Goal: Contribute content: Contribute content

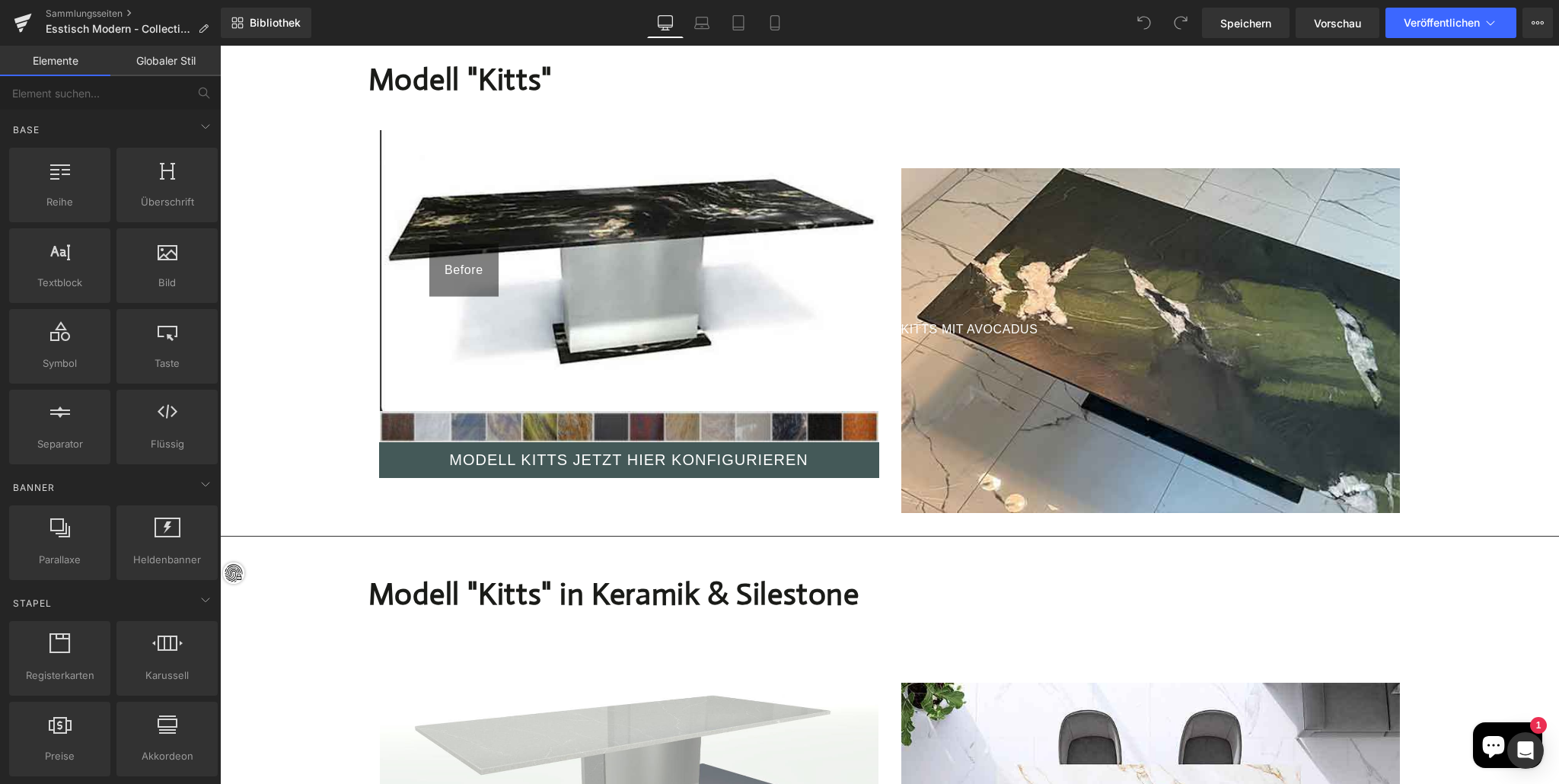
scroll to position [1816, 0]
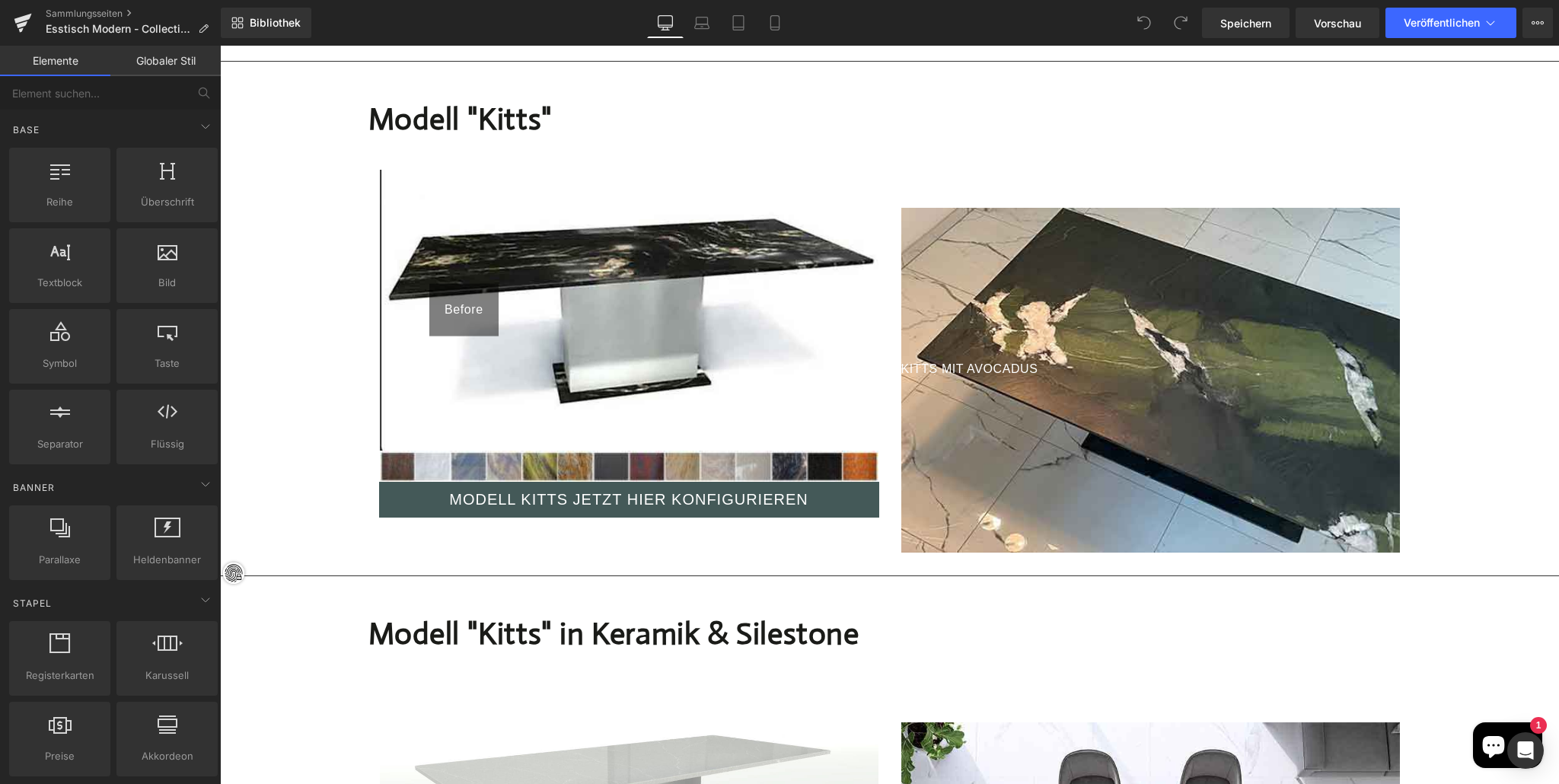
click at [614, 397] on div "Before After" at bounding box center [629, 310] width 499 height 280
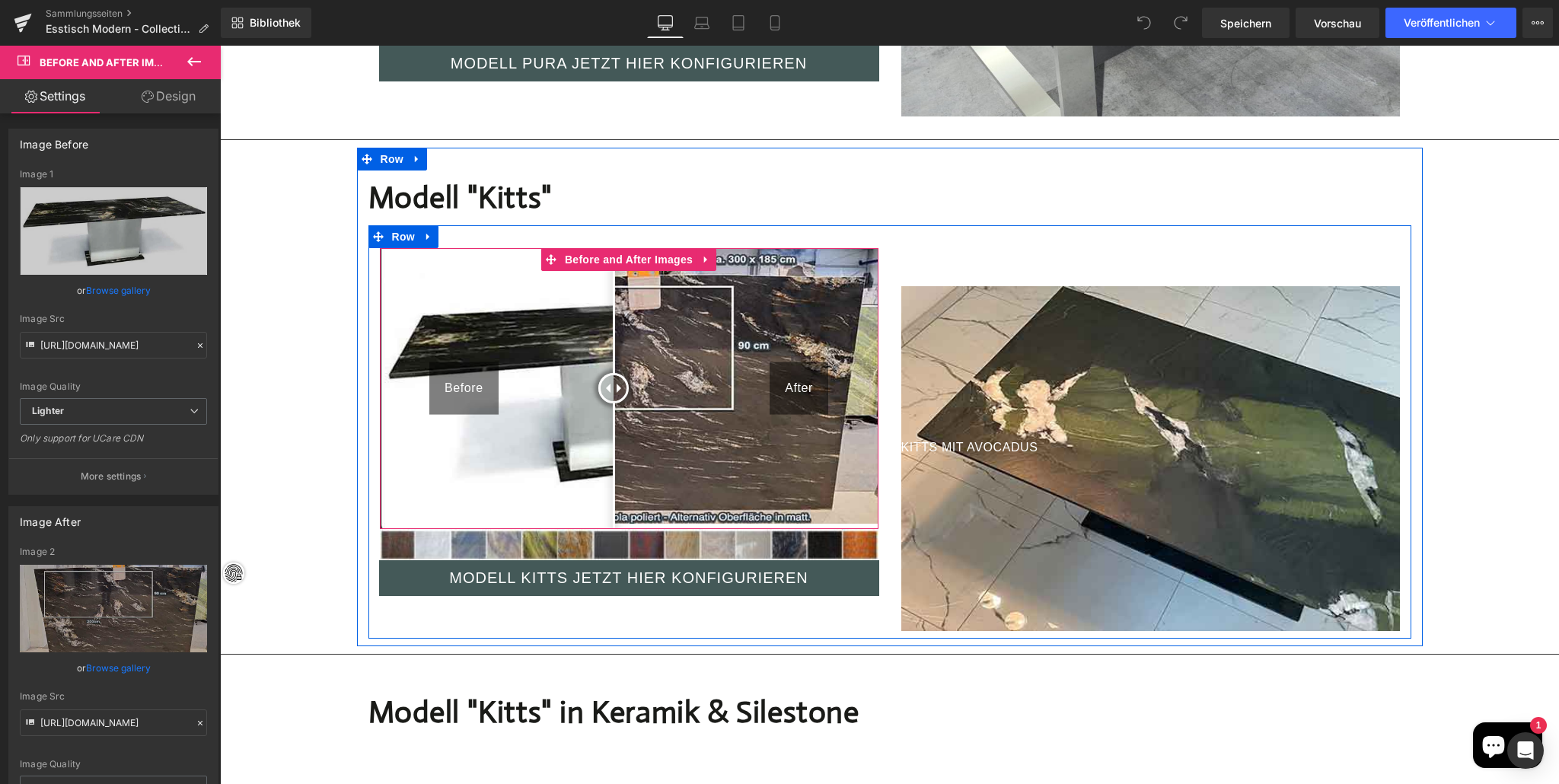
scroll to position [1738, 0]
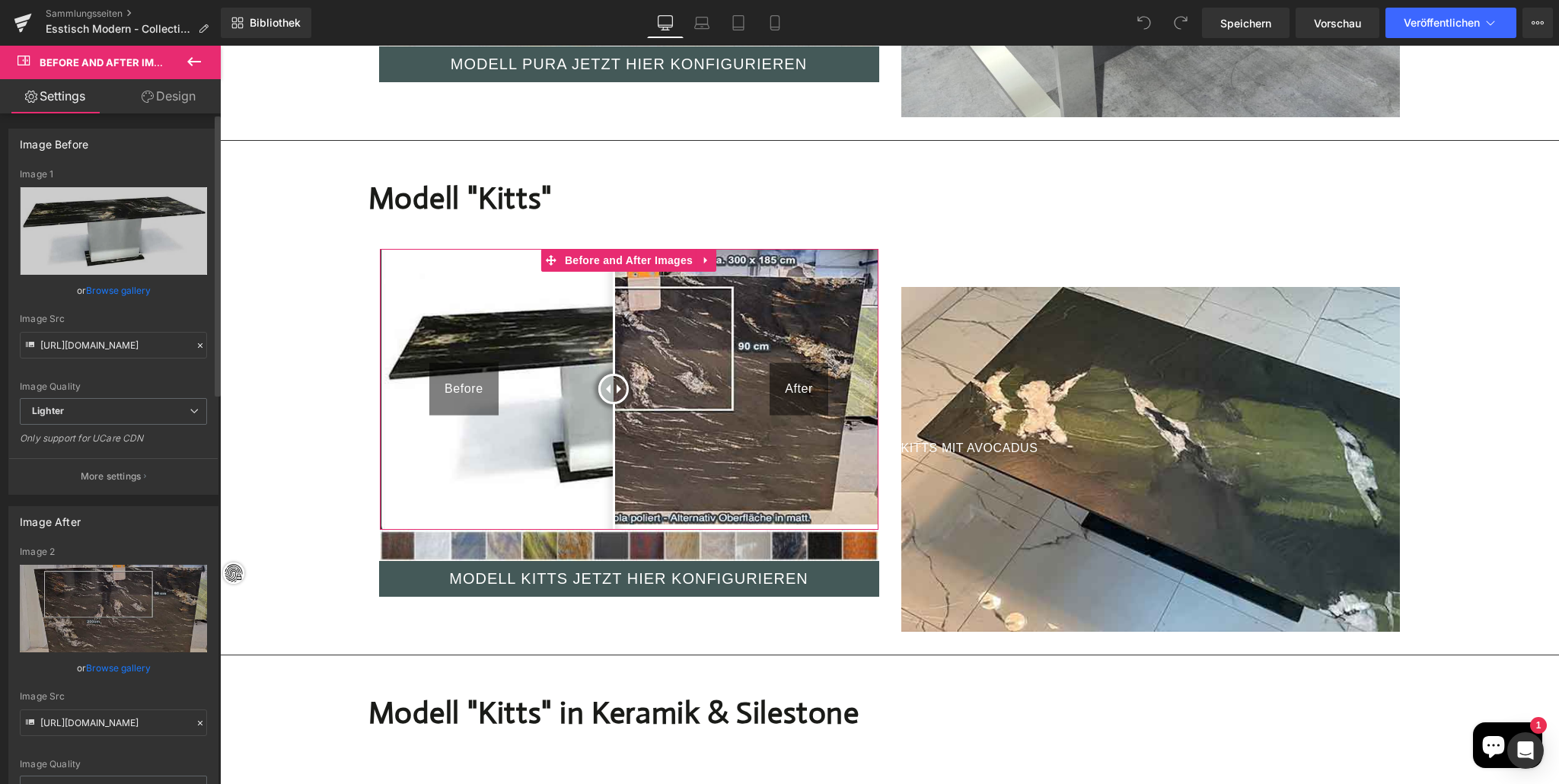
click at [106, 470] on p "More settings" at bounding box center [111, 476] width 61 height 14
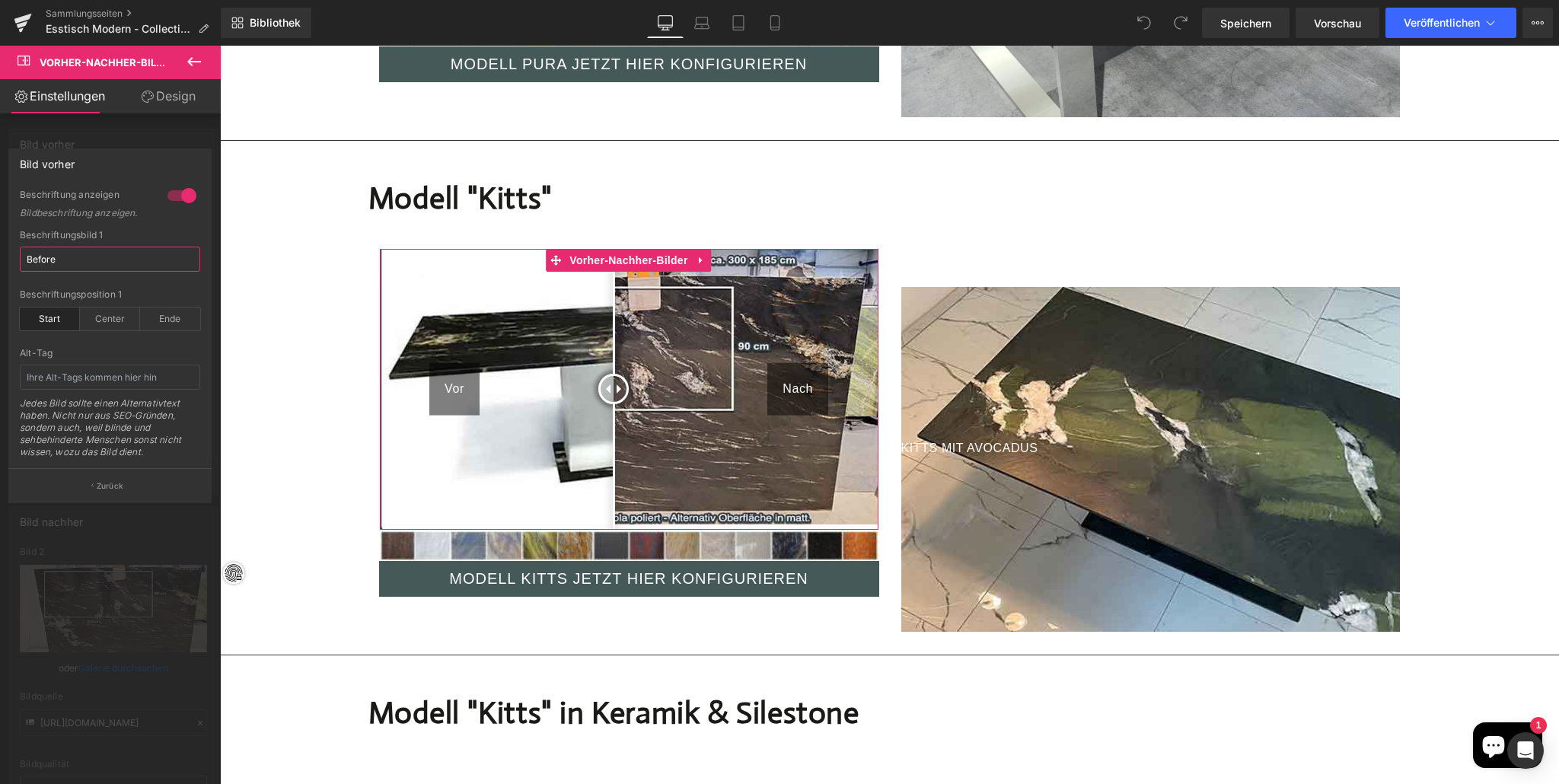
click at [78, 263] on input "Before" at bounding box center [110, 259] width 181 height 25
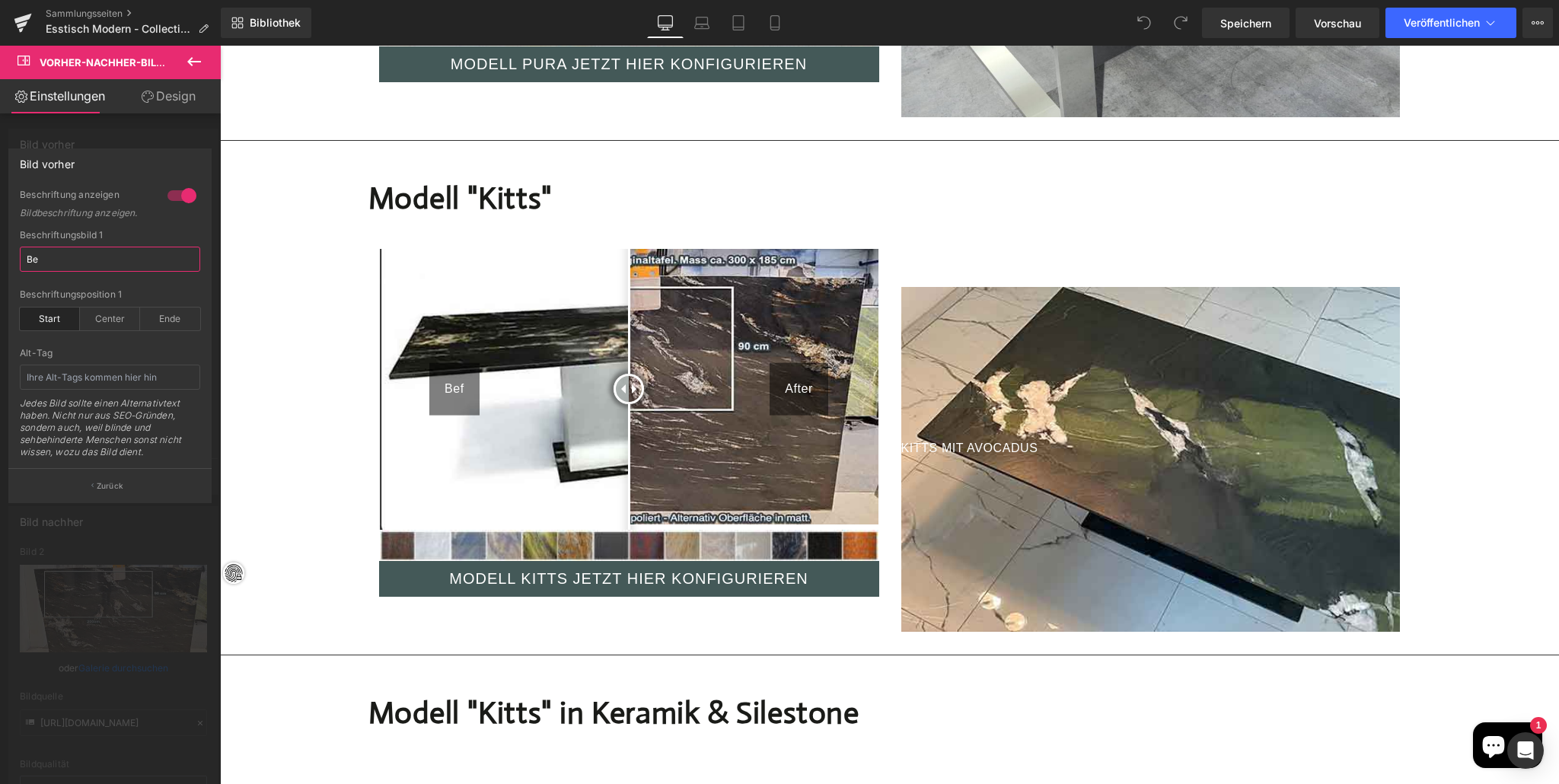
type input "B"
type input "Ihre Auswahl"
click at [94, 342] on div at bounding box center [110, 343] width 181 height 10
click at [100, 481] on font "Zurück" at bounding box center [111, 485] width 27 height 9
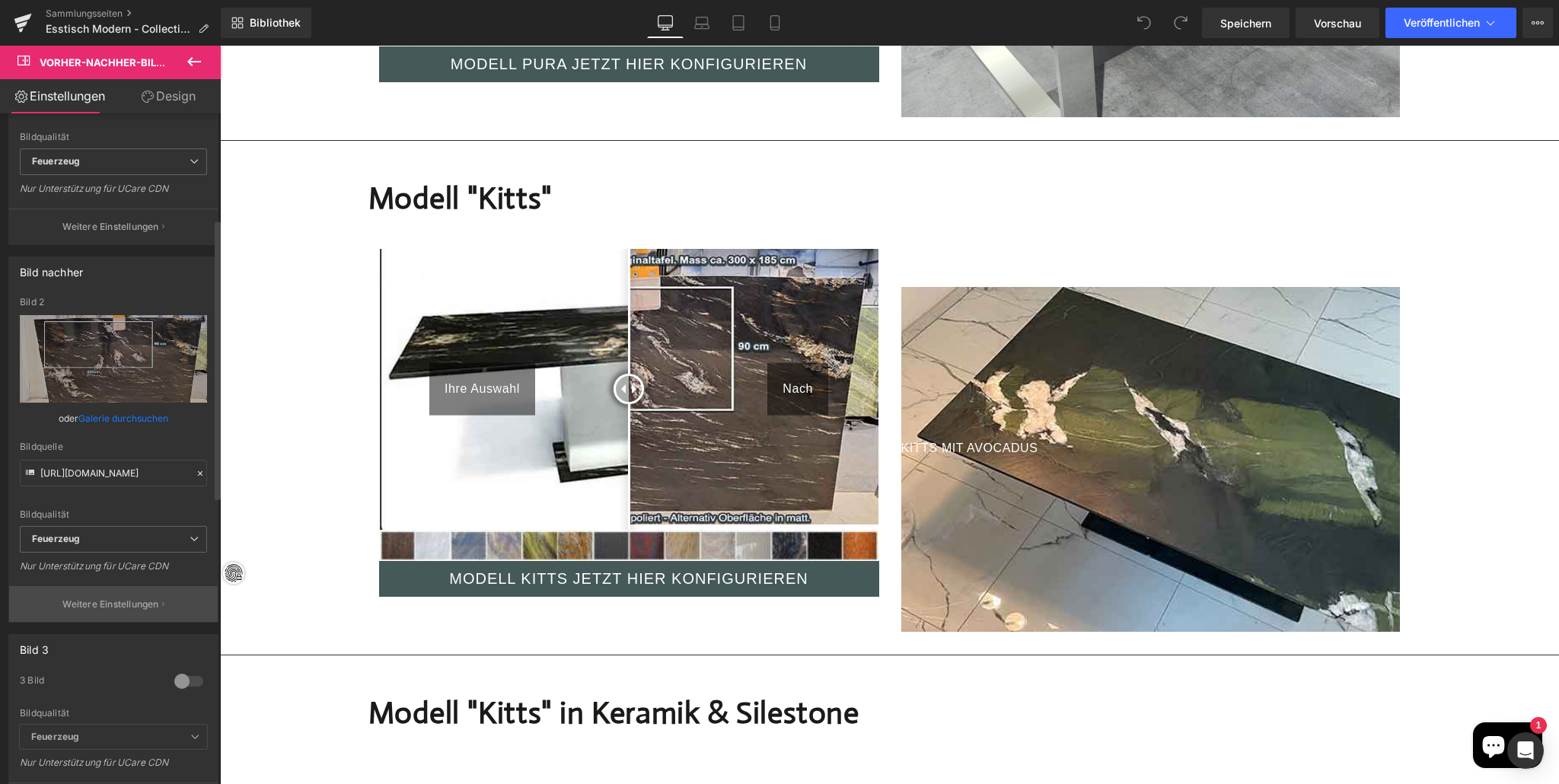
scroll to position [252, 0]
click at [127, 595] on font "Weitere Einstellungen" at bounding box center [111, 601] width 96 height 12
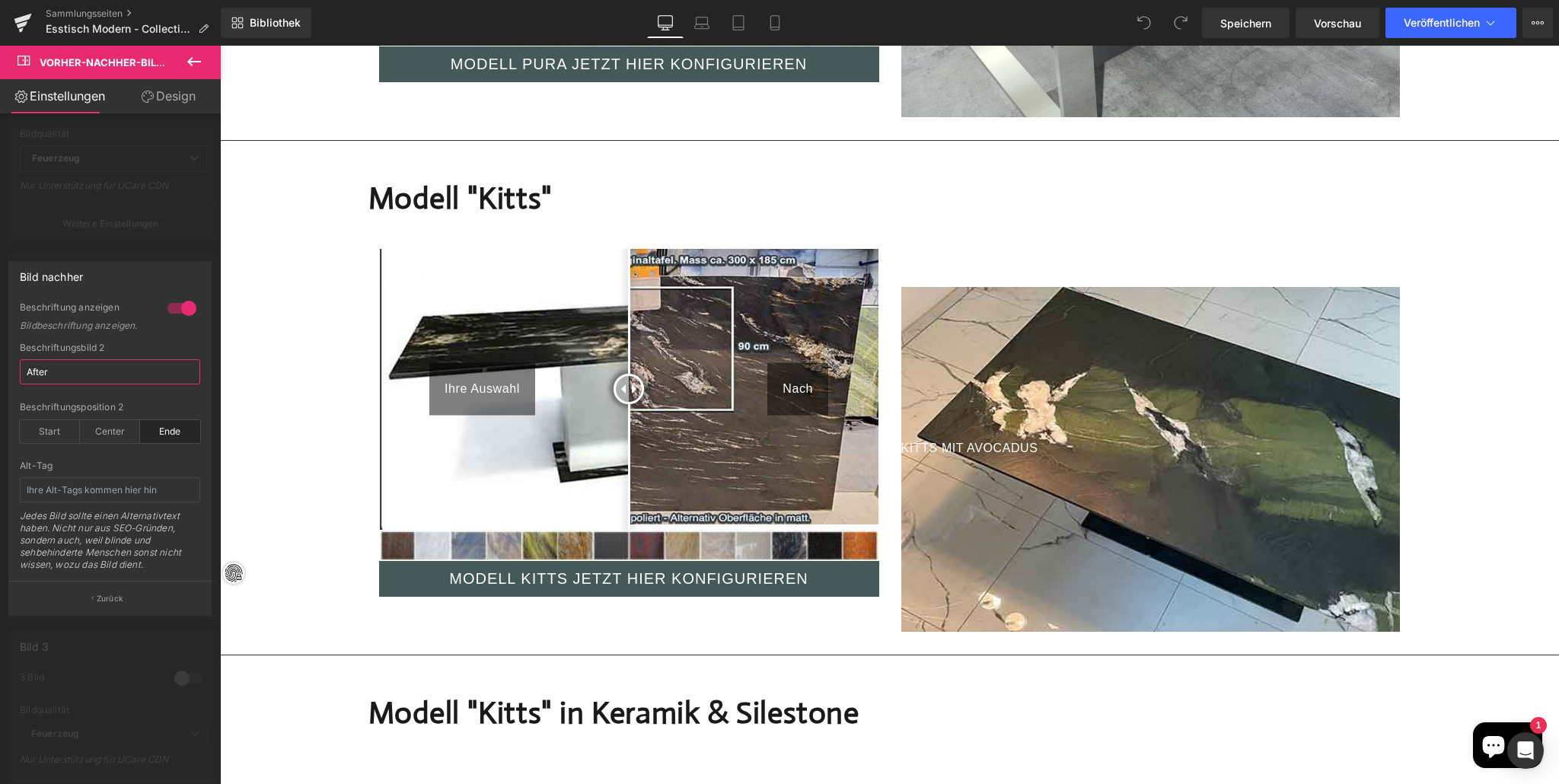
drag, startPoint x: 76, startPoint y: 367, endPoint x: 81, endPoint y: 376, distance: 10.3
click at [76, 370] on input "After" at bounding box center [110, 372] width 181 height 25
type input "A"
type input "Ihr Zuschnitt"
click at [91, 271] on div "Bild nachher" at bounding box center [110, 276] width 202 height 29
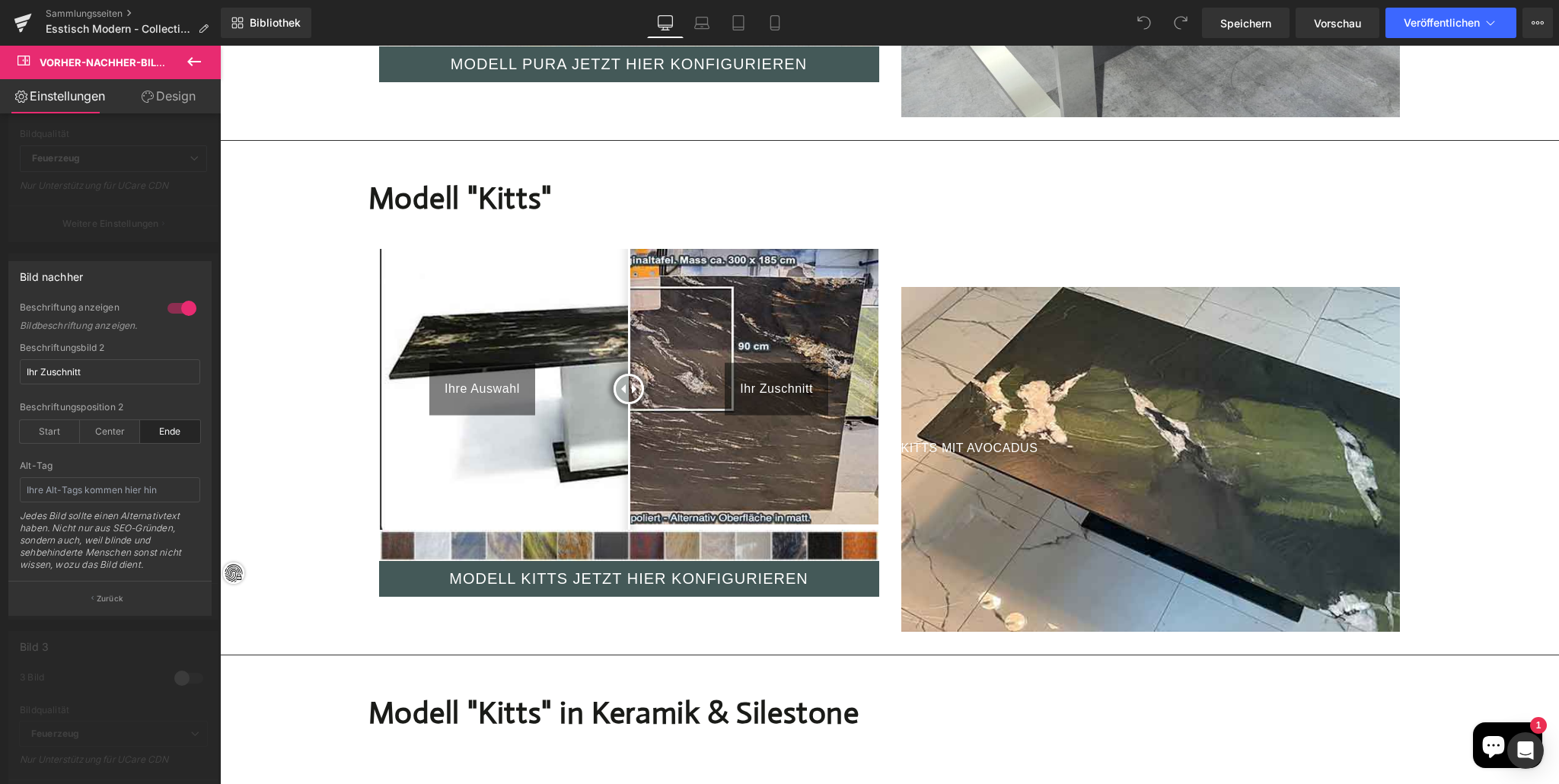
click at [448, 350] on div at bounding box center [890, 414] width 1339 height 738
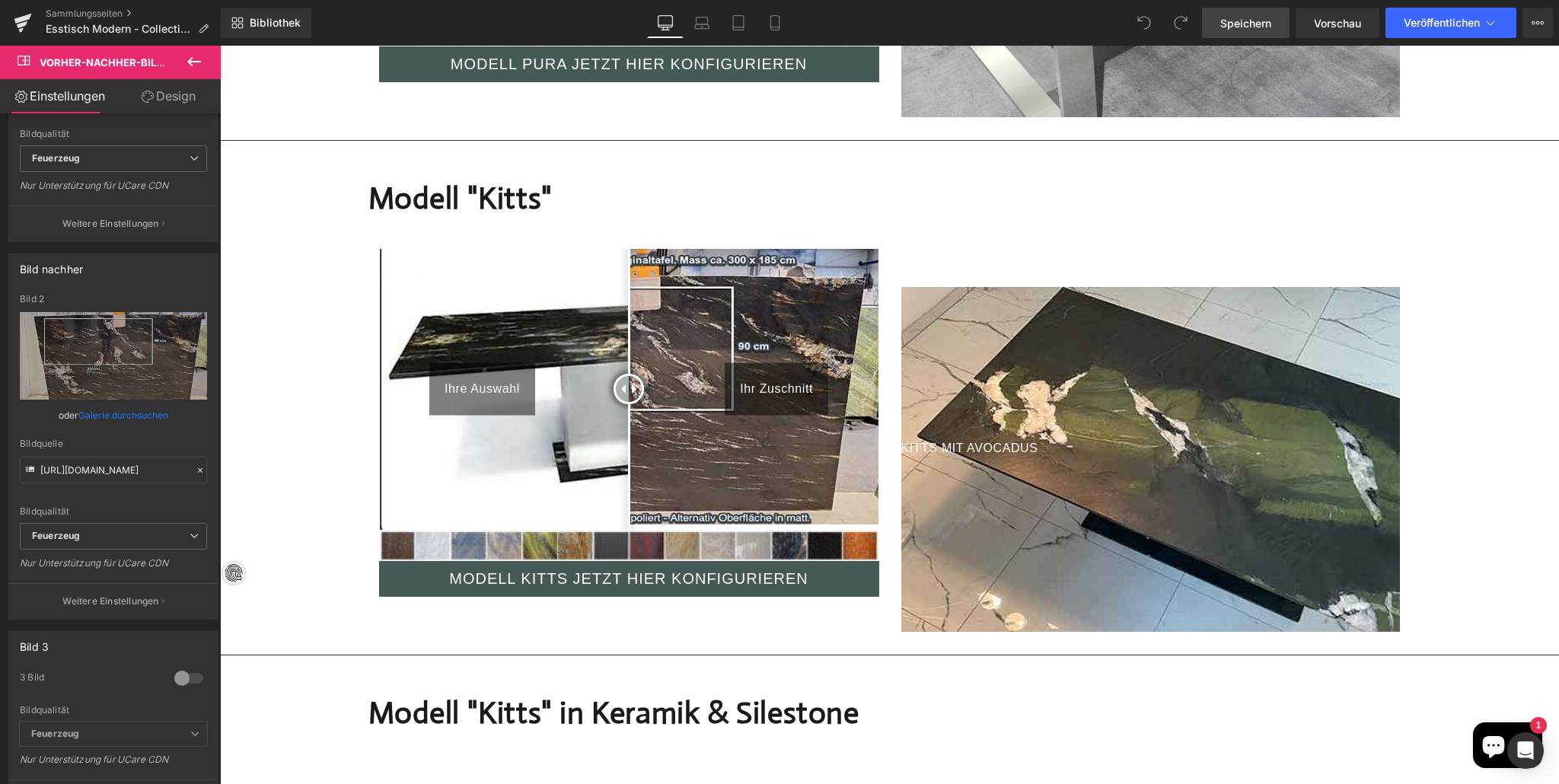
click at [1236, 17] on font "Speichern" at bounding box center [1245, 23] width 51 height 13
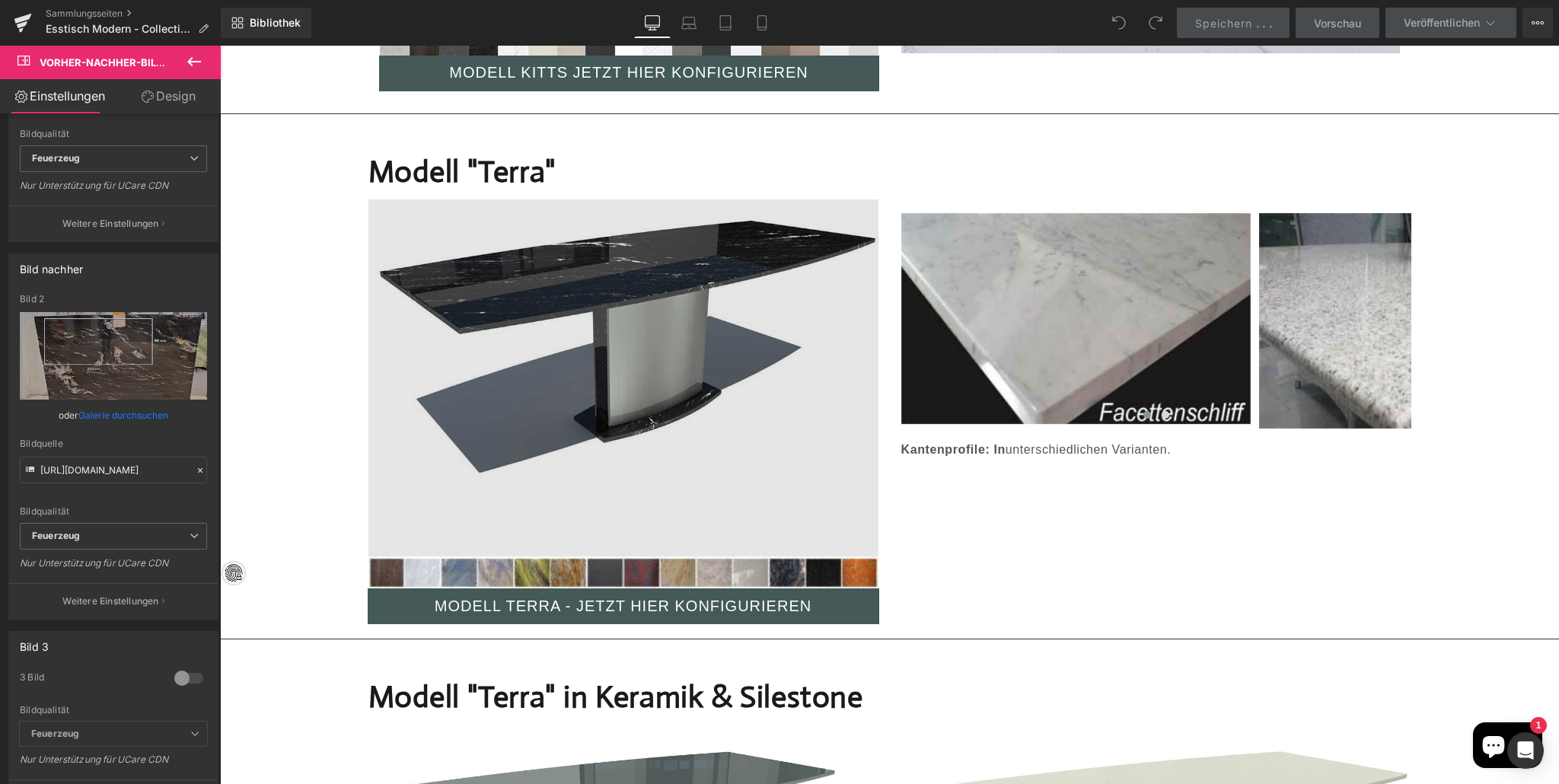
scroll to position [2776, 0]
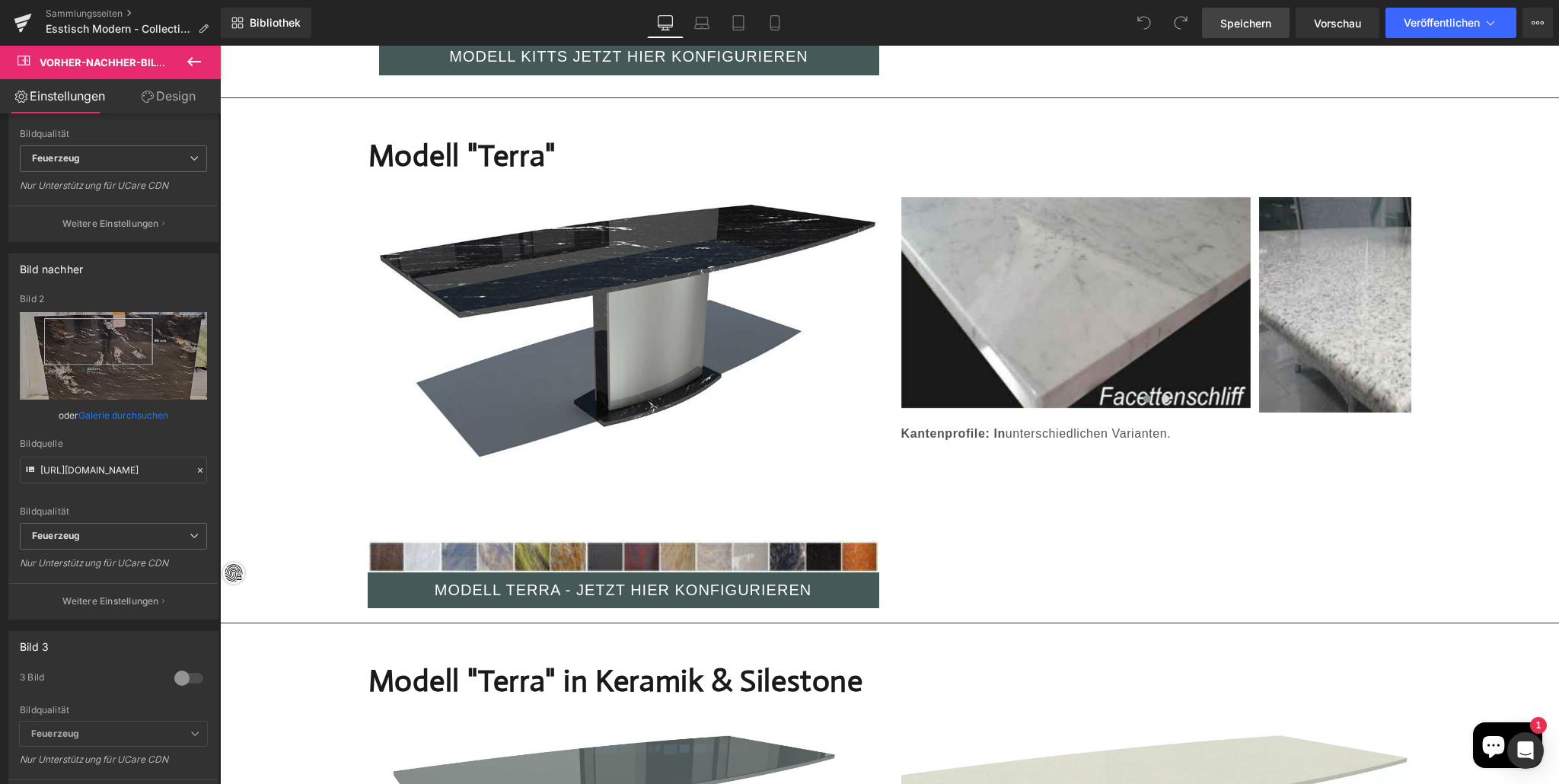
click at [184, 56] on button at bounding box center [193, 62] width 53 height 34
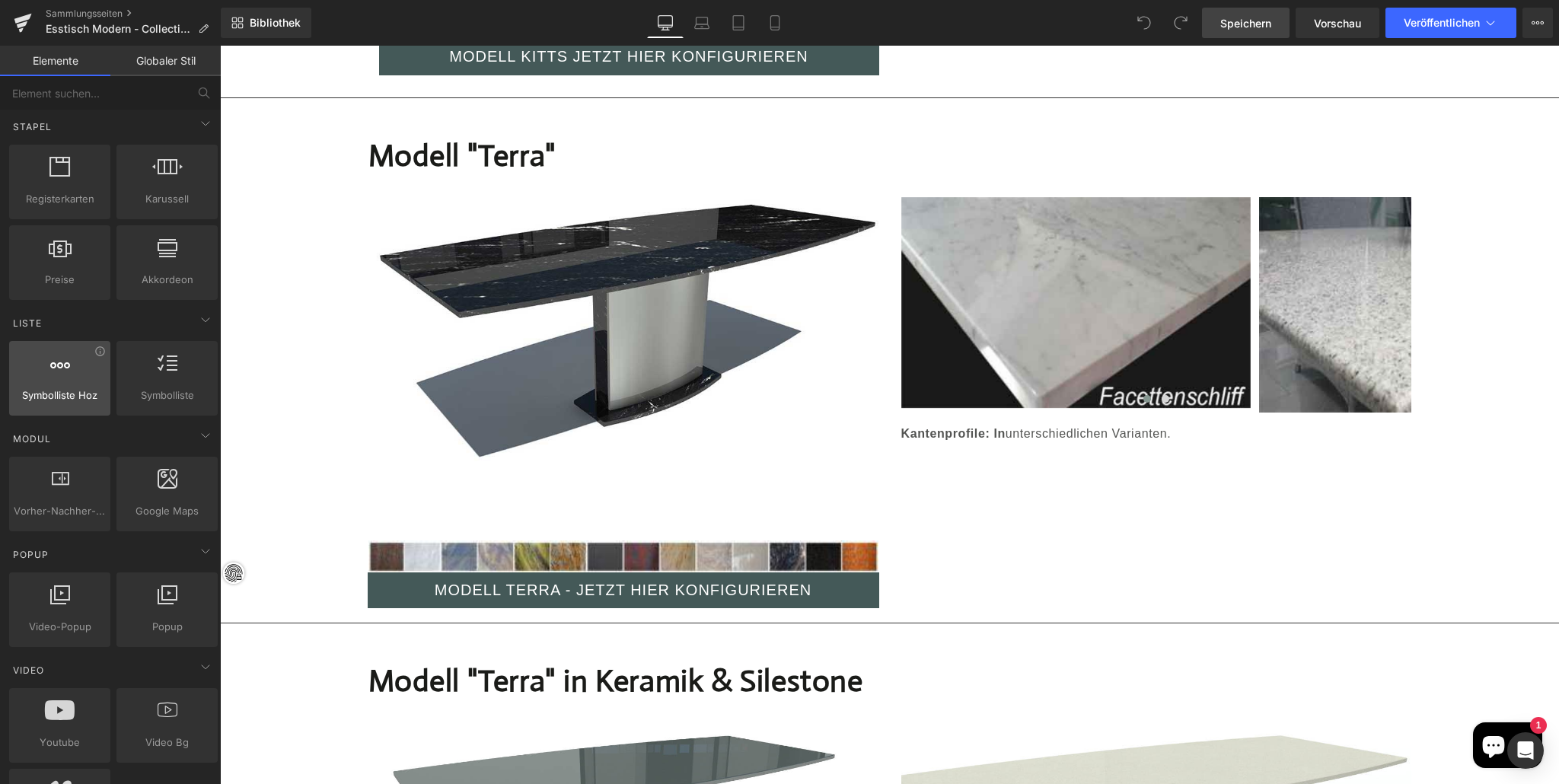
scroll to position [490, 0]
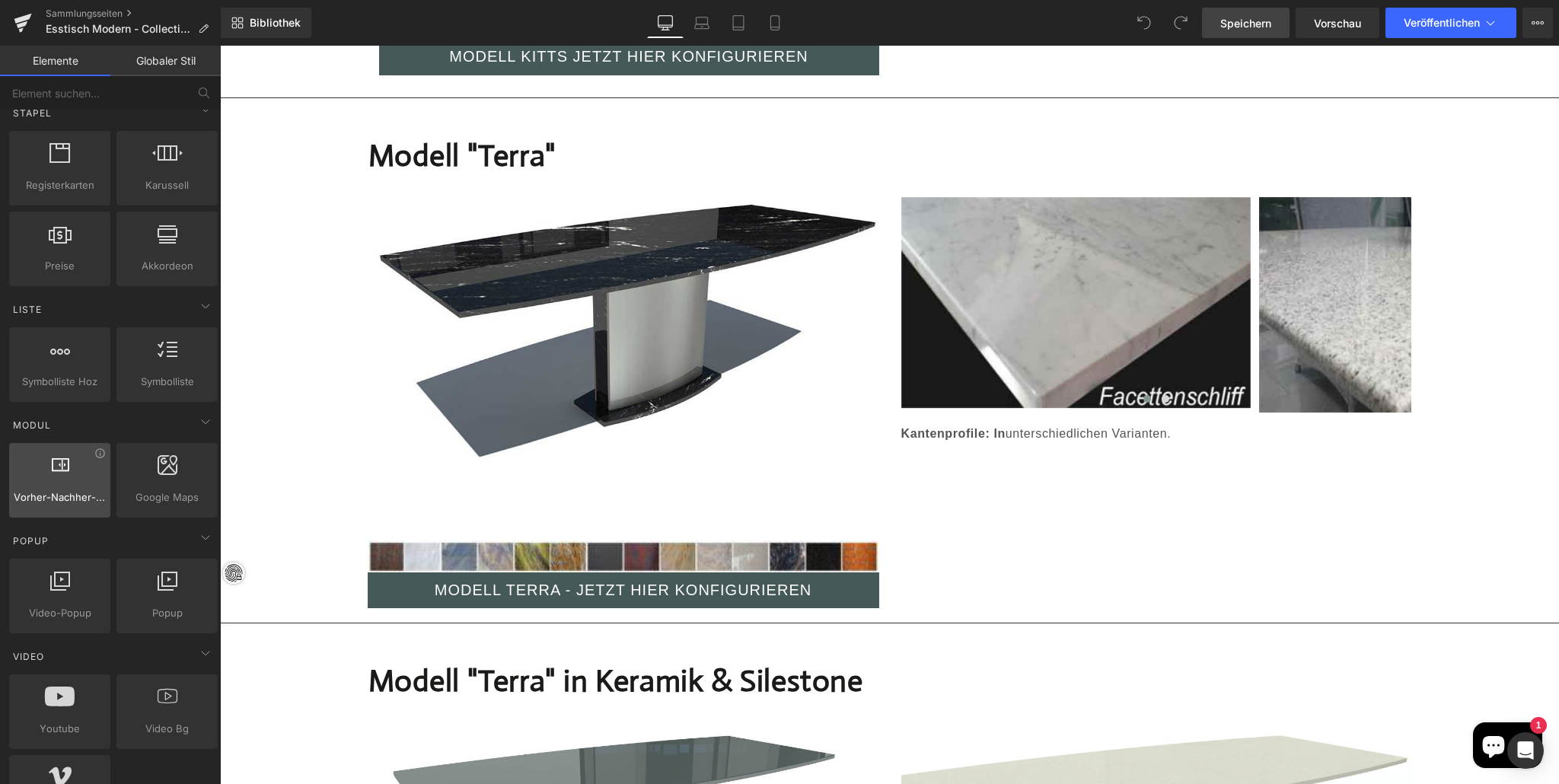
click at [42, 461] on div at bounding box center [59, 472] width 92 height 35
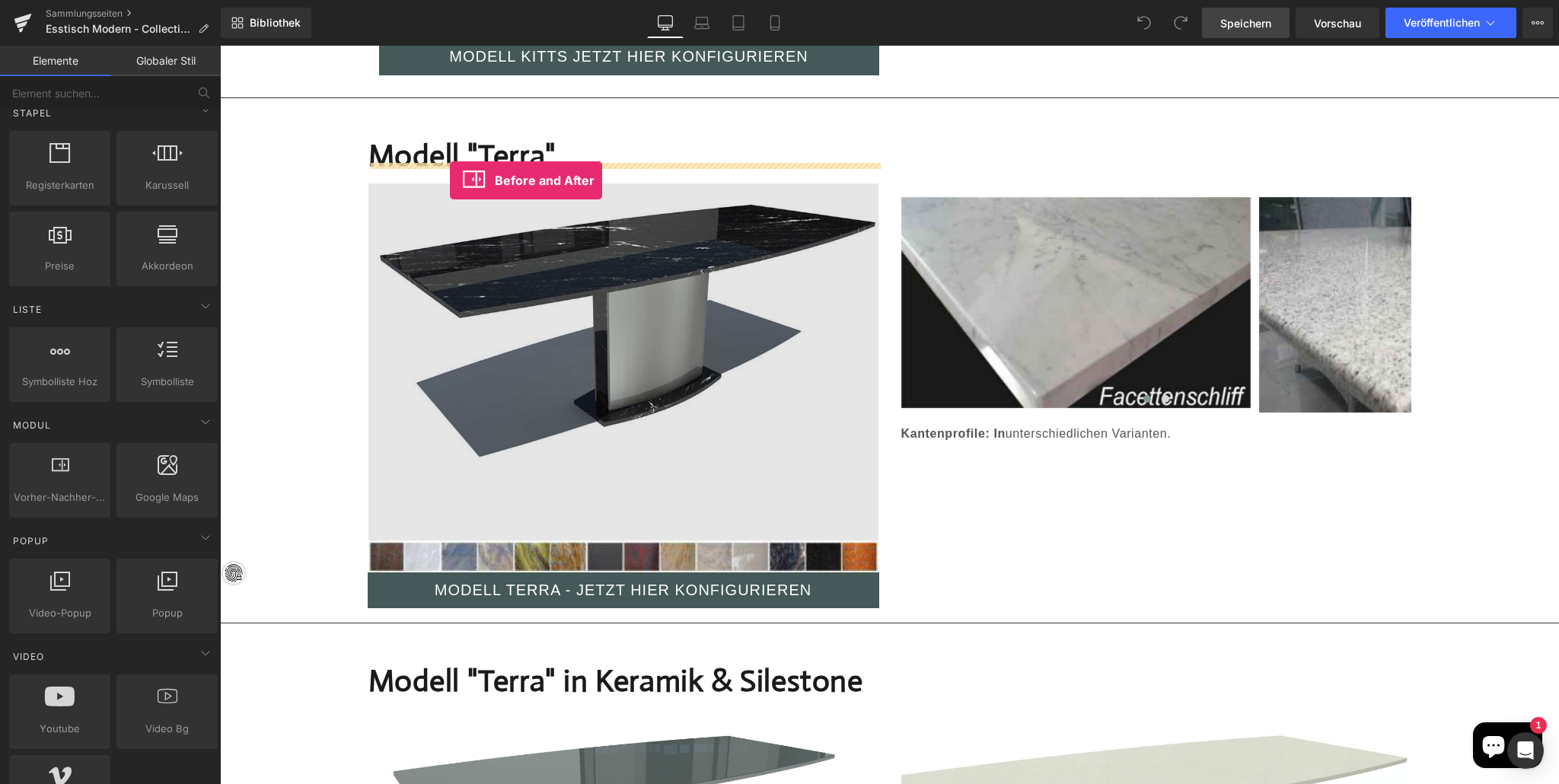
drag, startPoint x: 273, startPoint y: 511, endPoint x: 451, endPoint y: 178, distance: 377.6
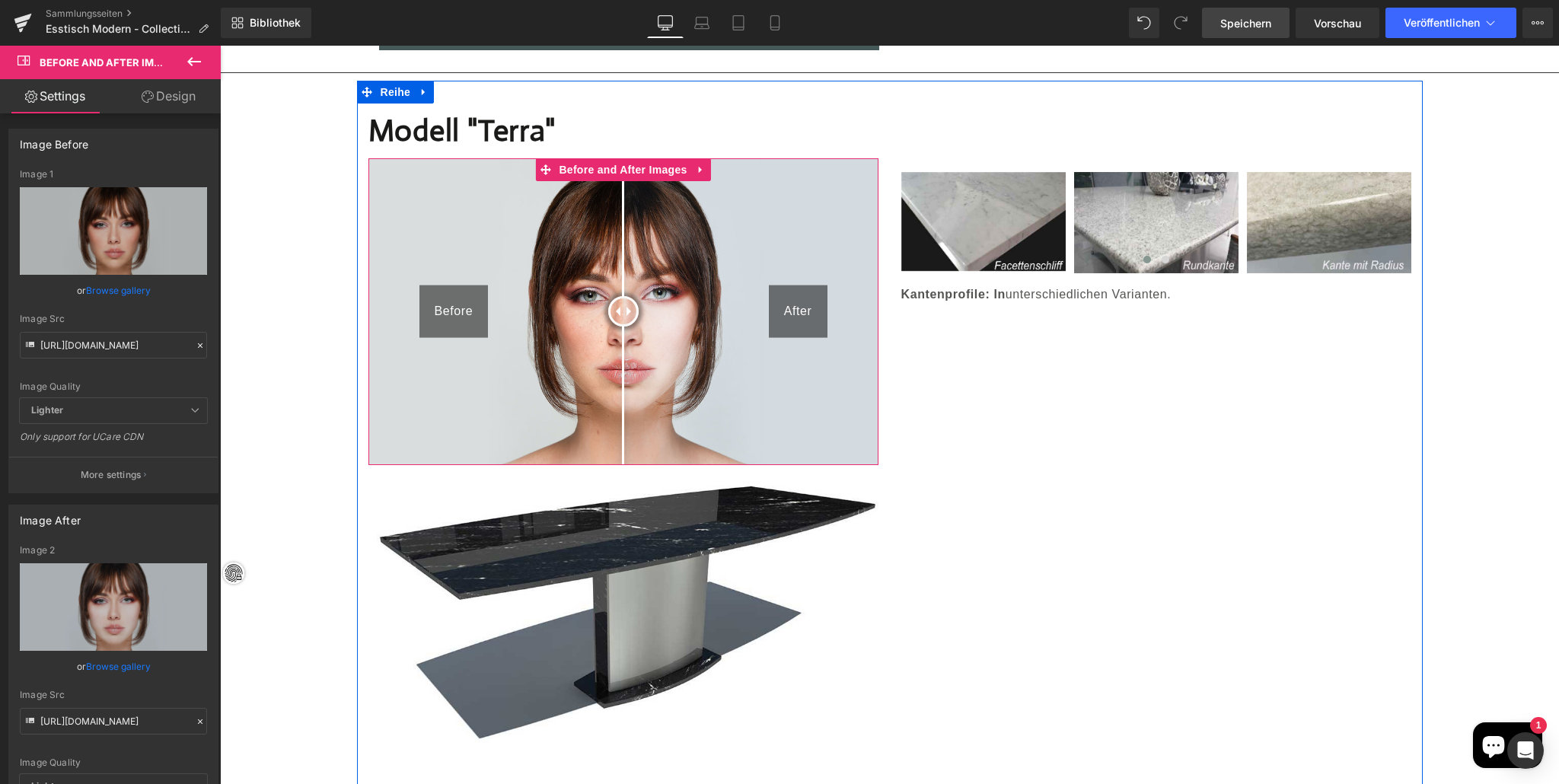
scroll to position [2843, 0]
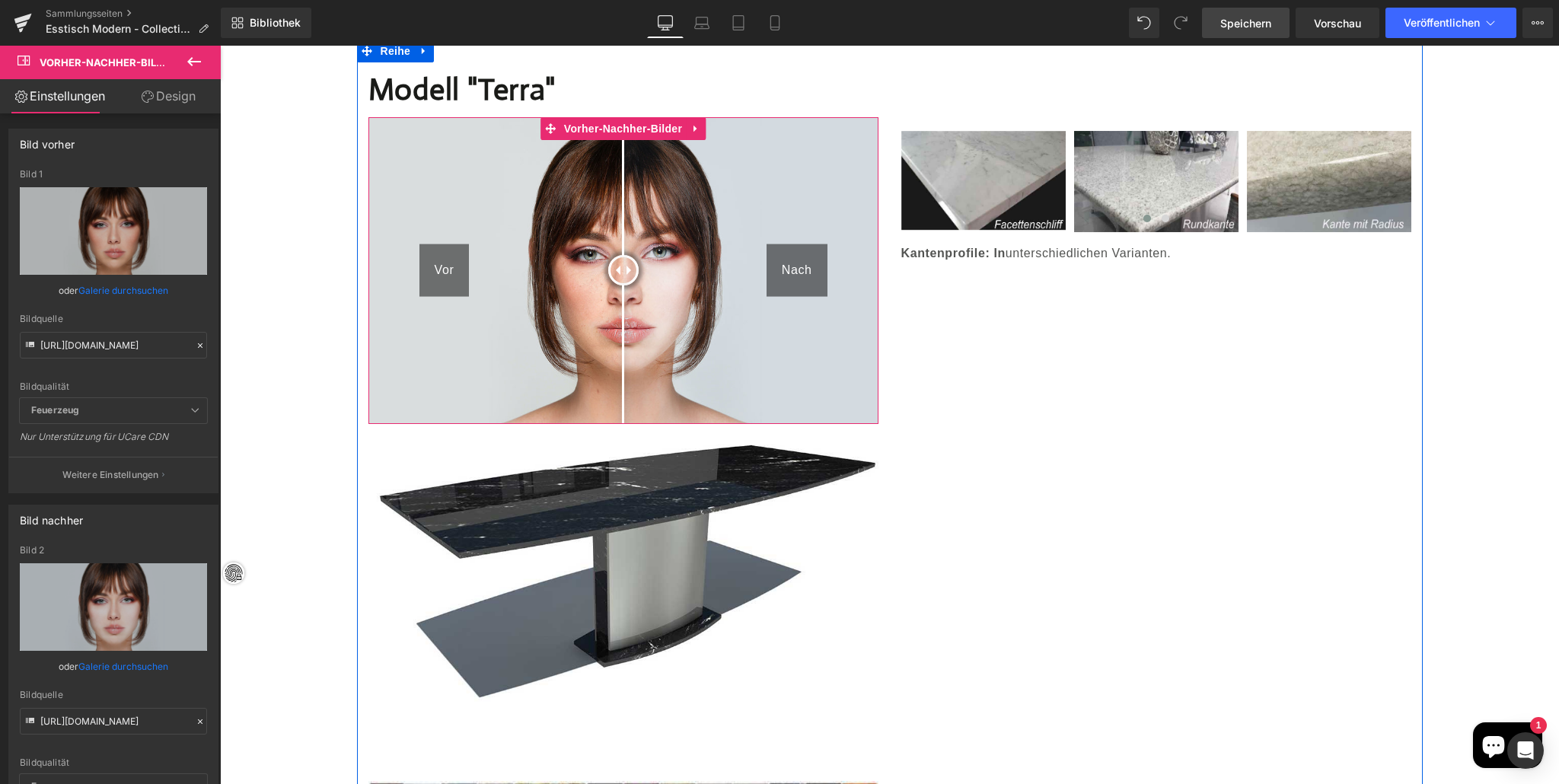
click at [441, 263] on font "Vor" at bounding box center [444, 269] width 19 height 13
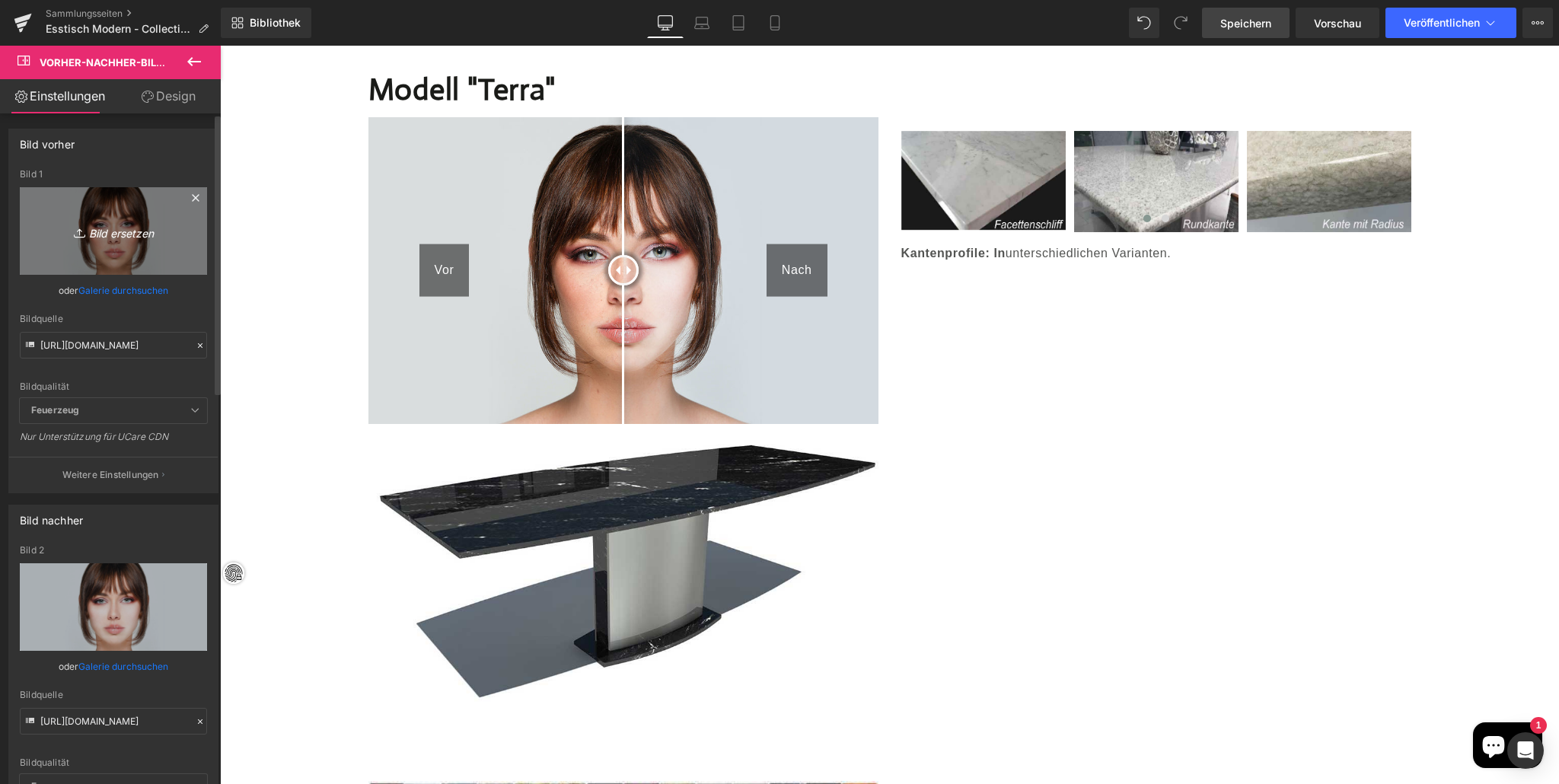
type input "C:\fakepath\Tisch-nach-Mass-Nero-Maquina.jpg"
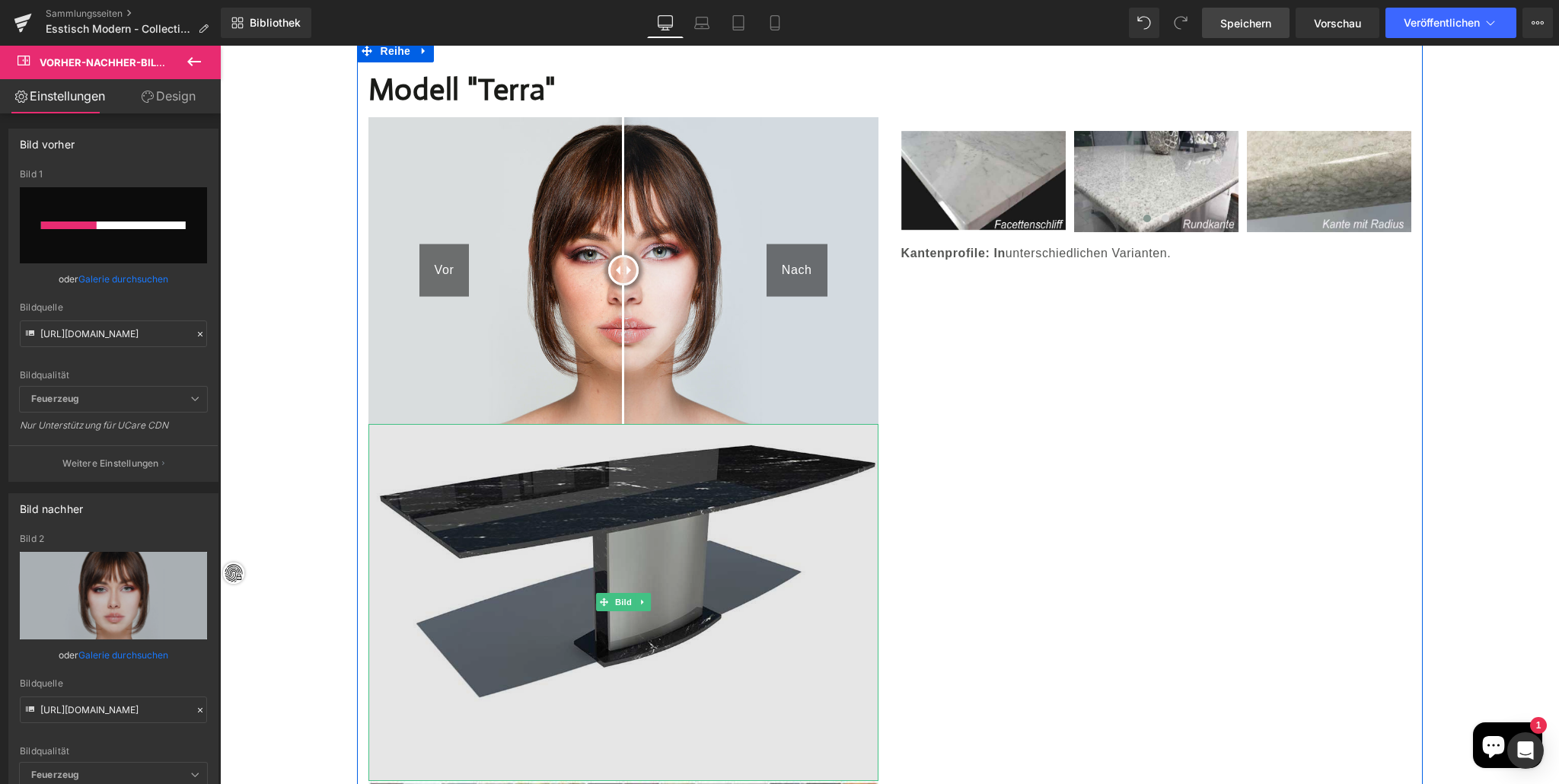
scroll to position [2844, 0]
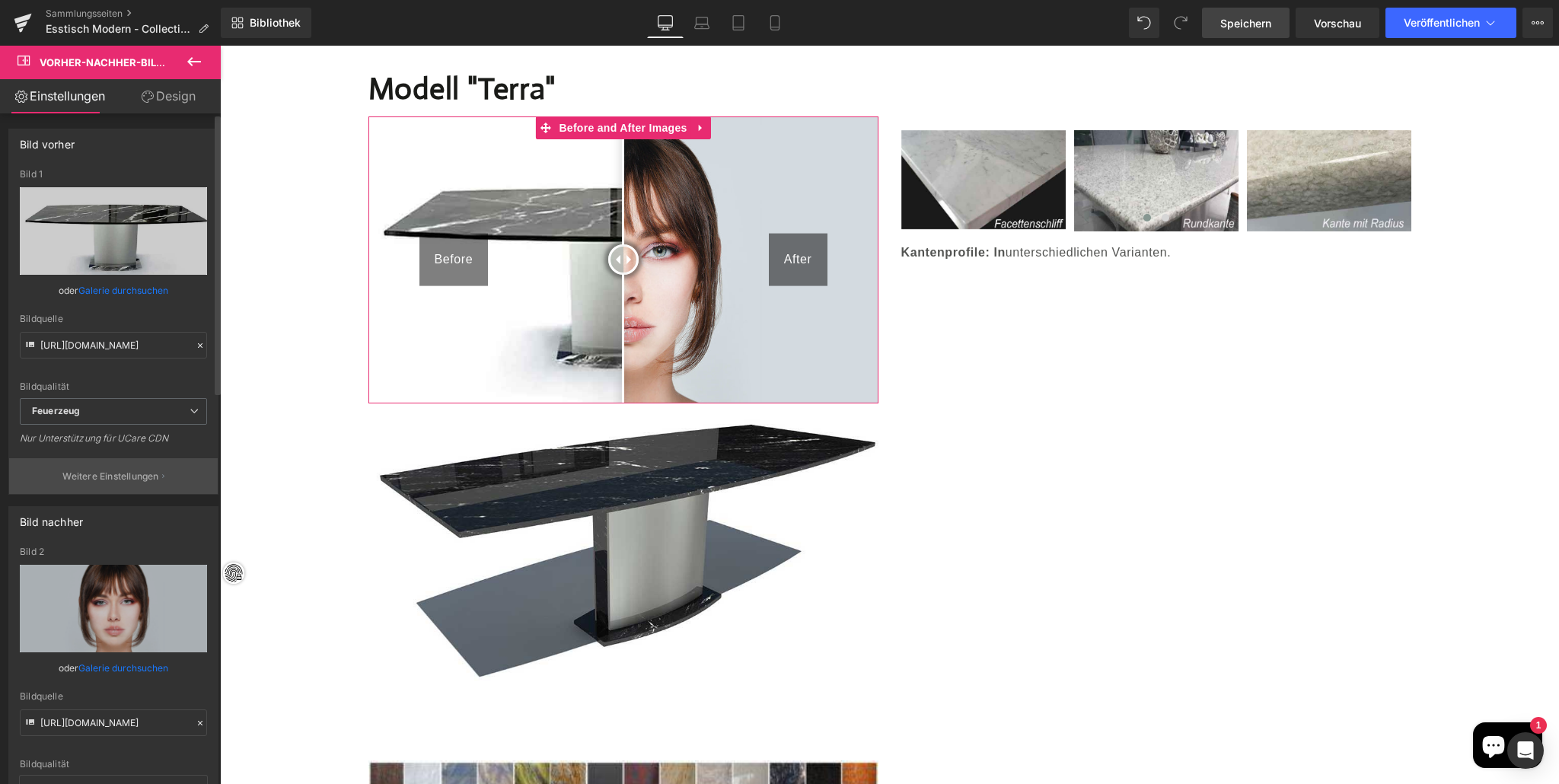
click at [116, 473] on font "Weitere Einstellungen" at bounding box center [111, 476] width 96 height 12
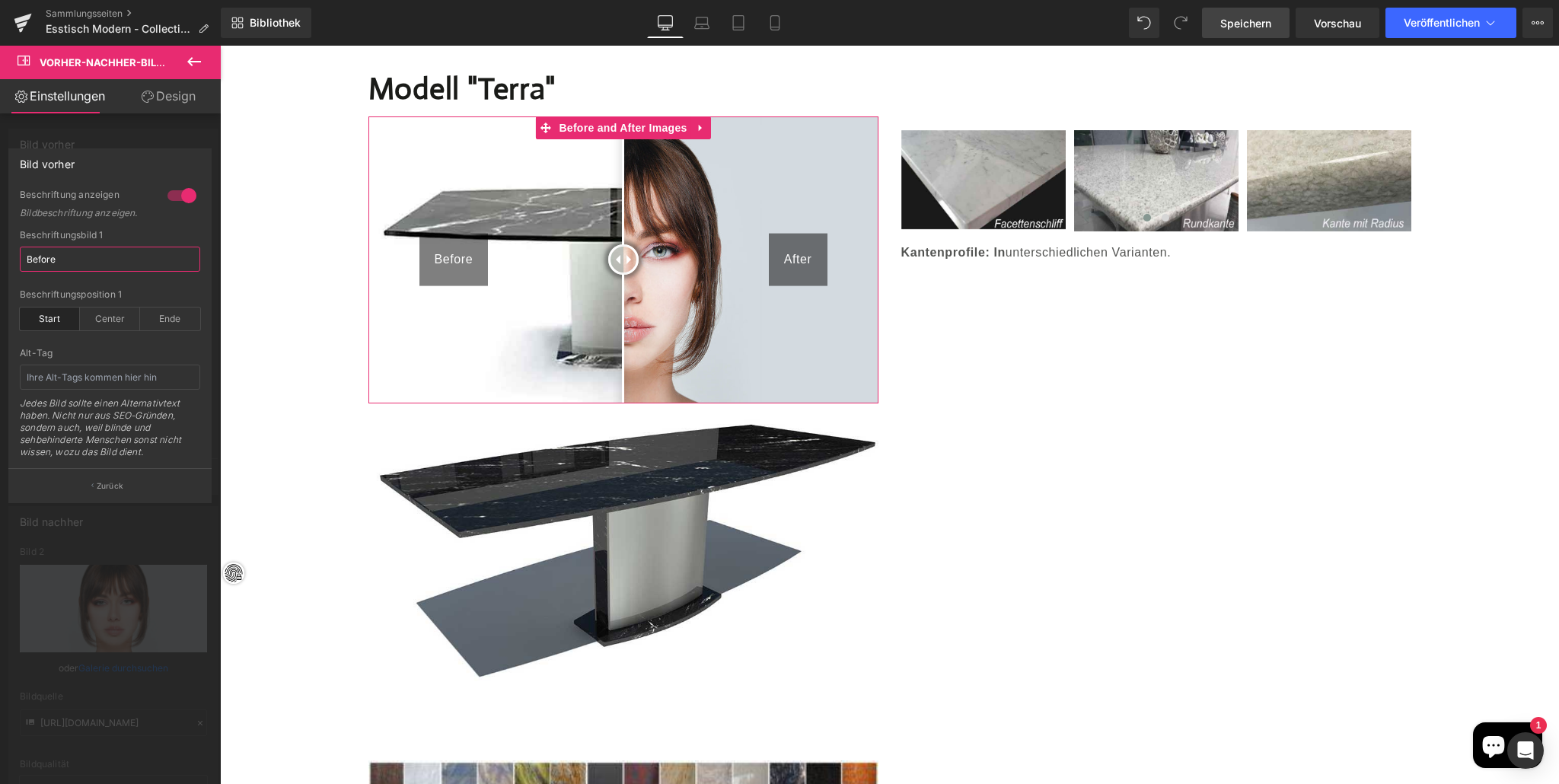
drag, startPoint x: 73, startPoint y: 259, endPoint x: 81, endPoint y: 262, distance: 8.5
click at [73, 259] on input "Before" at bounding box center [110, 259] width 181 height 25
type input "B"
type input "Terra"
click at [93, 444] on div "Jedes Bild sollte einen Alternativtext haben. Nicht nur aus SEO-Gründen, sonder…" at bounding box center [110, 433] width 181 height 71
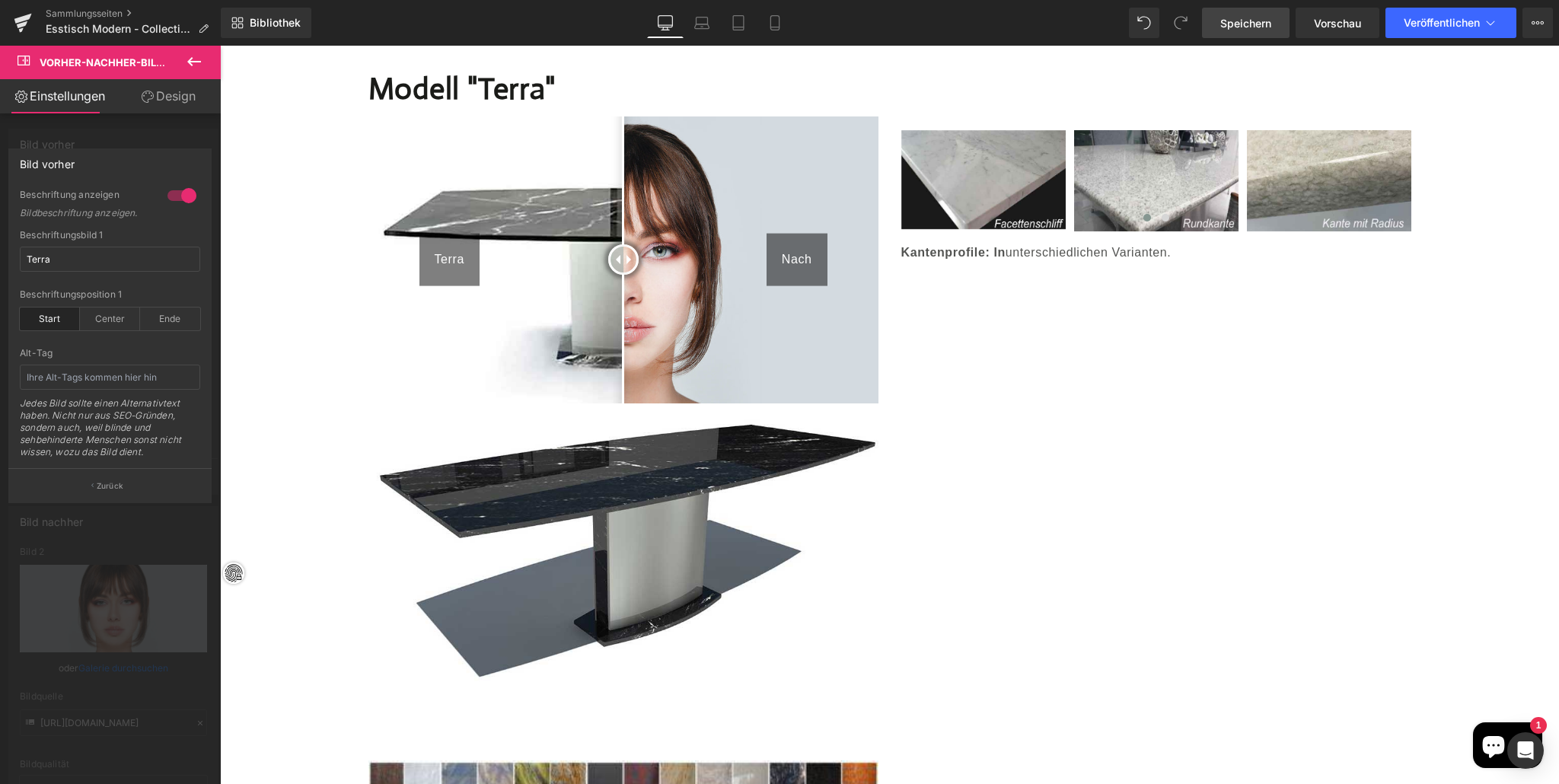
click at [111, 600] on div at bounding box center [110, 419] width 220 height 746
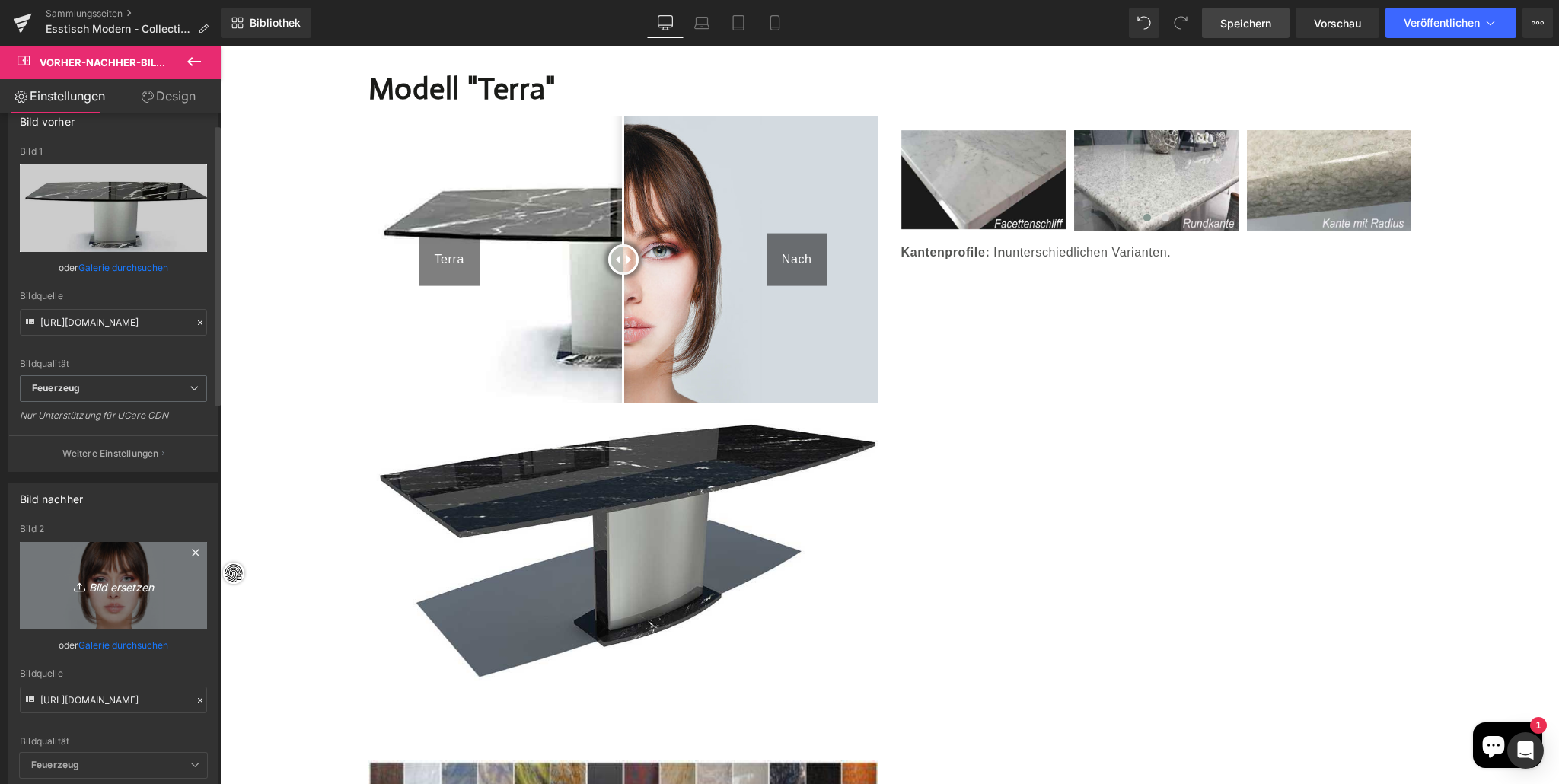
click at [119, 585] on font "Bild ersetzen" at bounding box center [121, 587] width 65 height 13
type input "C:\fakepath\Tisch-nach-Mass---esstisch-Bootsform.jpg"
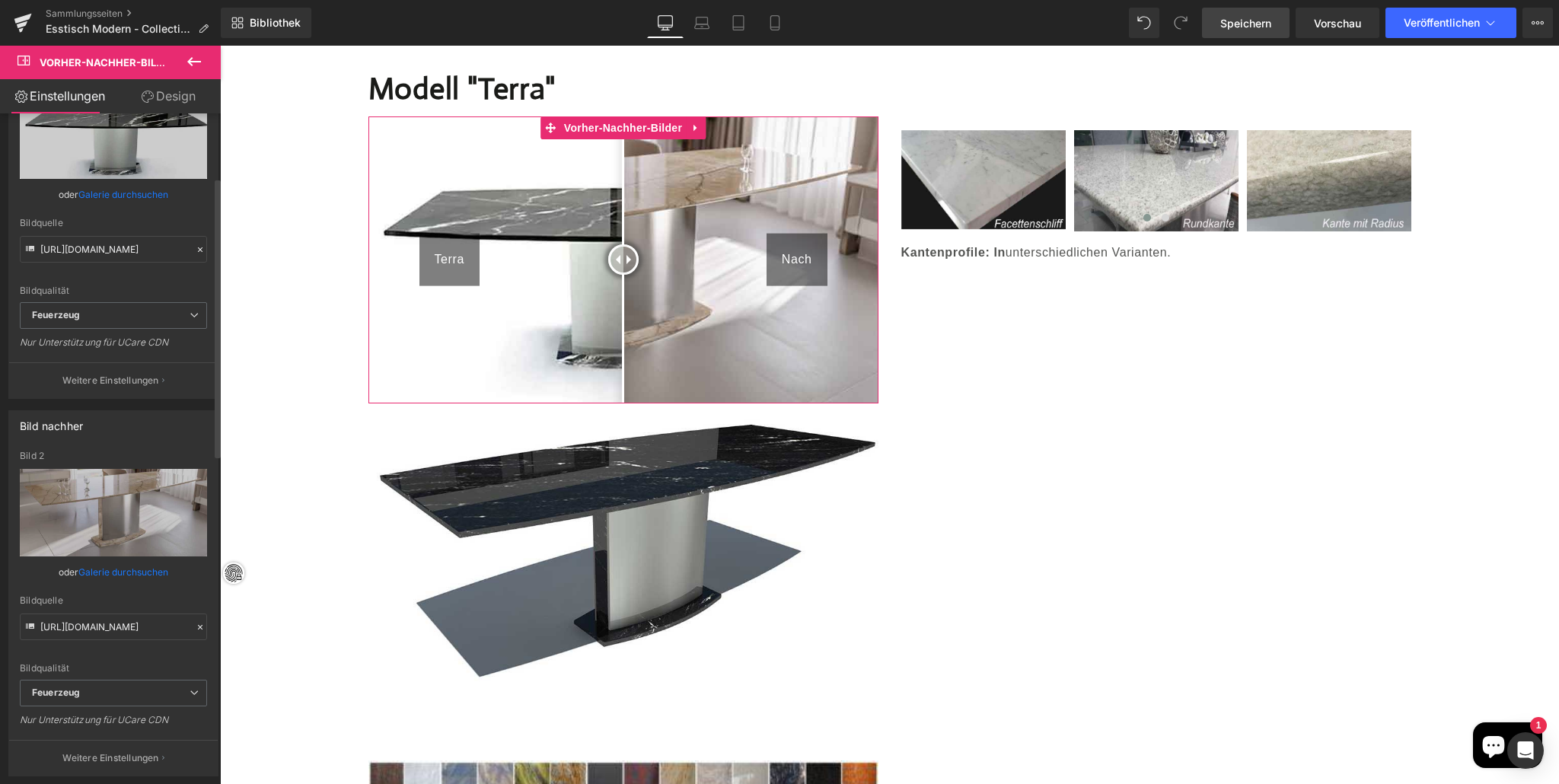
scroll to position [154, 0]
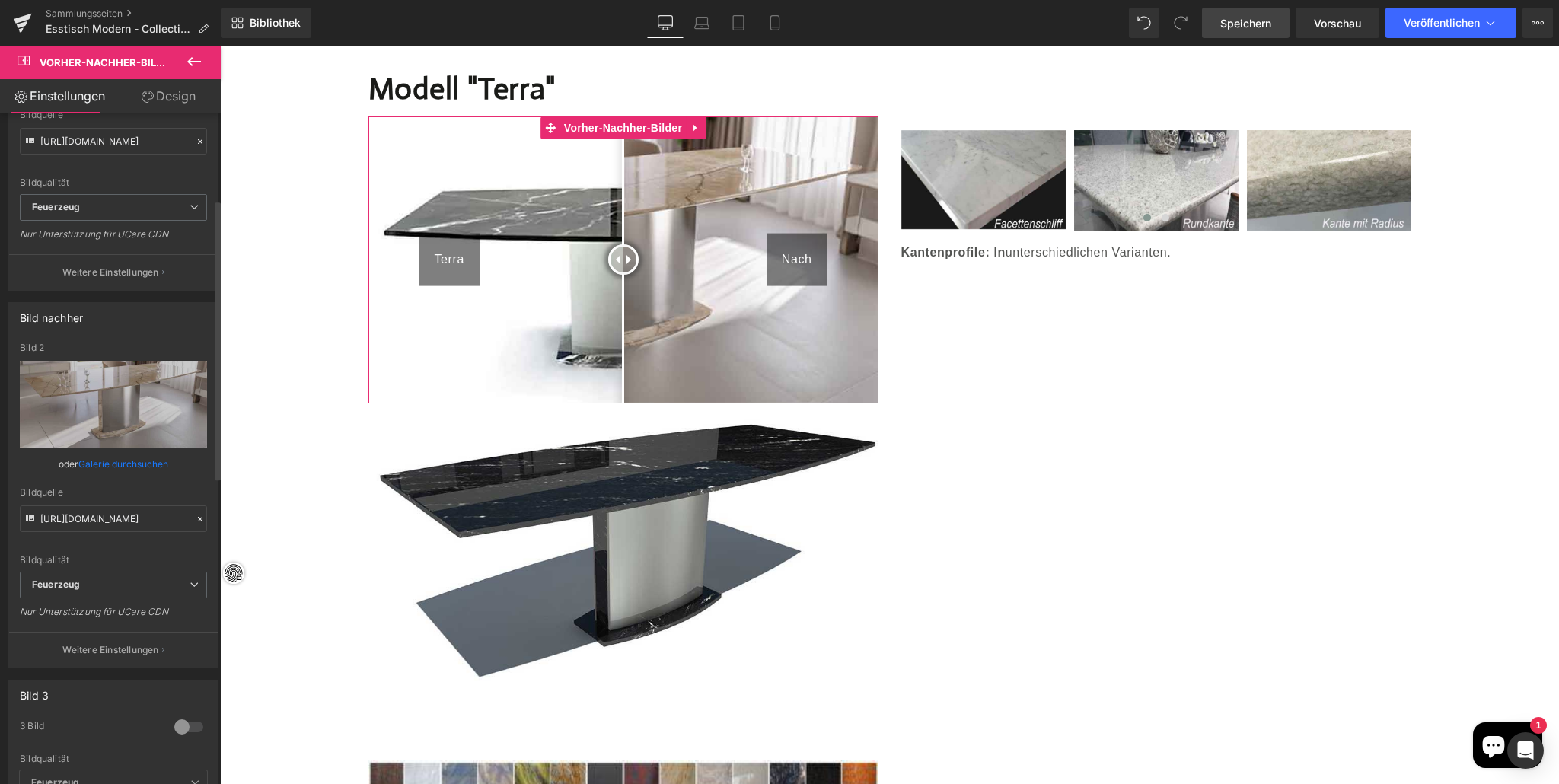
click at [124, 644] on font "Weitere Einstellungen" at bounding box center [111, 650] width 96 height 12
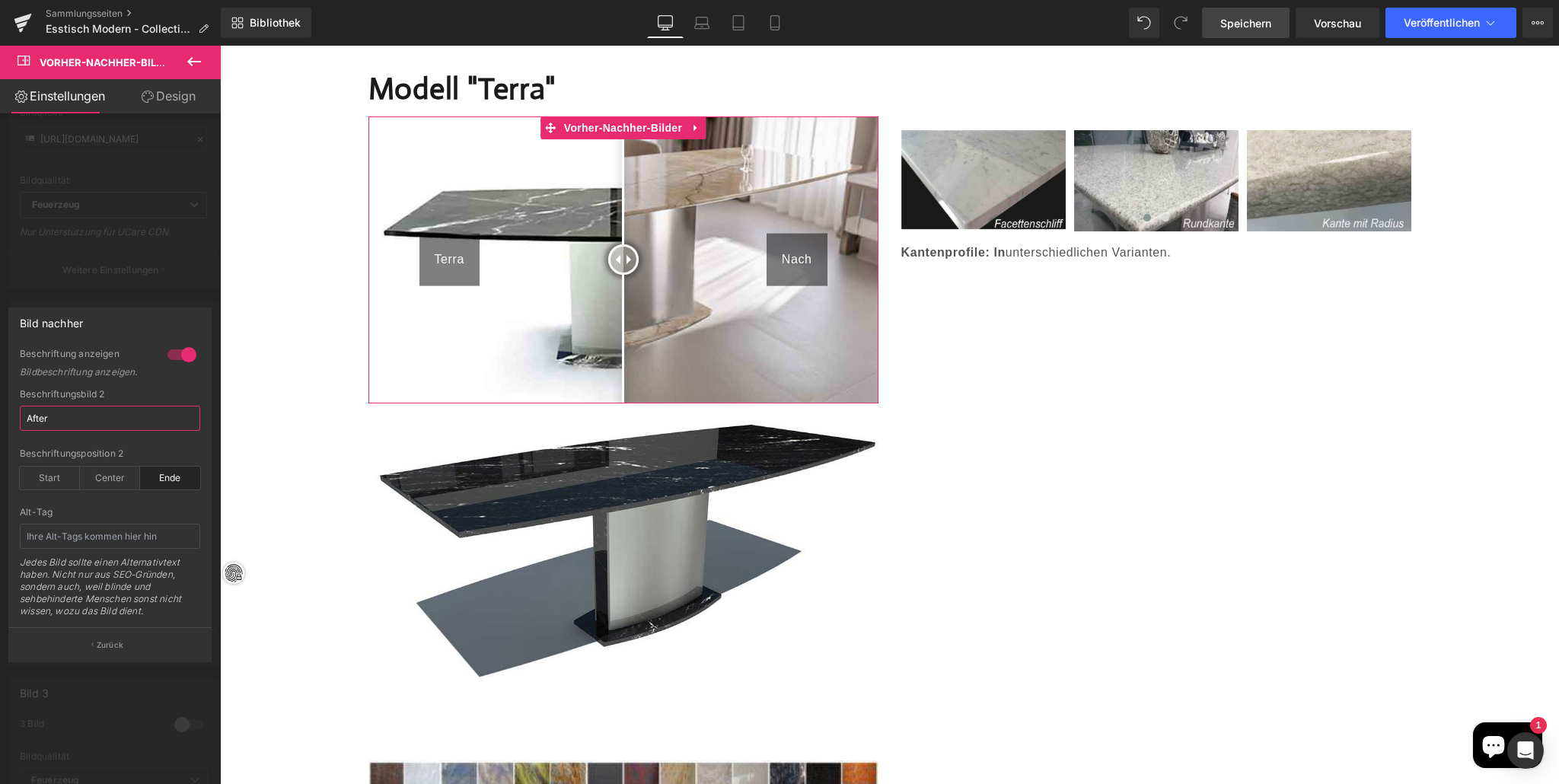
drag, startPoint x: 57, startPoint y: 421, endPoint x: 72, endPoint y: 422, distance: 15.0
click at [58, 420] on input "After" at bounding box center [110, 419] width 181 height 25
type input "A"
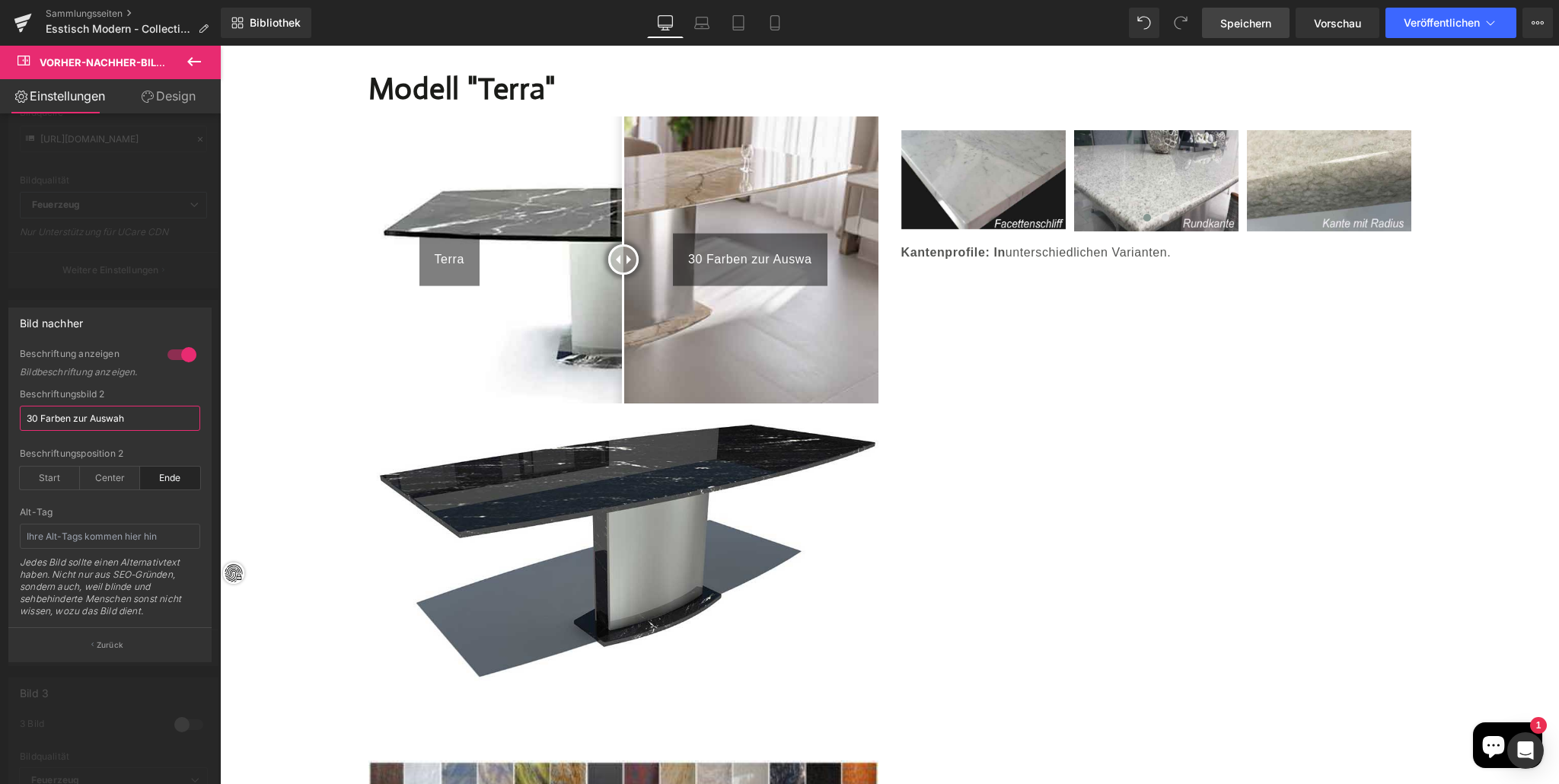
type input "30 Farben zur Auswahl"
click at [262, 607] on div at bounding box center [890, 414] width 1339 height 738
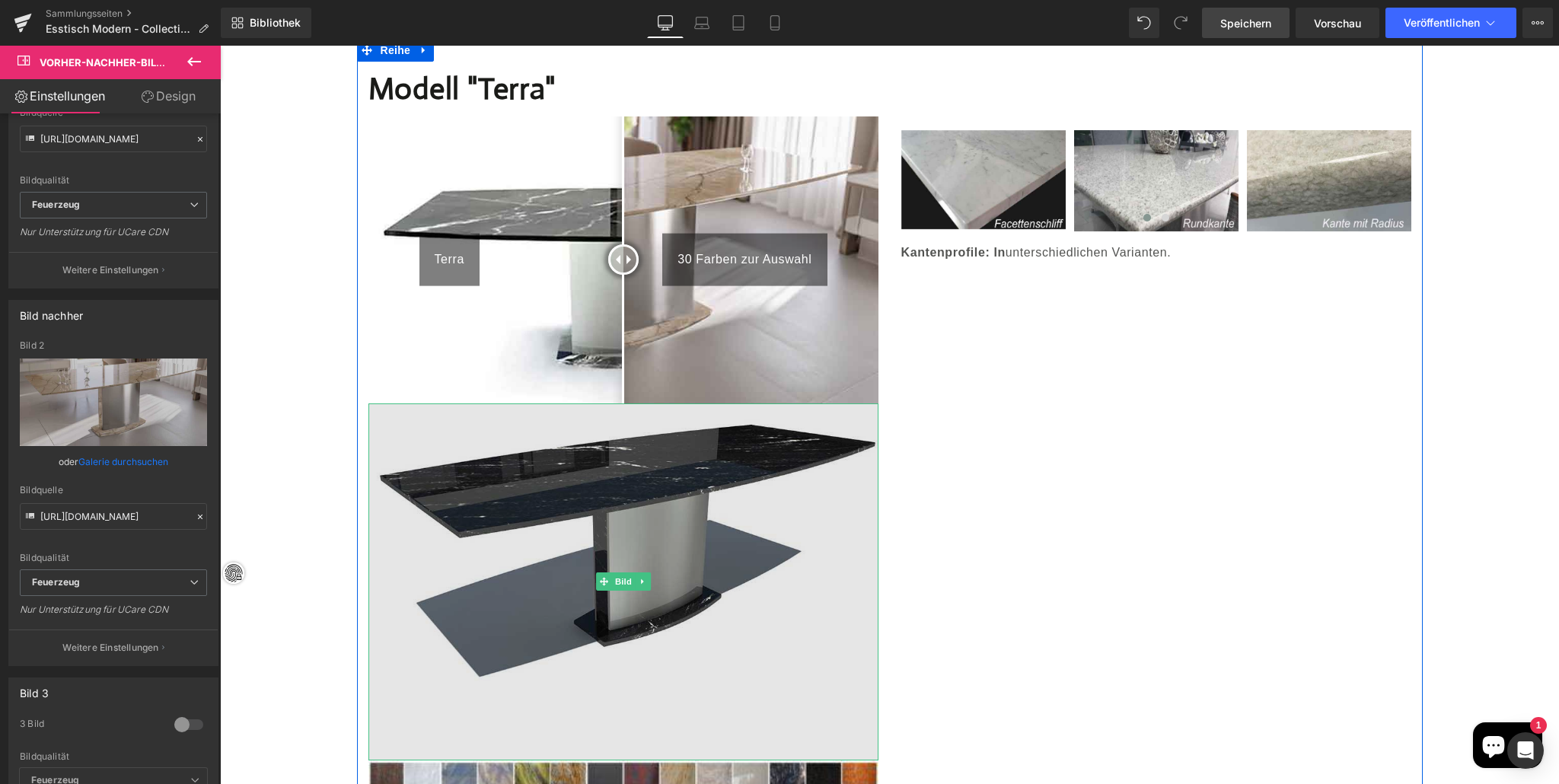
click at [512, 555] on img at bounding box center [623, 581] width 510 height 357
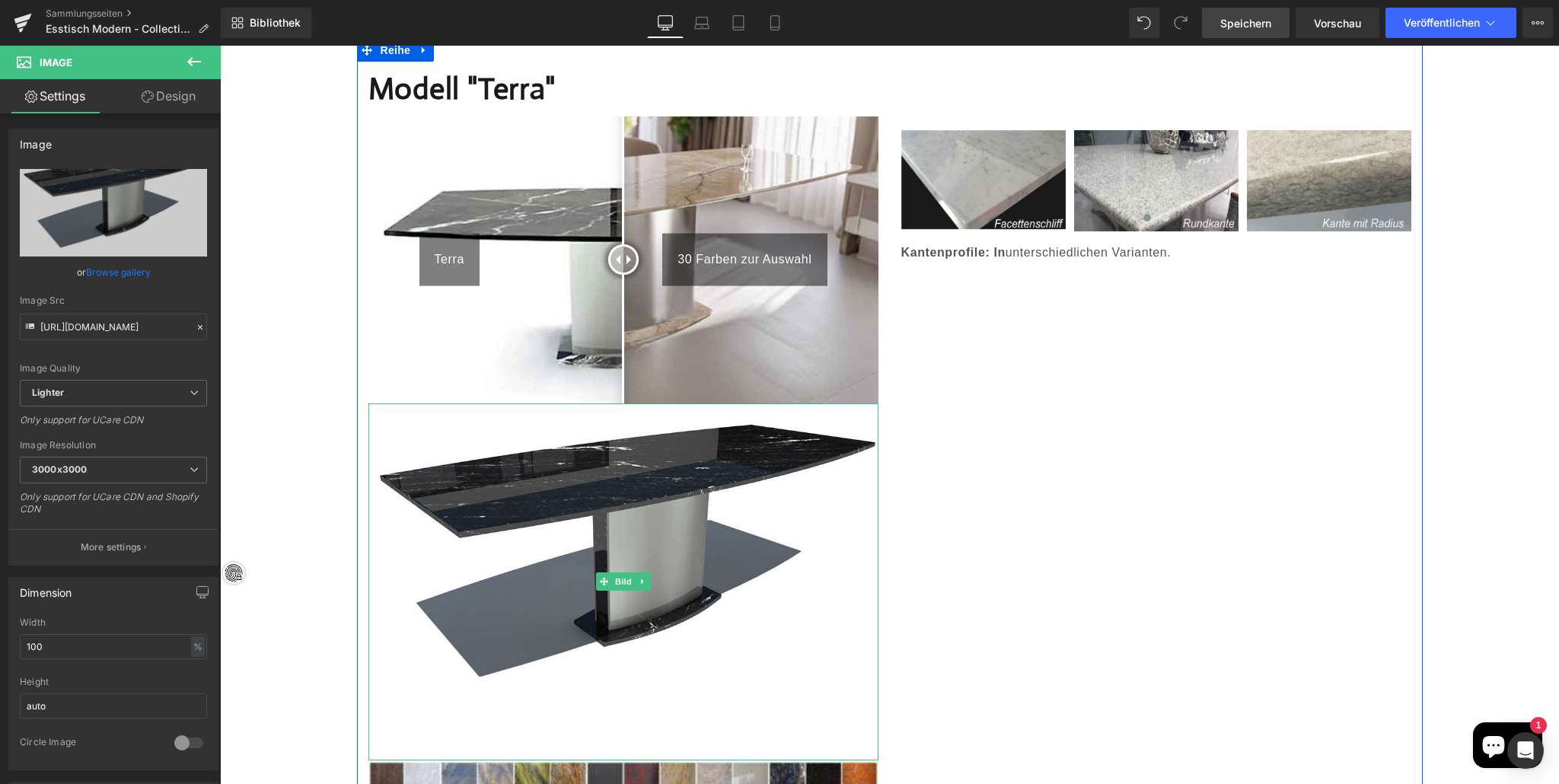
click at [644, 572] on link at bounding box center [642, 581] width 16 height 19
click at [648, 577] on icon at bounding box center [651, 581] width 8 height 8
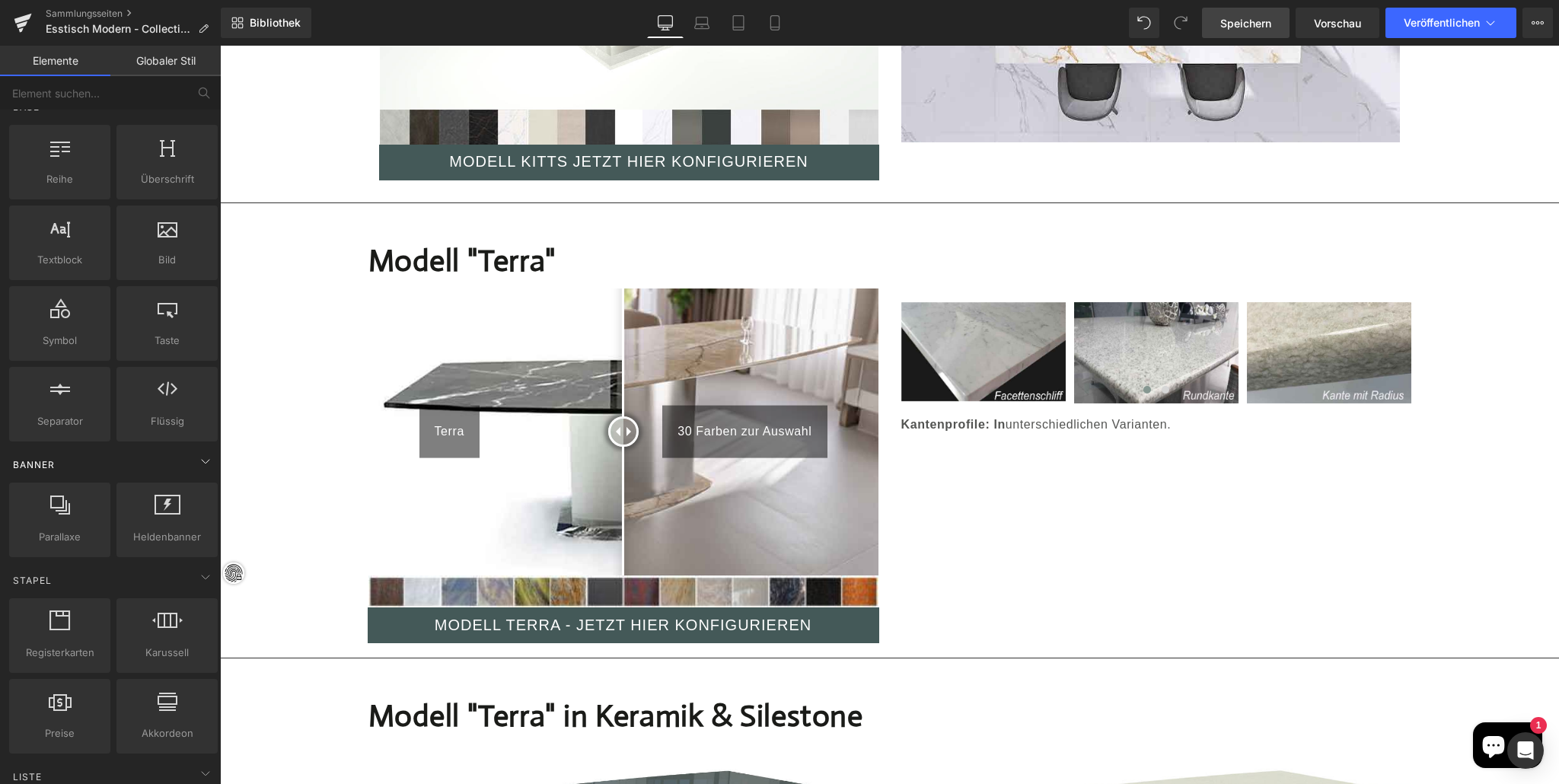
scroll to position [0, 0]
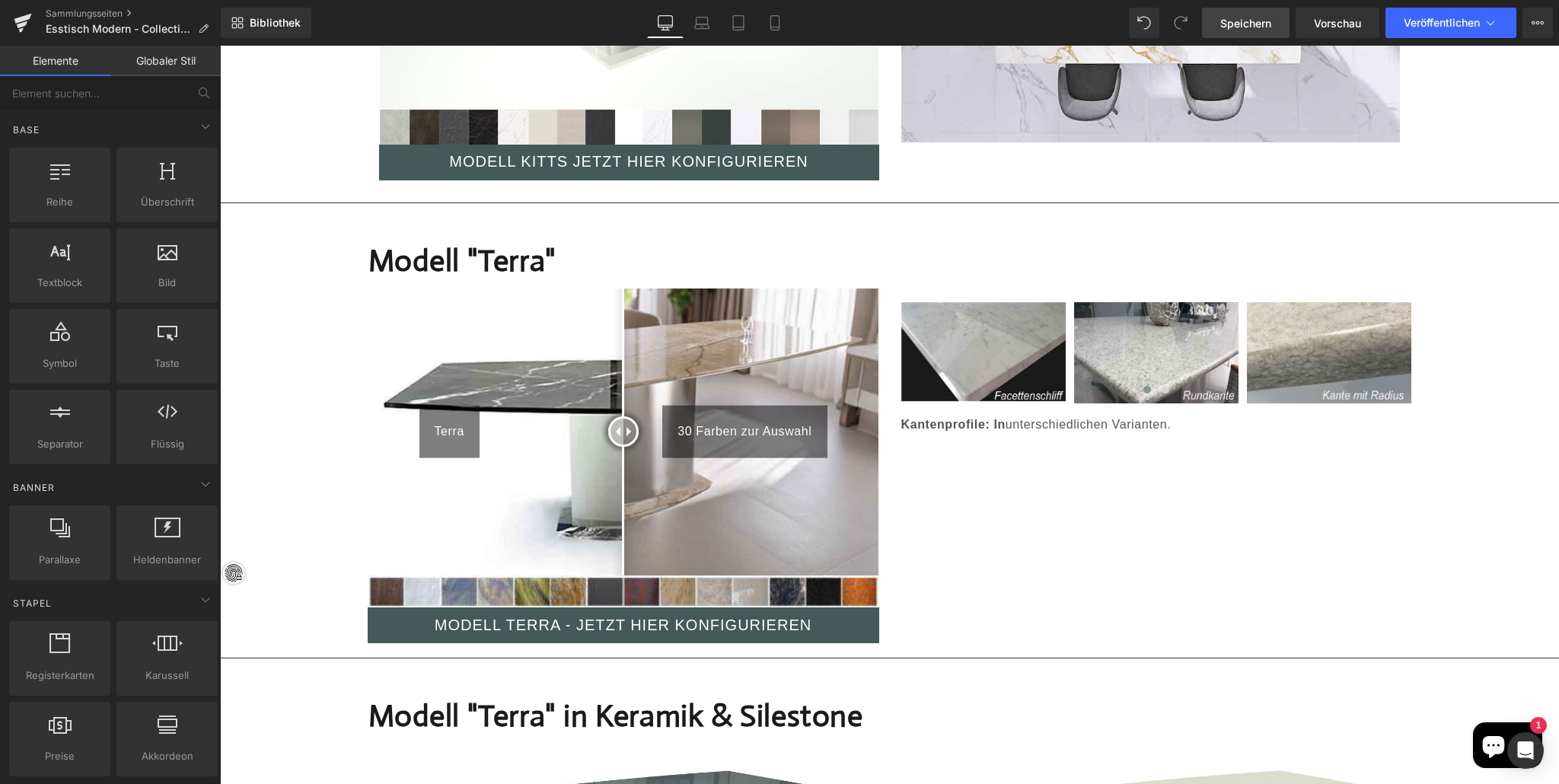
click at [451, 480] on img at bounding box center [623, 432] width 510 height 287
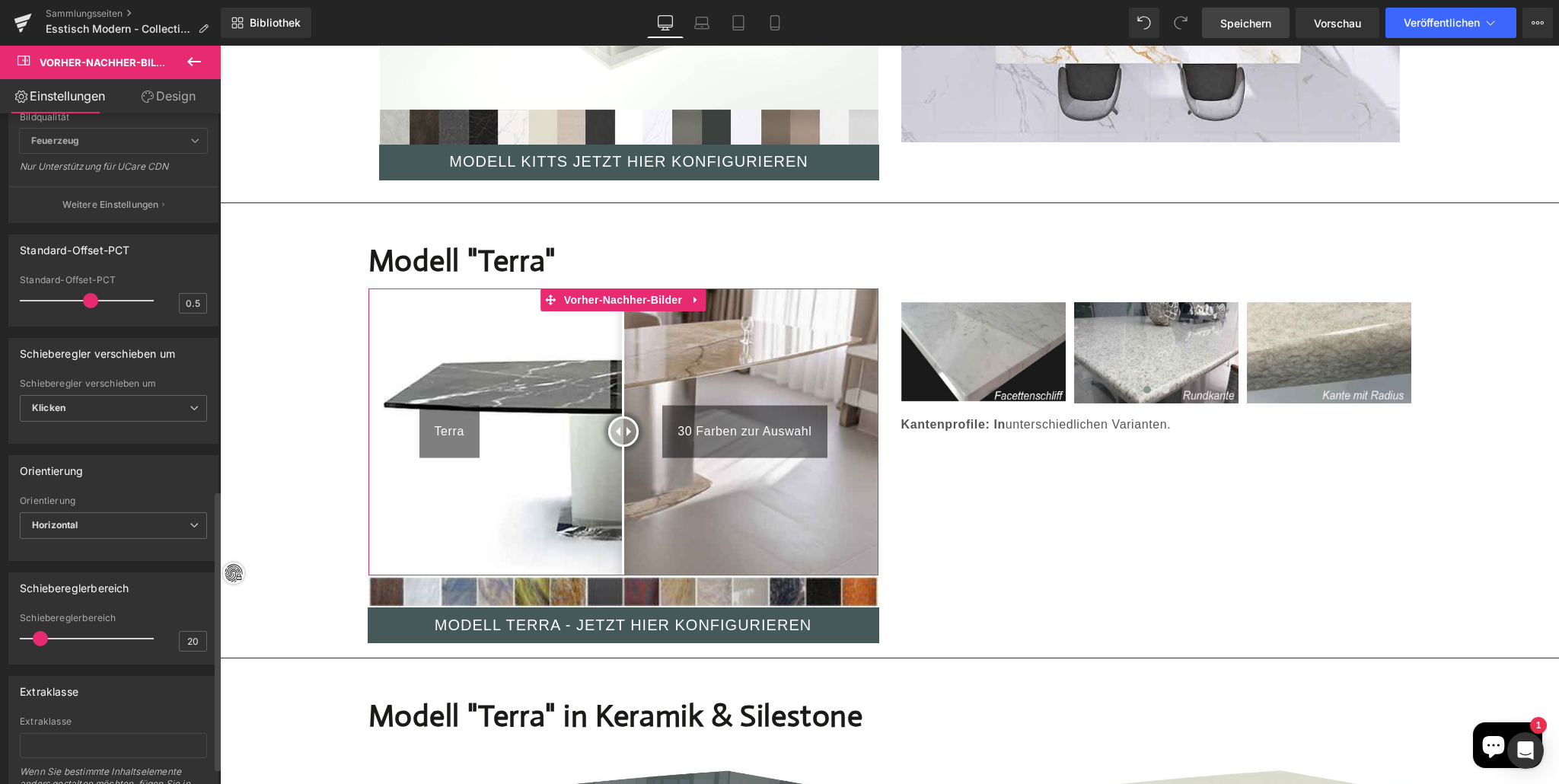
scroll to position [902, 0]
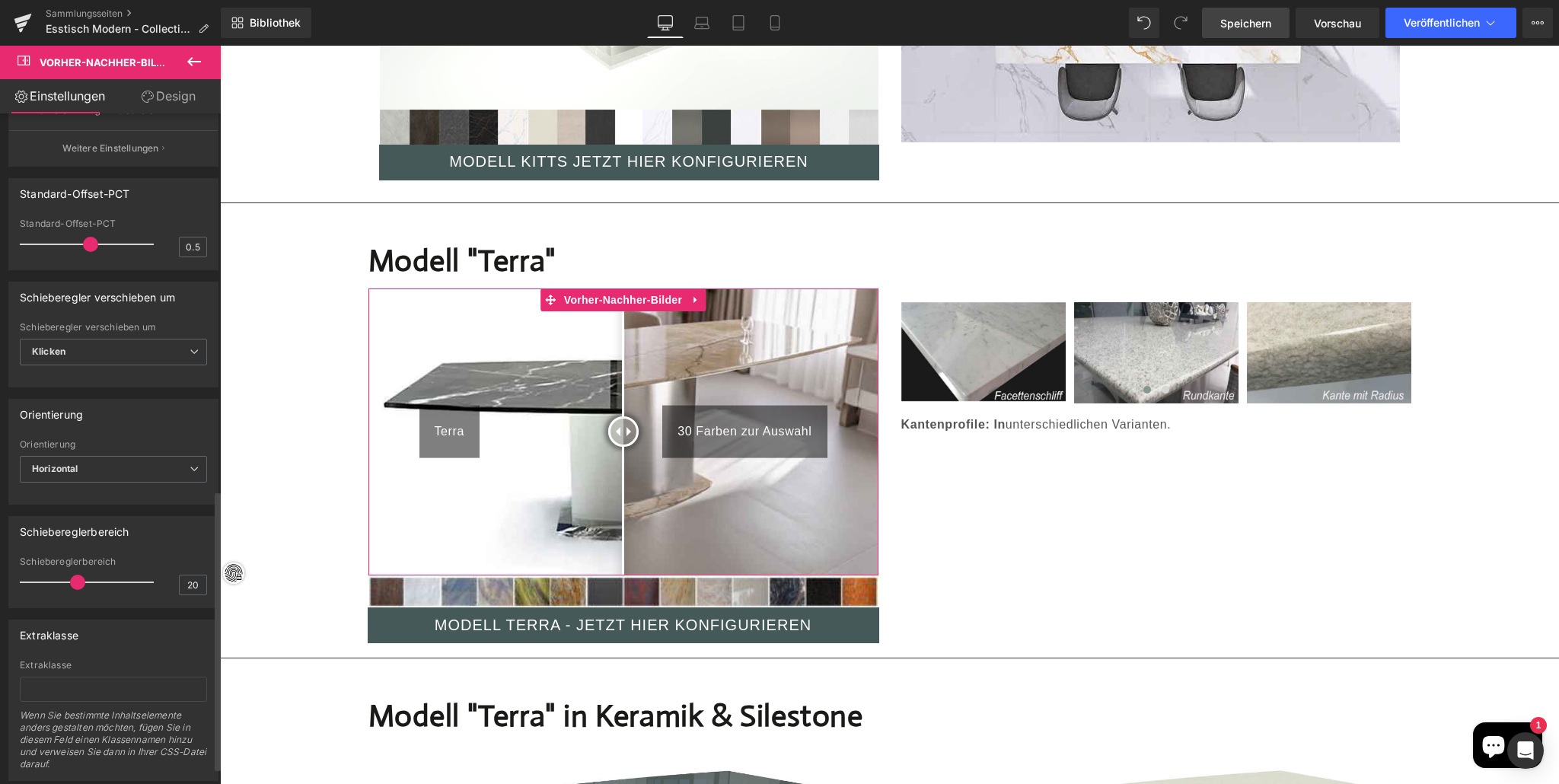
drag, startPoint x: 46, startPoint y: 583, endPoint x: 92, endPoint y: 588, distance: 46.3
click at [85, 588] on div at bounding box center [90, 582] width 127 height 30
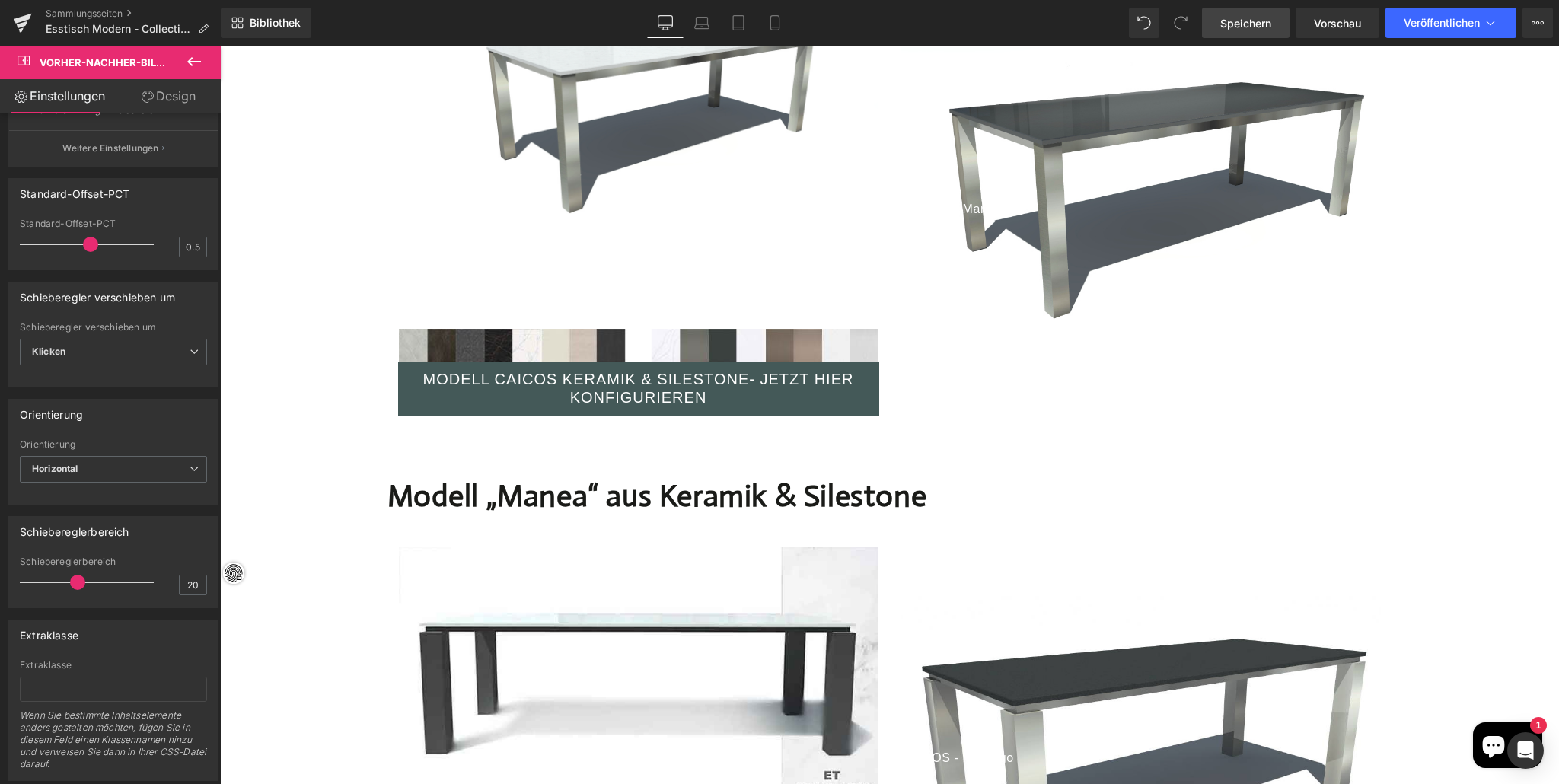
scroll to position [4577, 0]
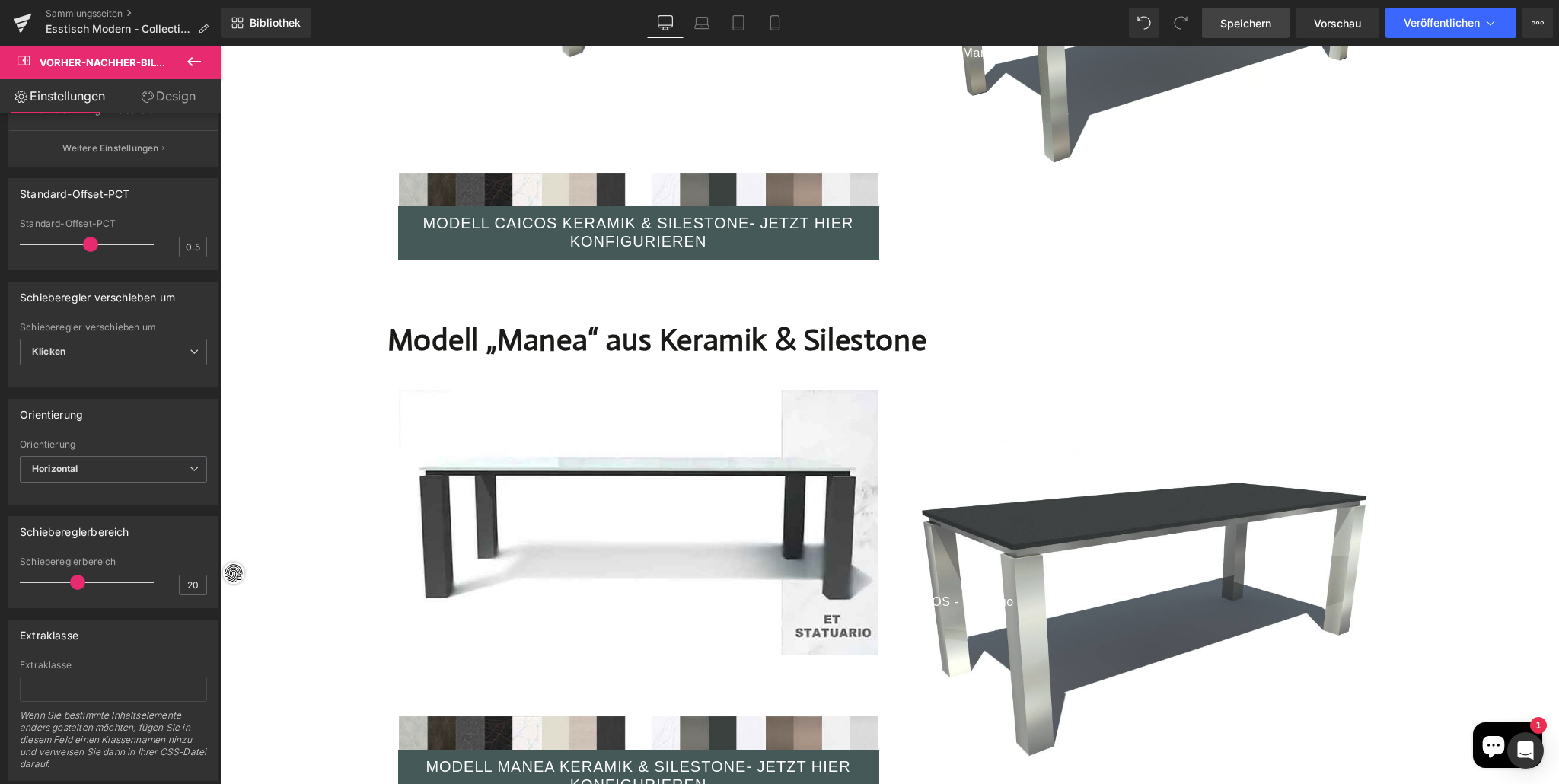
click at [1240, 19] on font "Speichern" at bounding box center [1245, 23] width 51 height 13
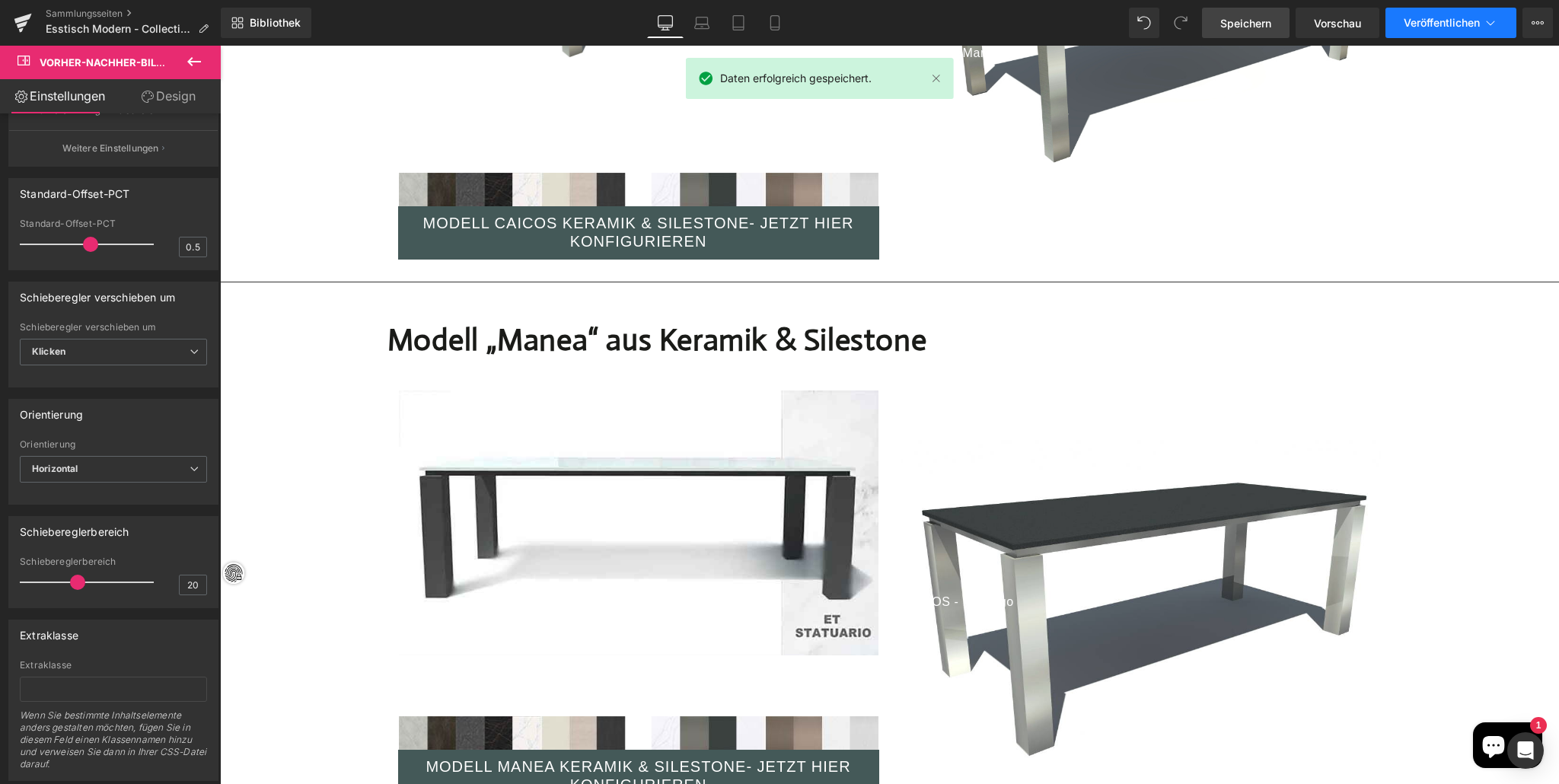
click at [1423, 14] on button "Veröffentlichen" at bounding box center [1450, 23] width 131 height 30
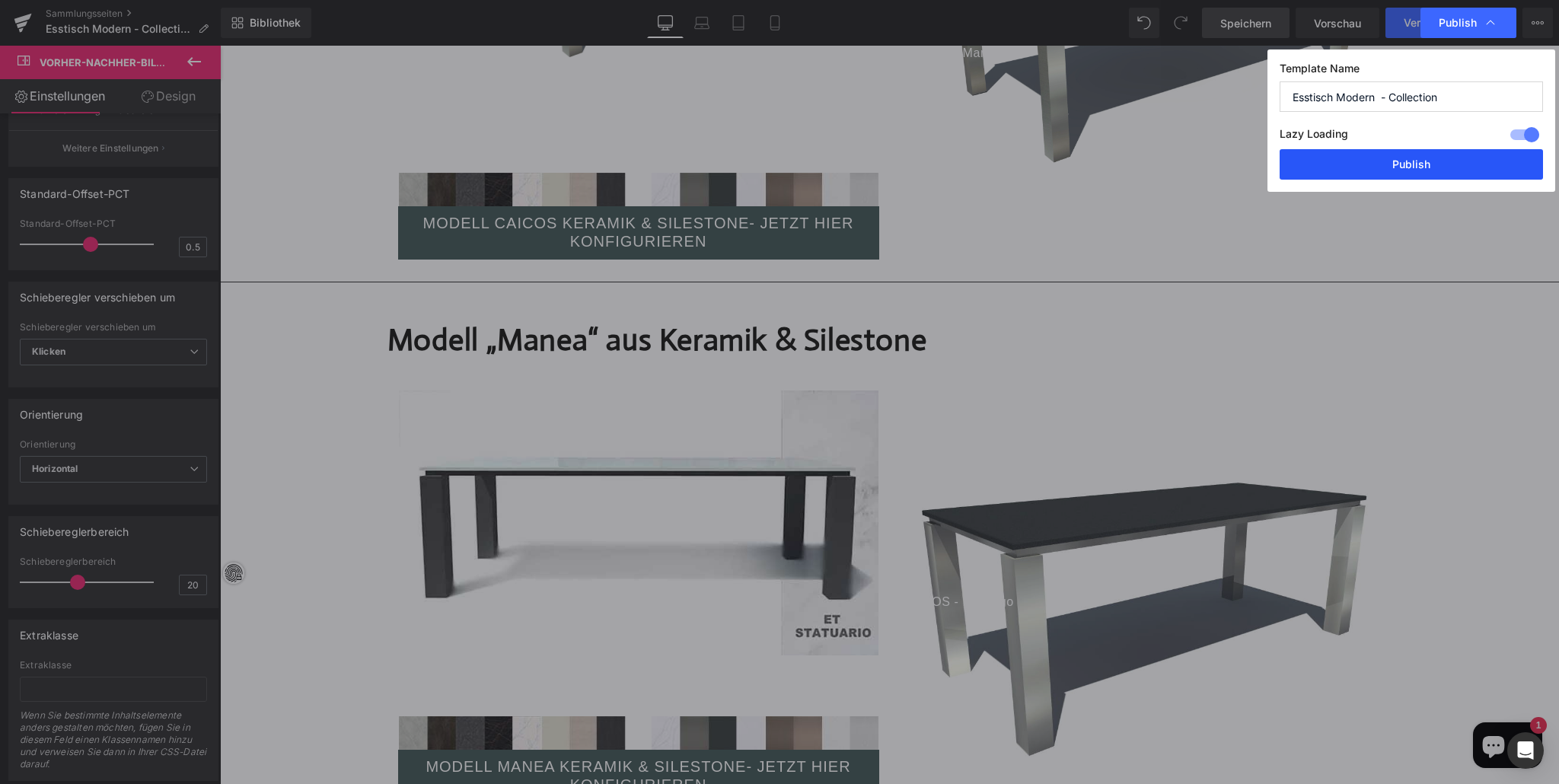
click at [1391, 158] on button "Publish" at bounding box center [1411, 165] width 263 height 30
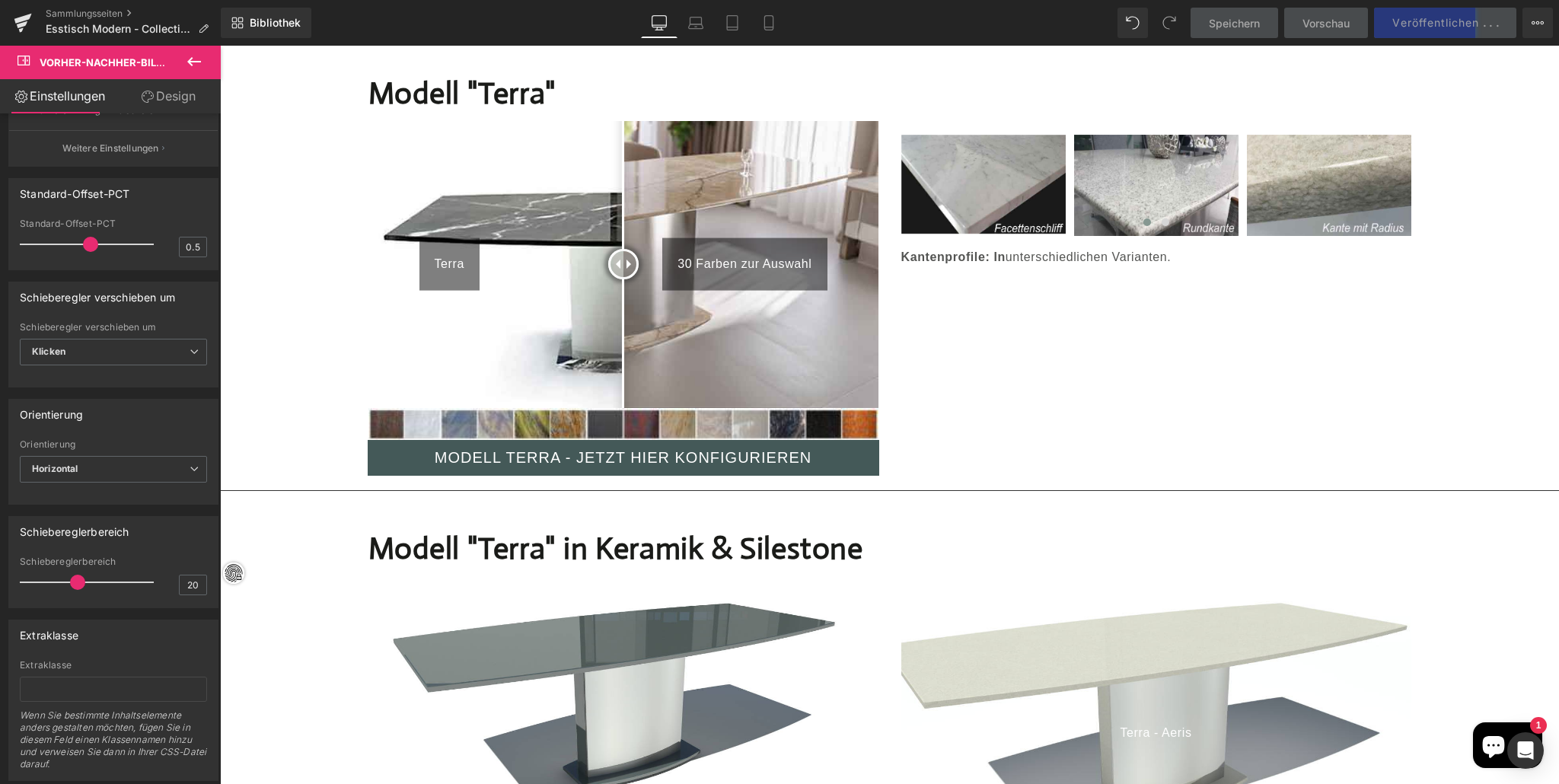
scroll to position [2844, 0]
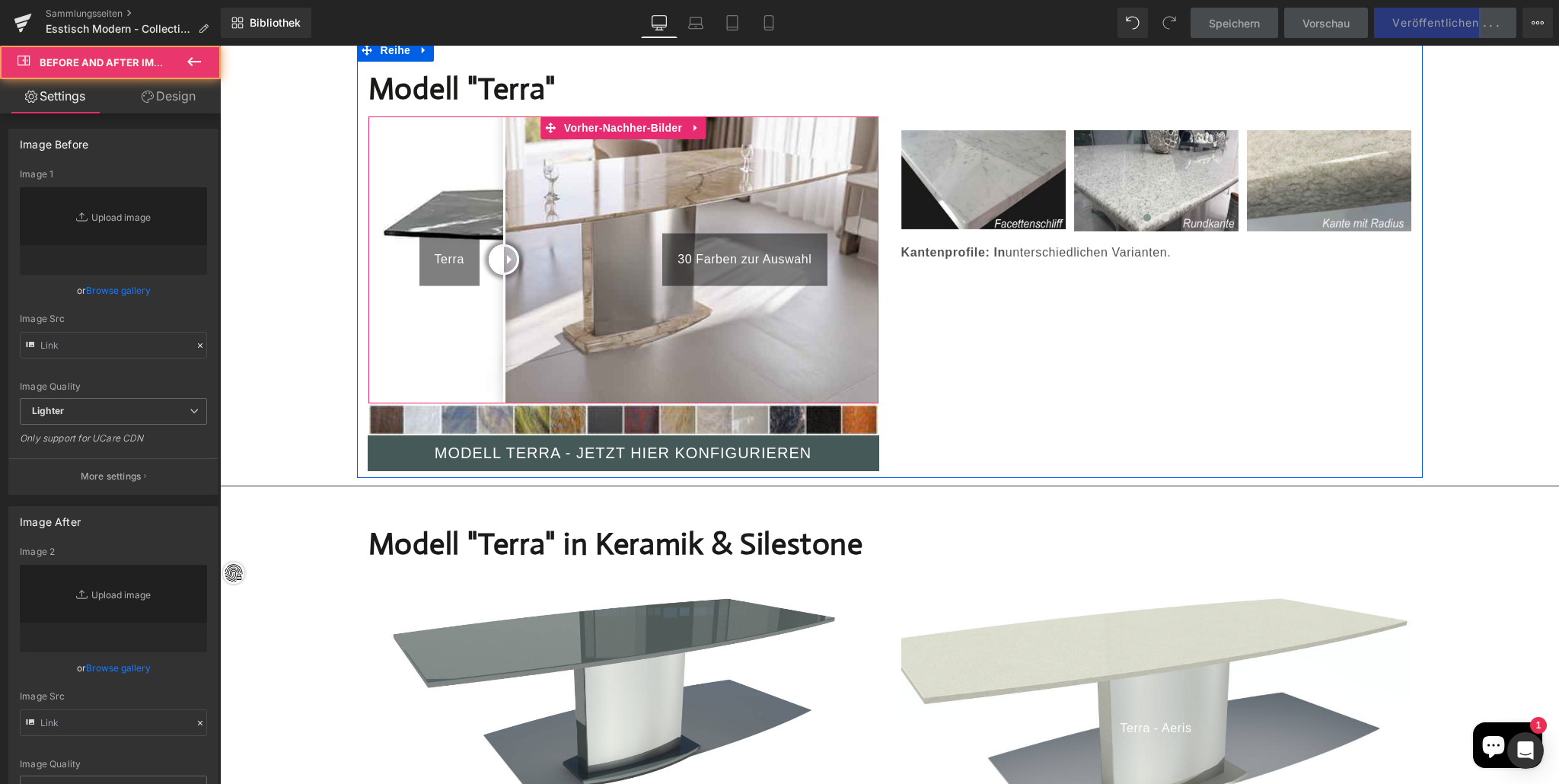
click at [489, 244] on div at bounding box center [504, 259] width 30 height 30
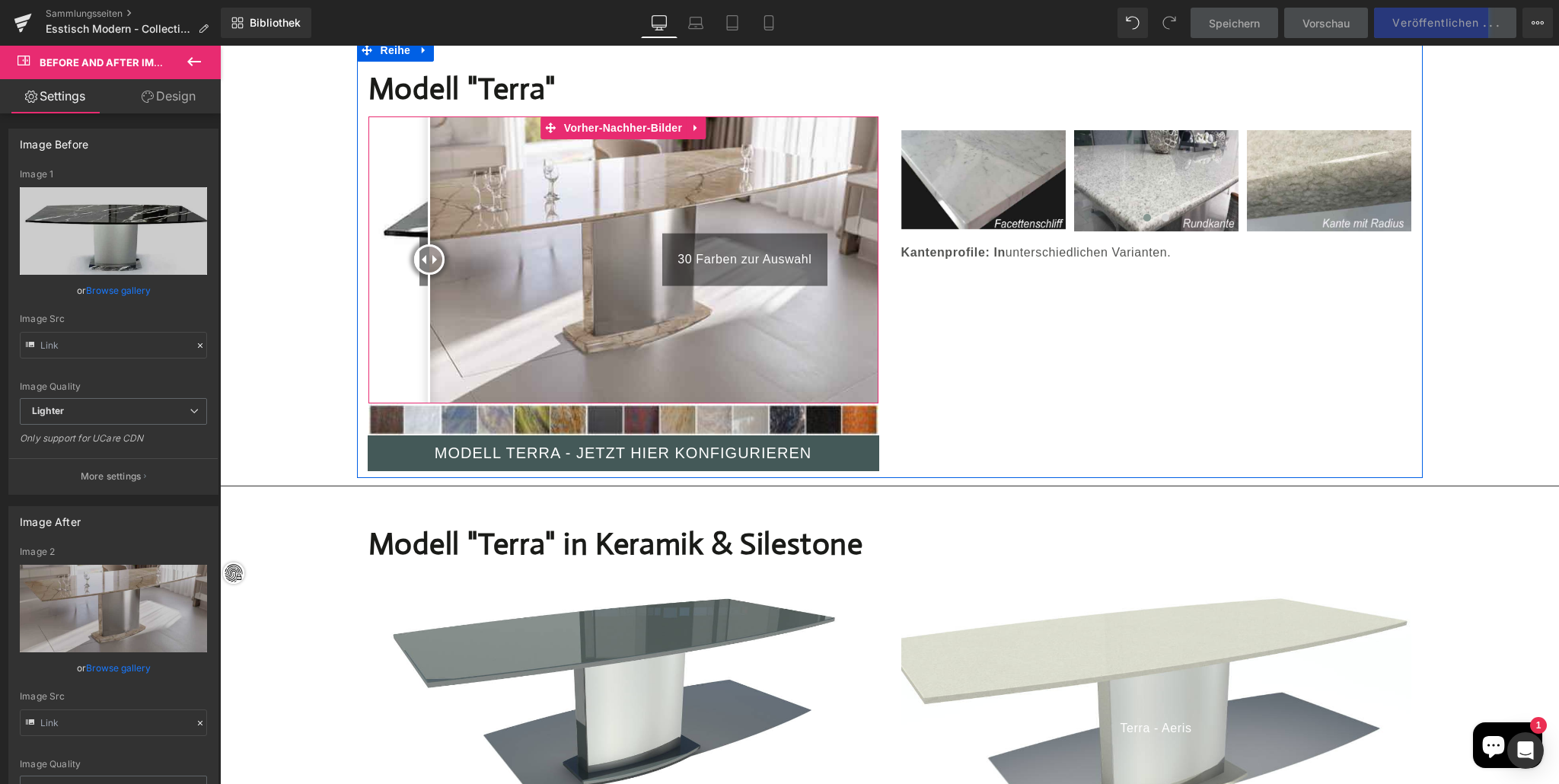
drag, startPoint x: 457, startPoint y: 240, endPoint x: 368, endPoint y: 236, distance: 89.1
click at [368, 236] on div "Terra 30 Farben zur Auswahl" at bounding box center [623, 260] width 510 height 287
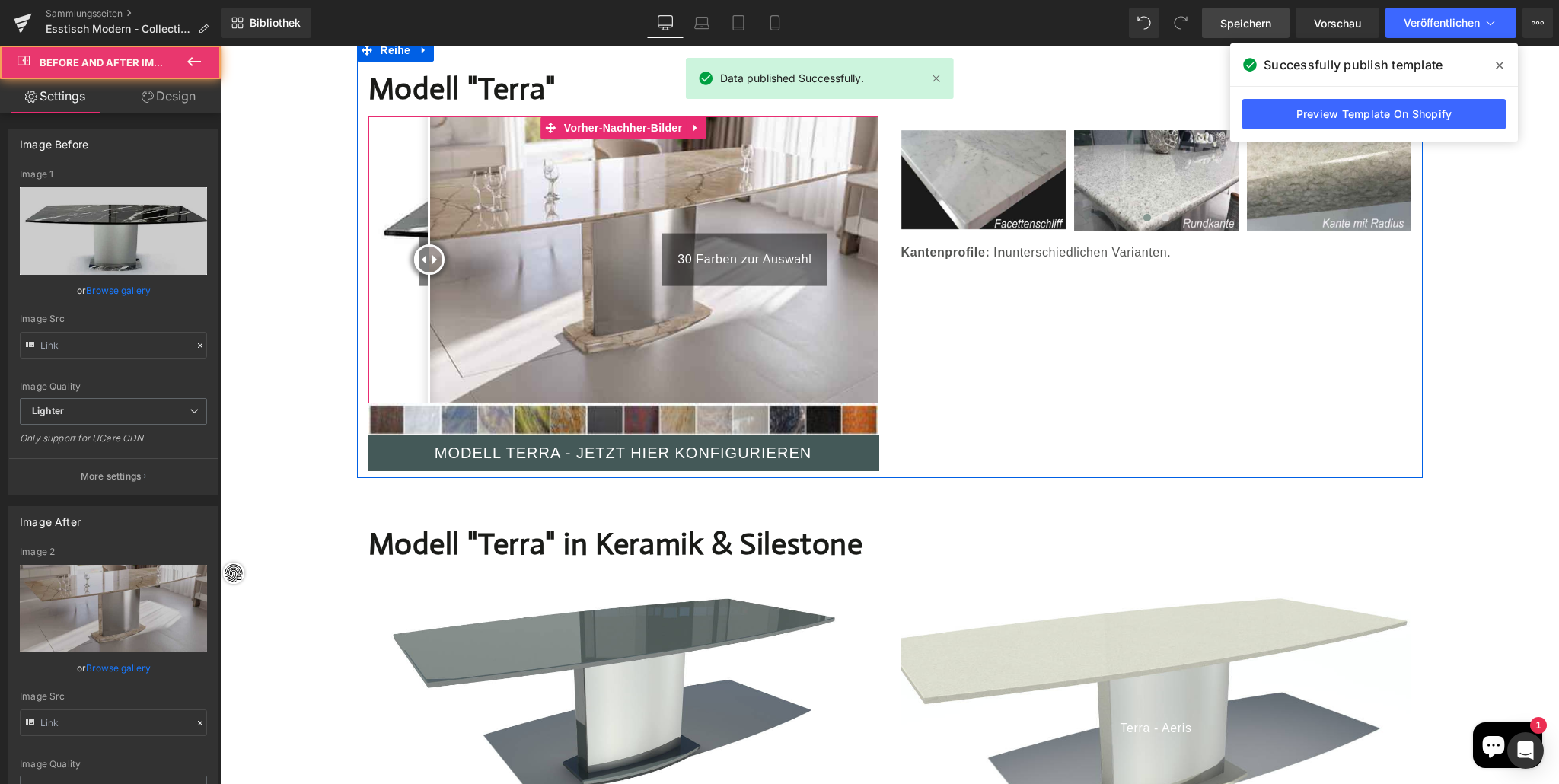
drag, startPoint x: 419, startPoint y: 236, endPoint x: 397, endPoint y: 236, distance: 22.0
click at [396, 235] on div "Terra 30 Farben zur Auswahl" at bounding box center [623, 260] width 510 height 287
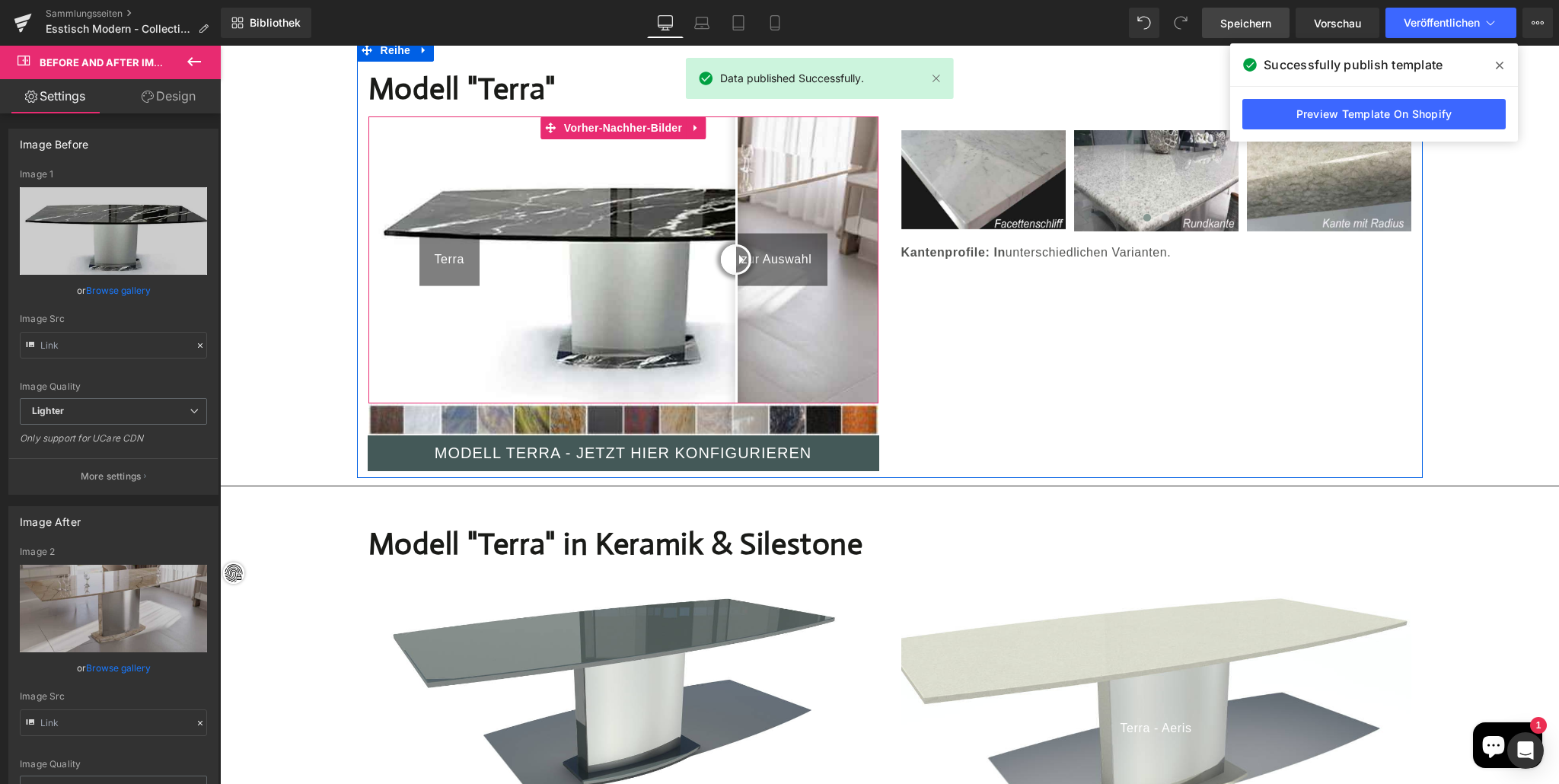
drag, startPoint x: 436, startPoint y: 236, endPoint x: 736, endPoint y: 283, distance: 303.7
click at [736, 275] on div at bounding box center [736, 259] width 30 height 30
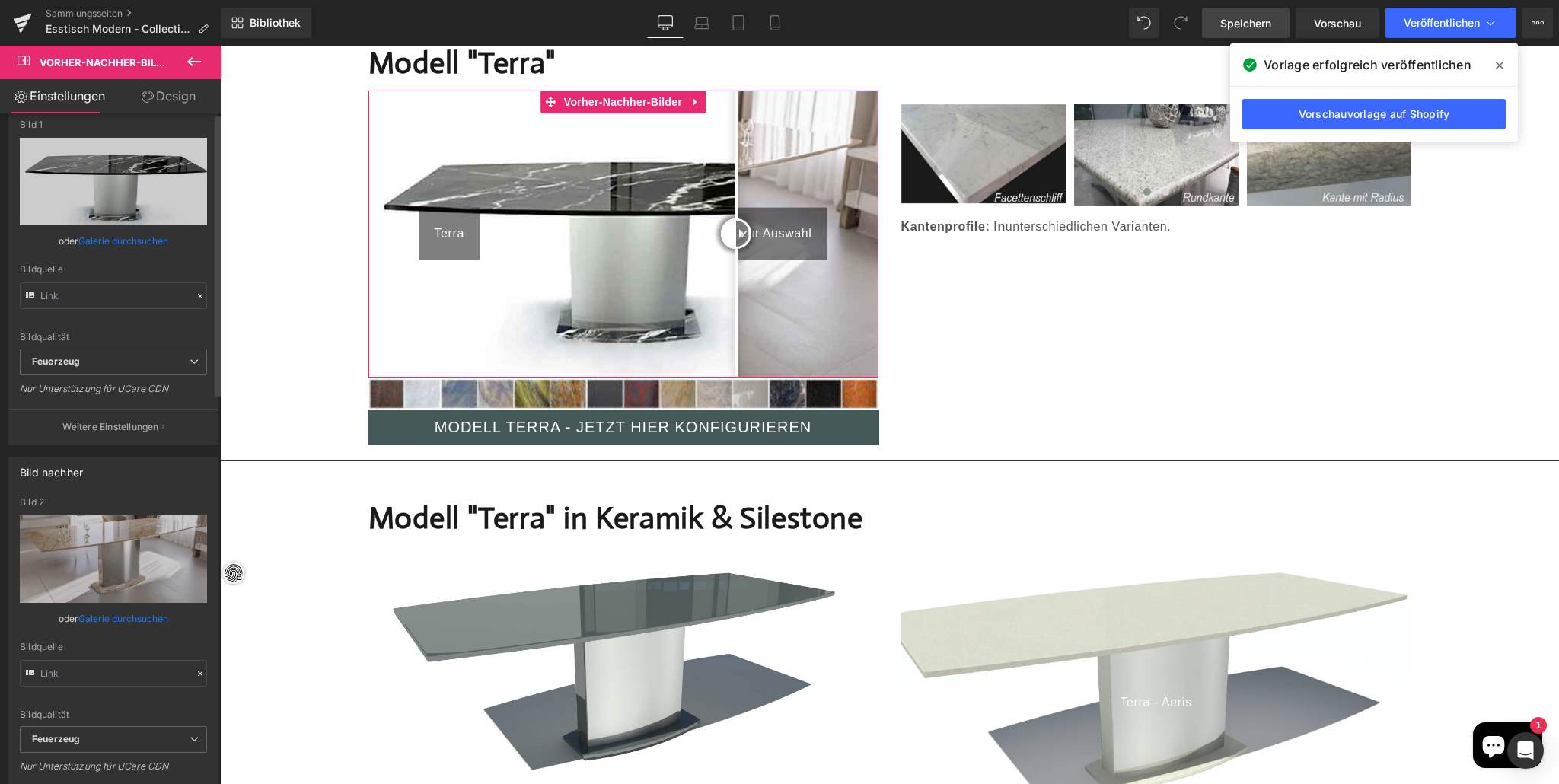
scroll to position [0, 0]
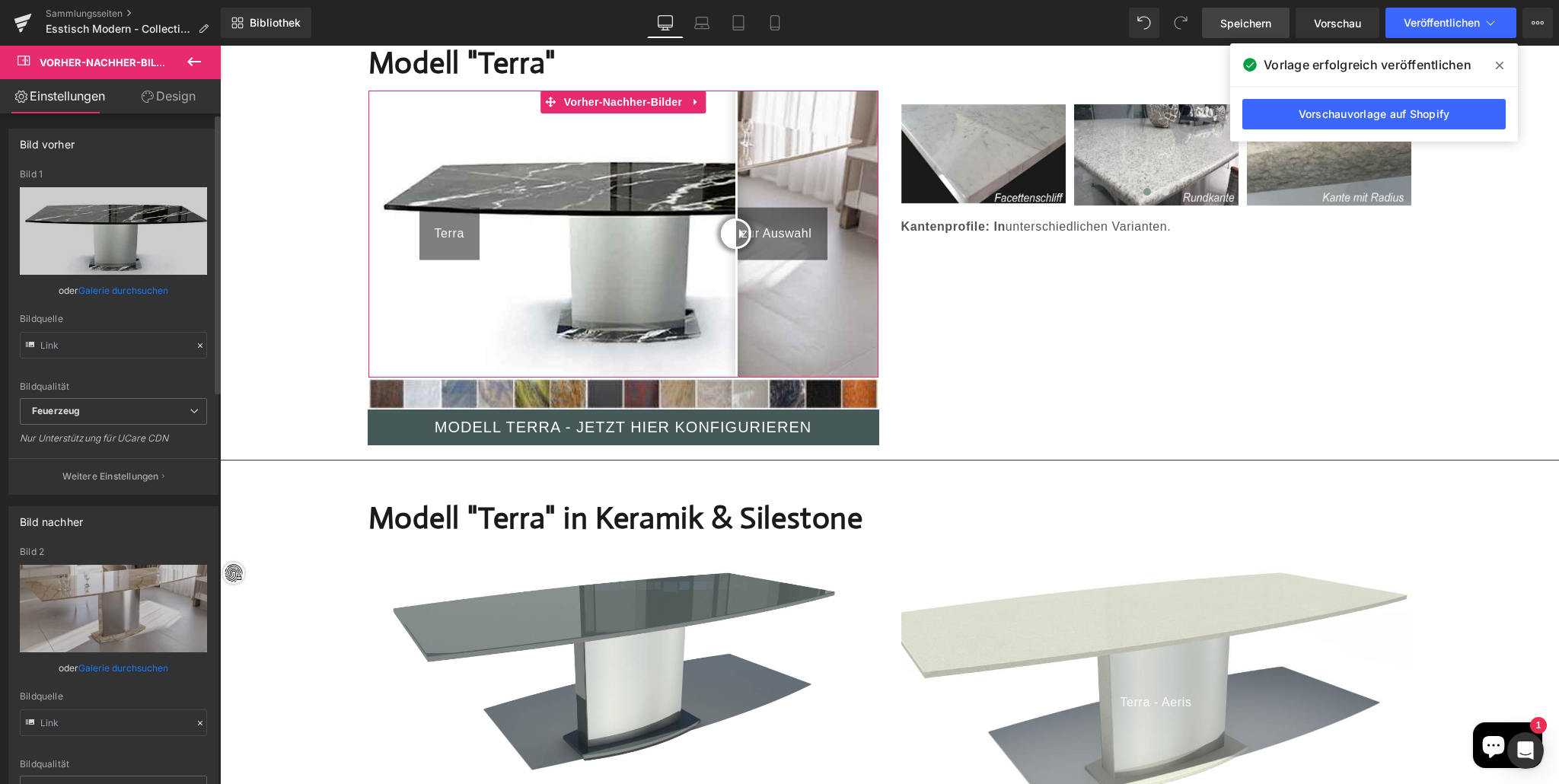
click at [118, 473] on font "Weitere Einstellungen" at bounding box center [111, 476] width 96 height 12
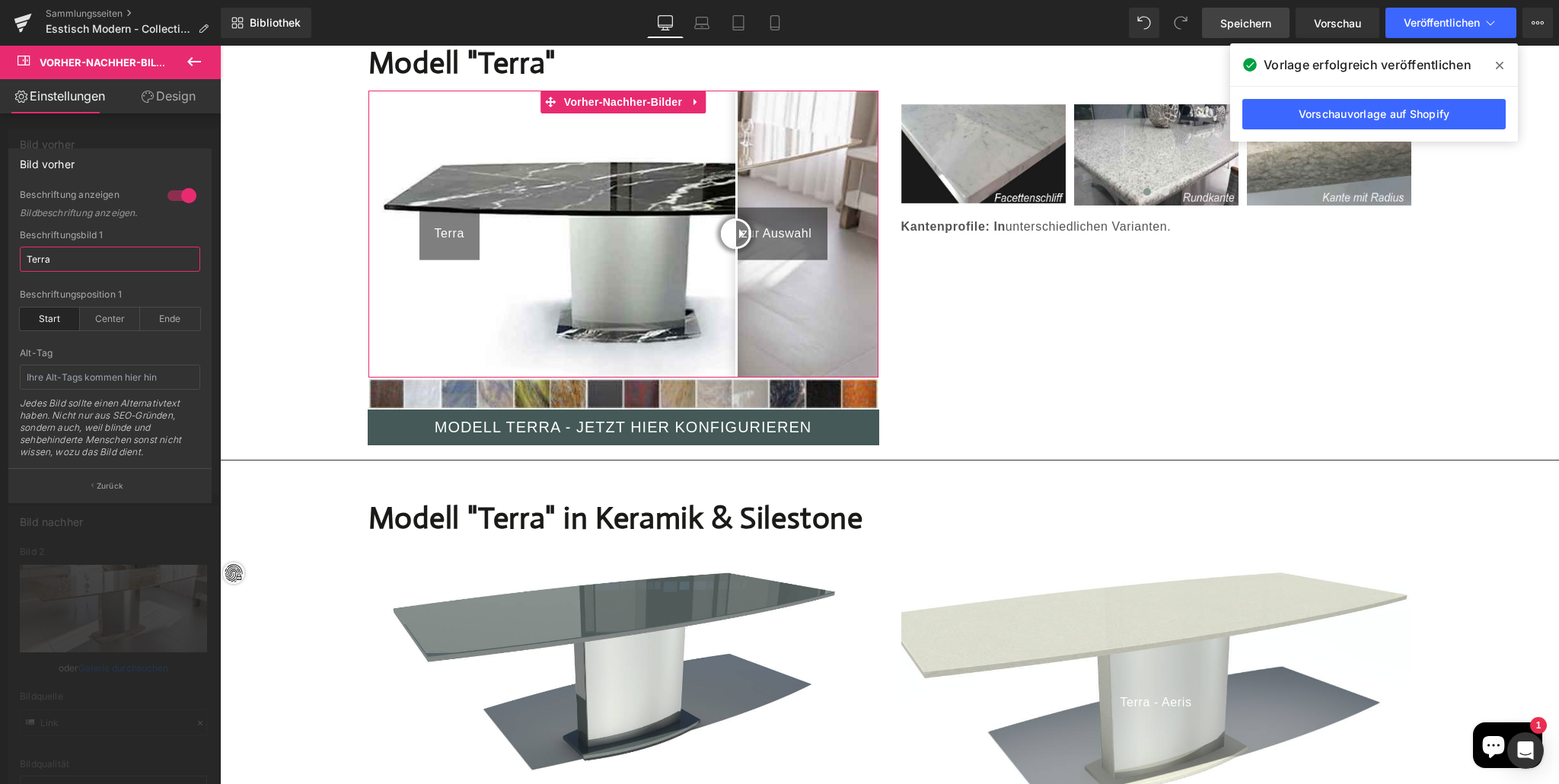
click at [64, 259] on input "Terra" at bounding box center [110, 259] width 181 height 25
type input "T"
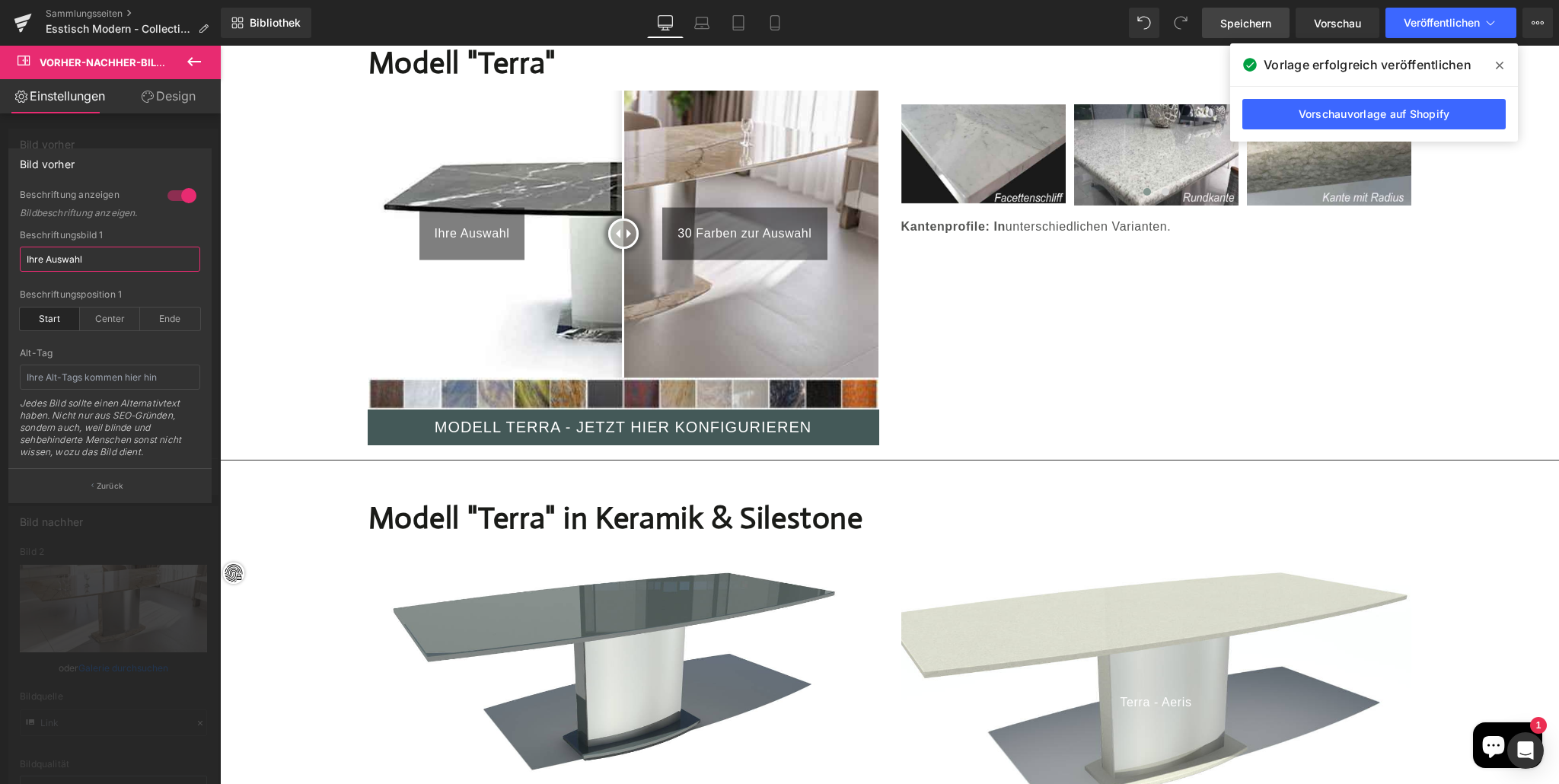
type input "Ihre Auswahl"
click at [95, 337] on div "Beschriftungsposition 1 Start Center Ende" at bounding box center [110, 318] width 181 height 58
click at [117, 503] on div at bounding box center [110, 419] width 220 height 746
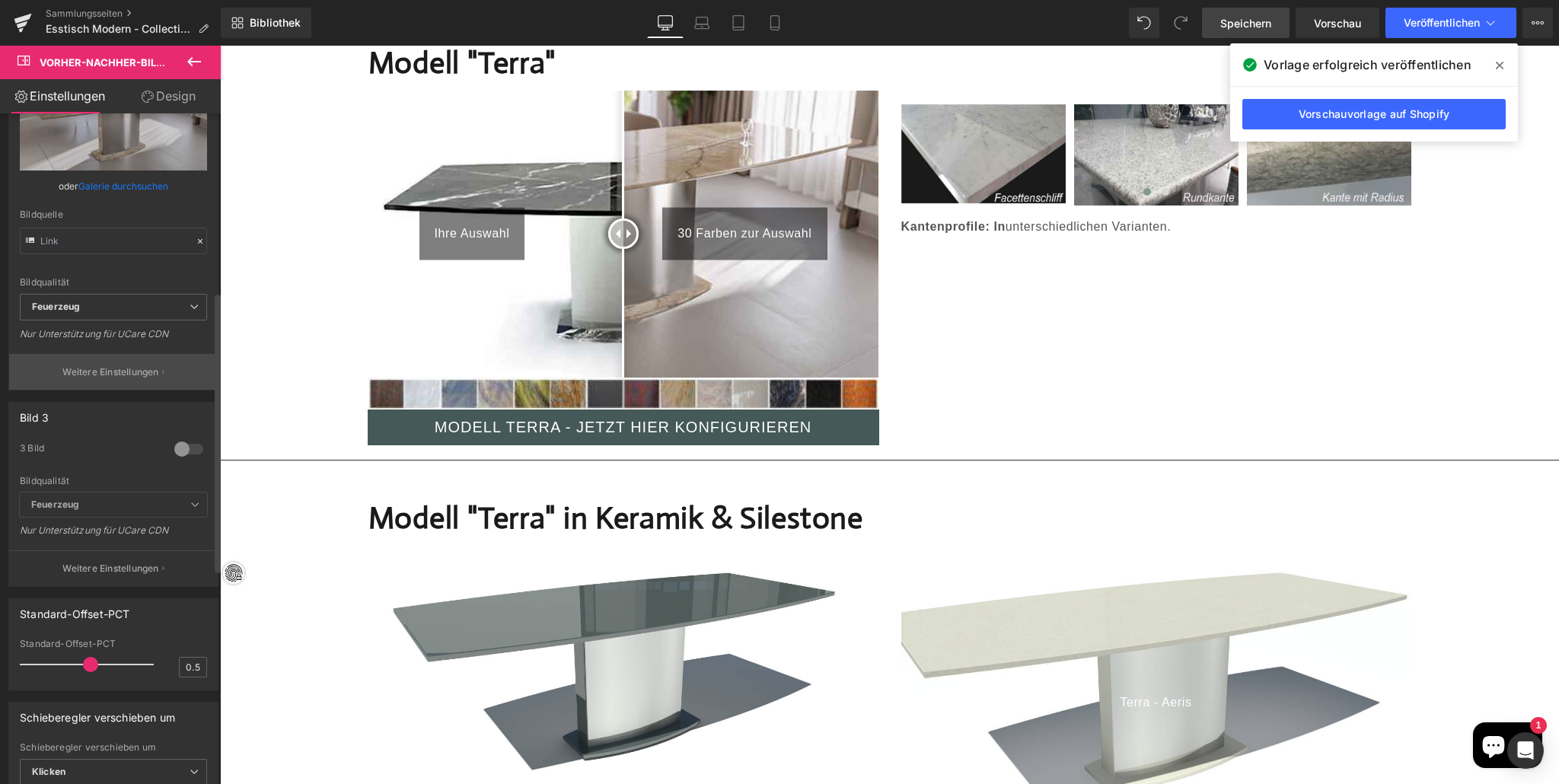
scroll to position [427, 0]
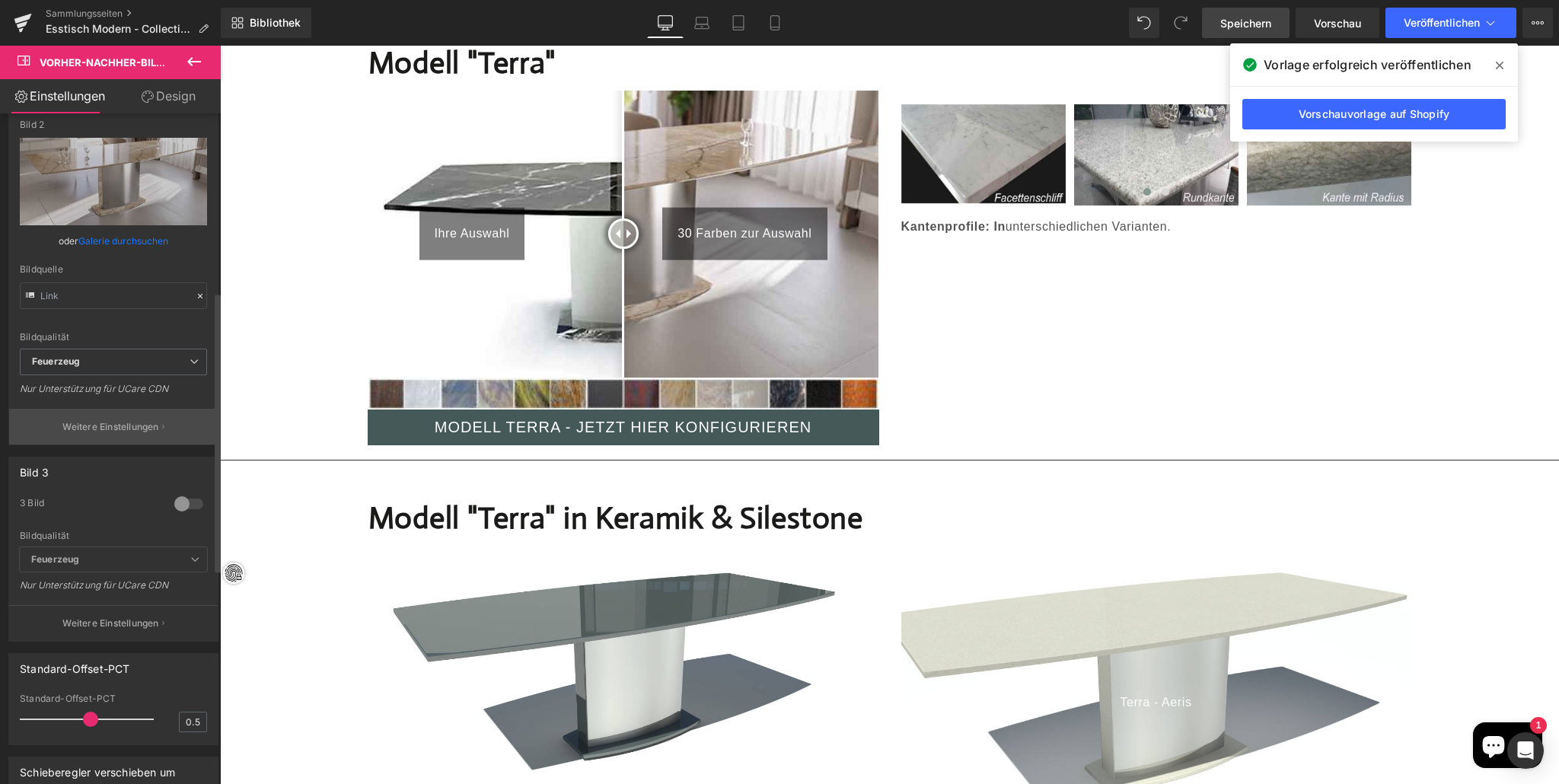
click at [109, 425] on font "Weitere Einstellungen" at bounding box center [111, 427] width 96 height 12
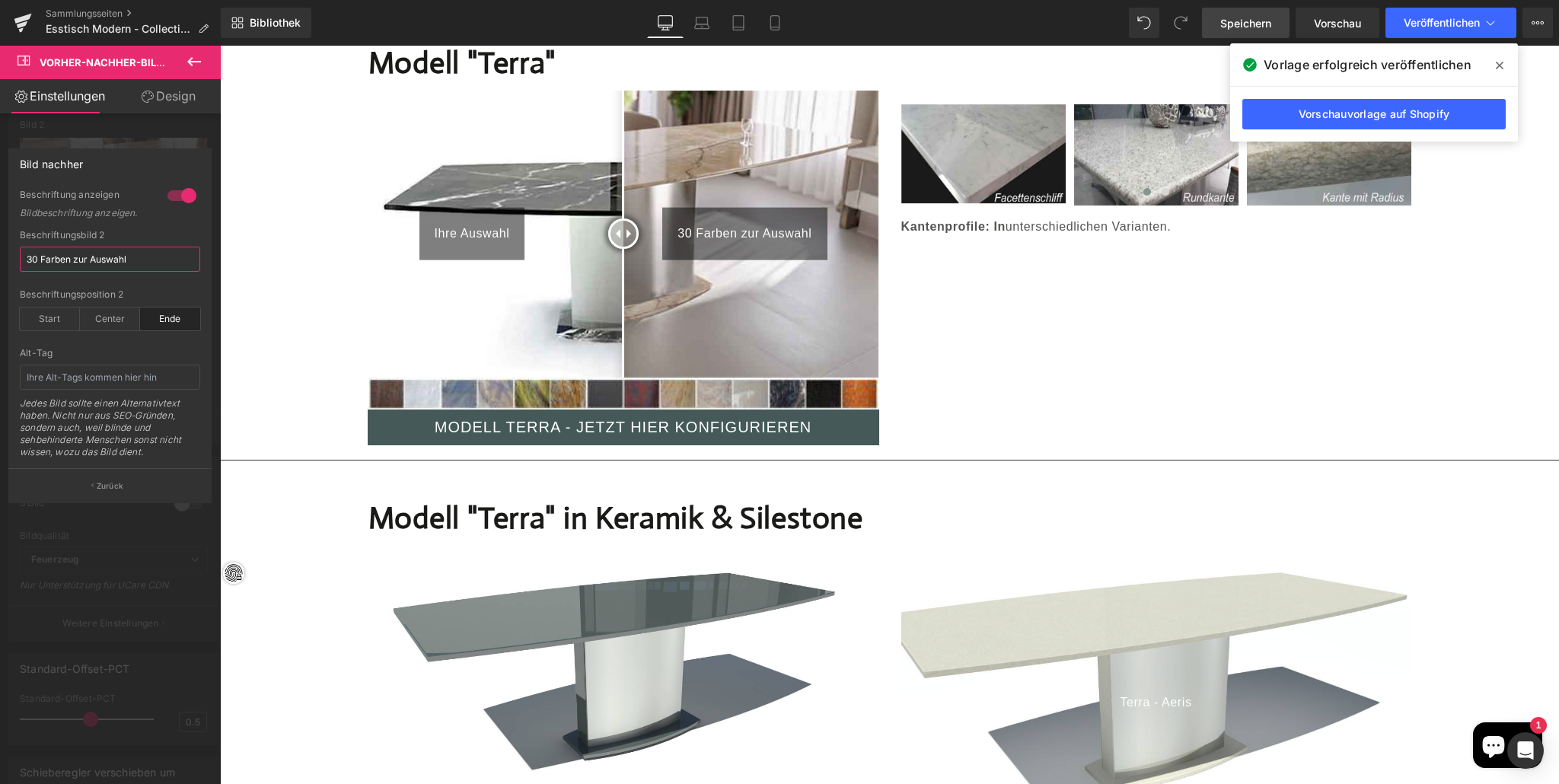
click at [136, 259] on input "30 Farben zur Auswahl" at bounding box center [110, 259] width 181 height 25
type input "3"
type input "aus 30 Oberflächen"
click at [1238, 17] on font "Speichern" at bounding box center [1245, 23] width 51 height 13
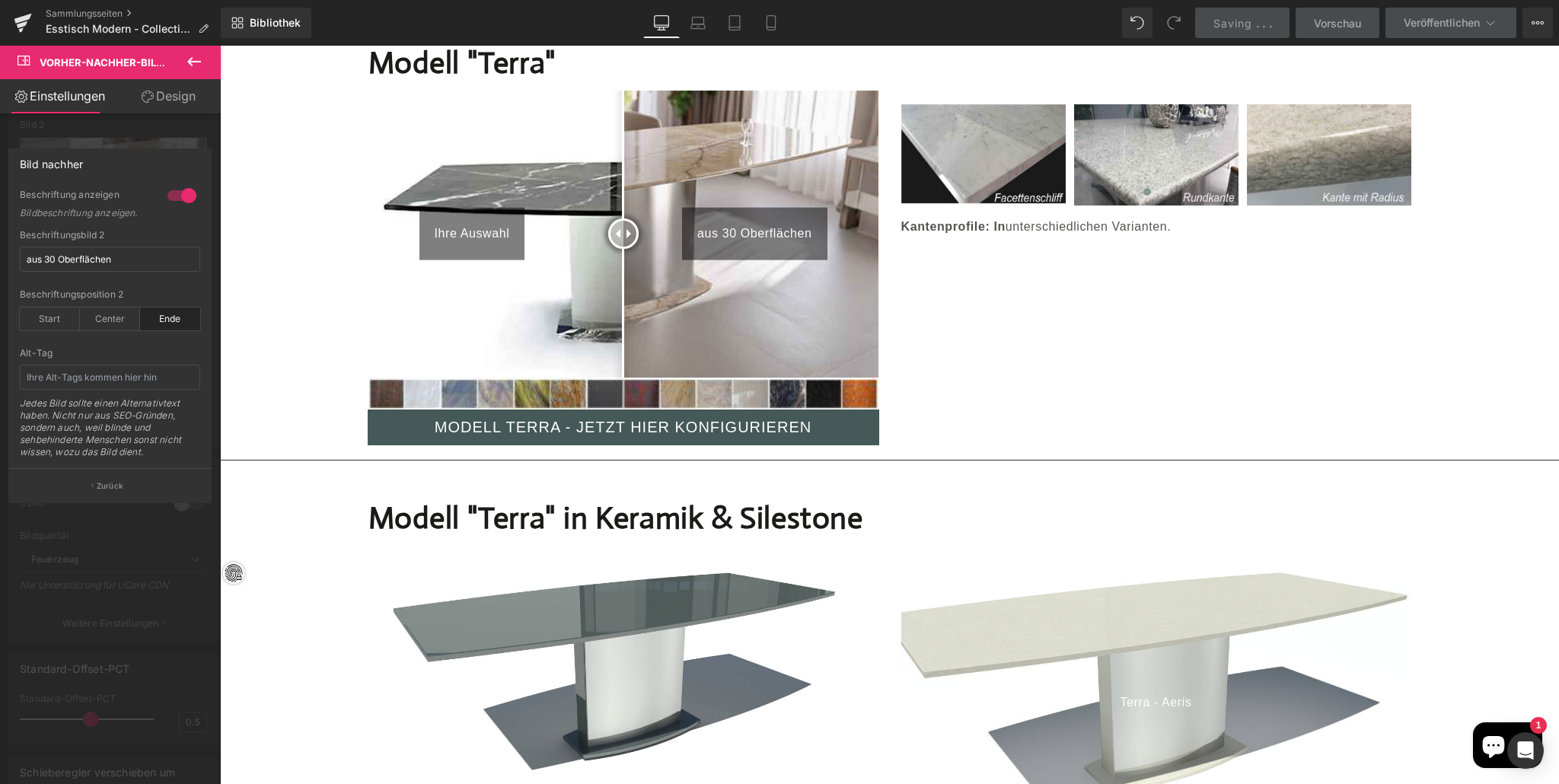
click at [1240, 17] on span "Saving" at bounding box center [1232, 23] width 39 height 13
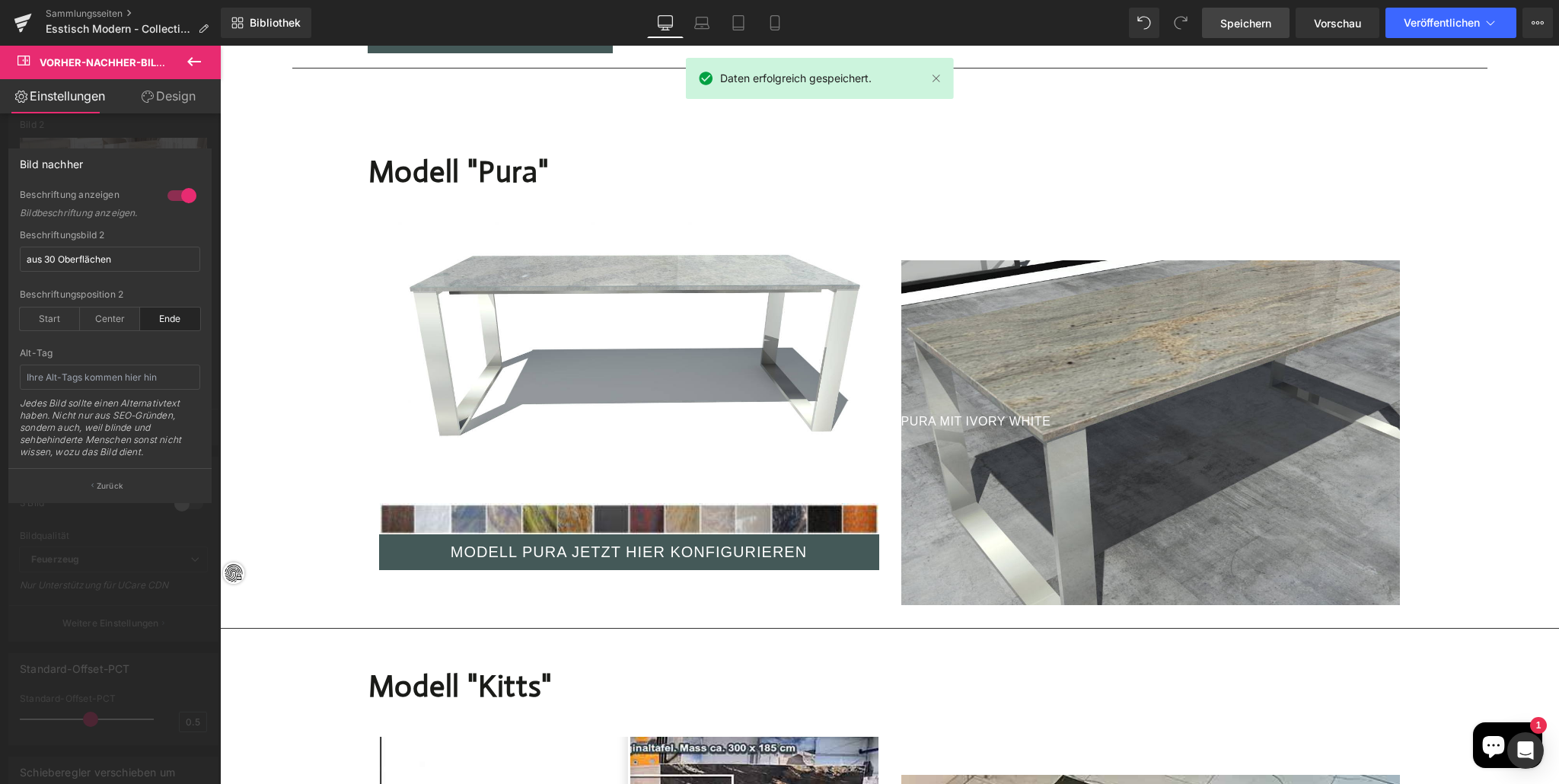
scroll to position [1073, 0]
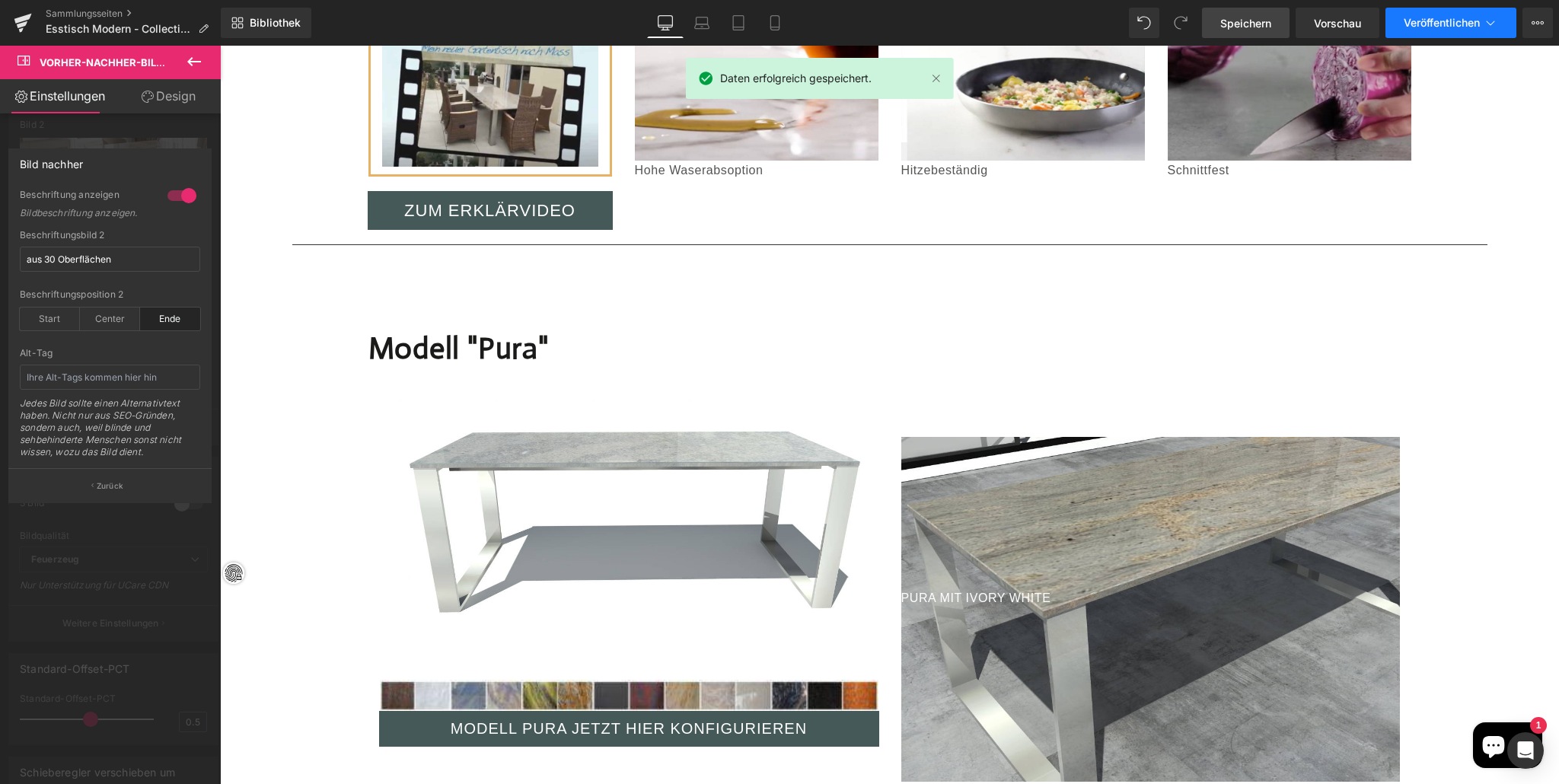
click at [1419, 15] on button "Veröffentlichen" at bounding box center [1450, 23] width 131 height 30
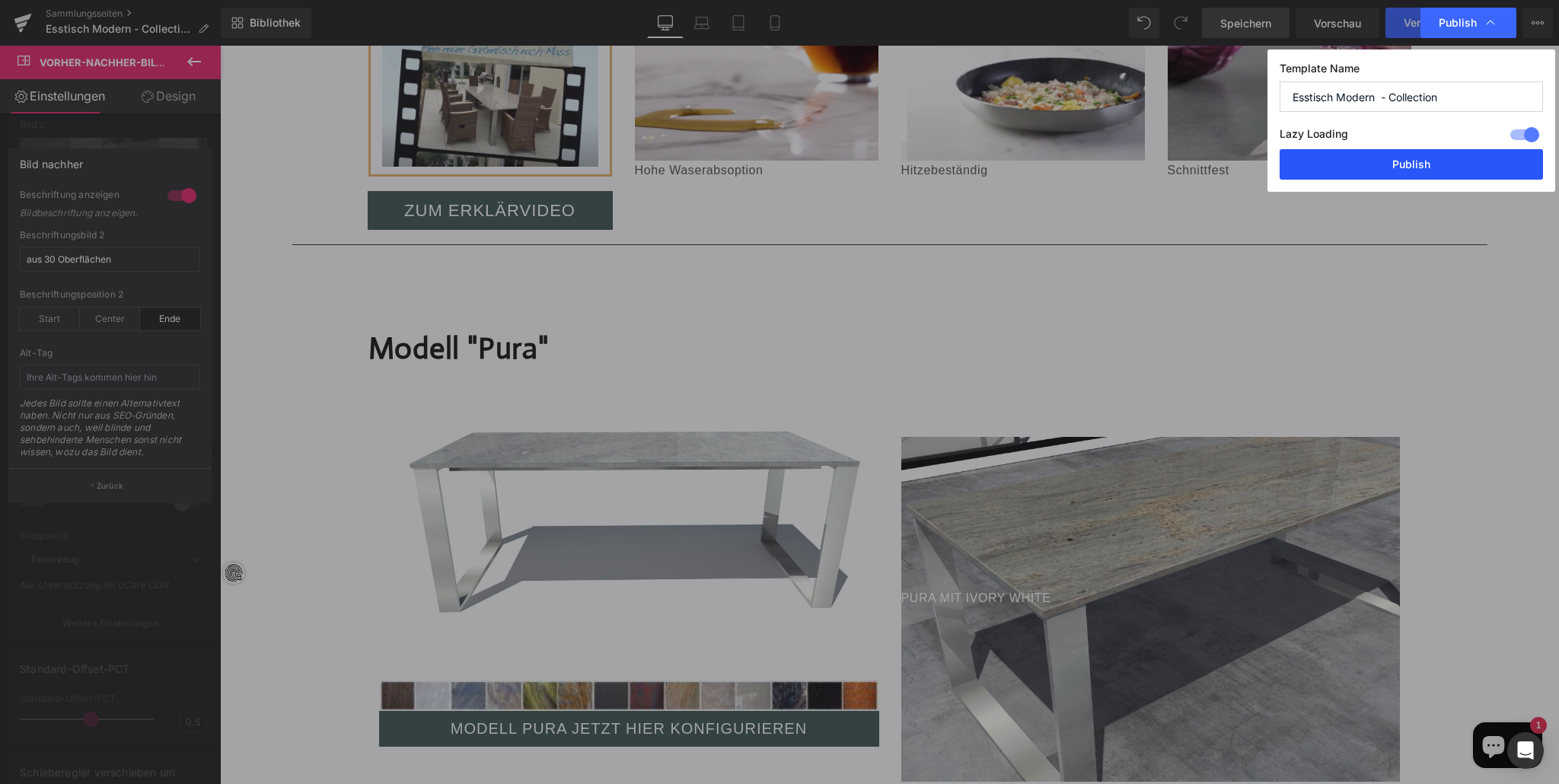
click at [1407, 156] on button "Publish" at bounding box center [1411, 165] width 263 height 30
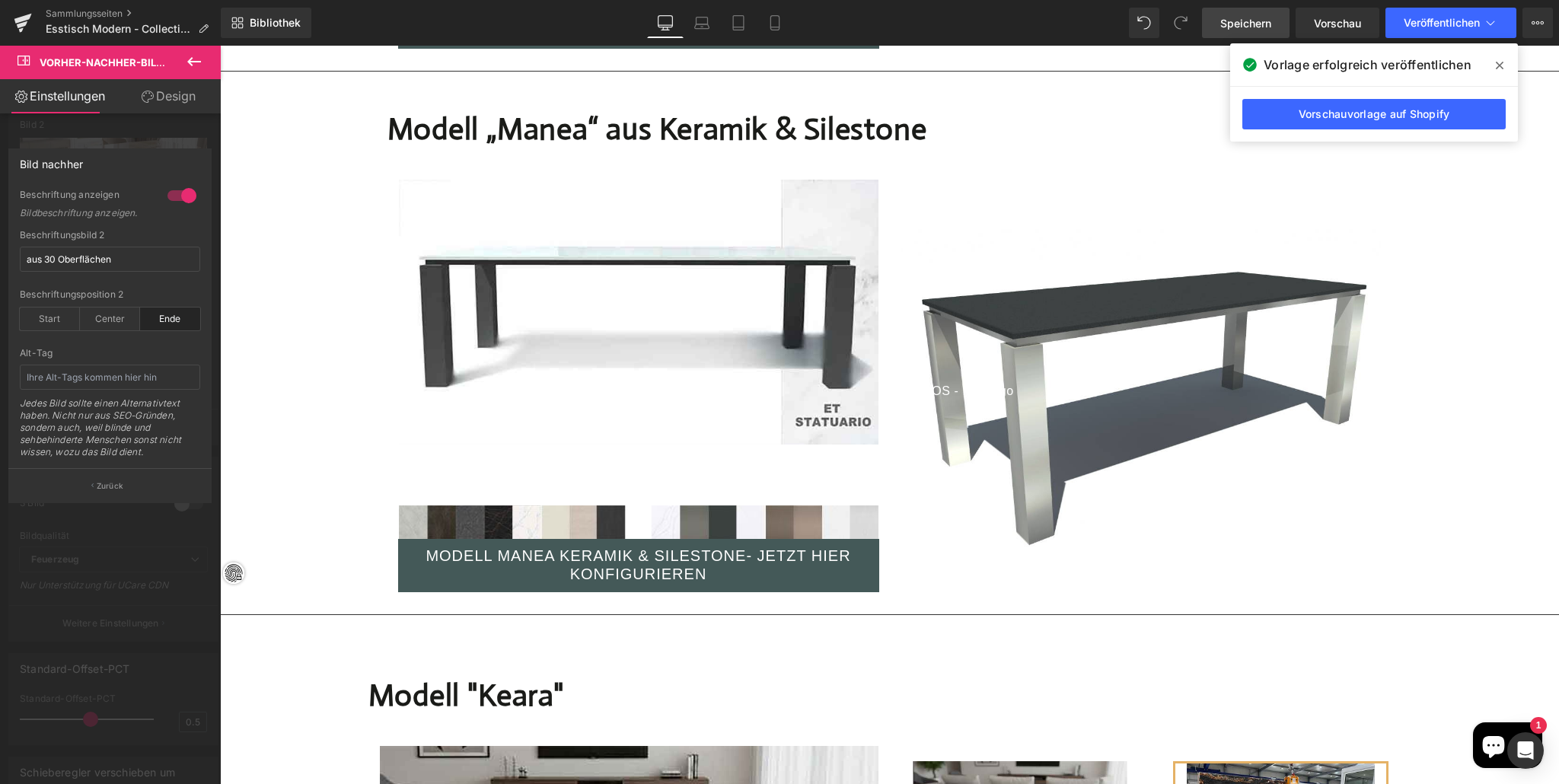
scroll to position [4735, 0]
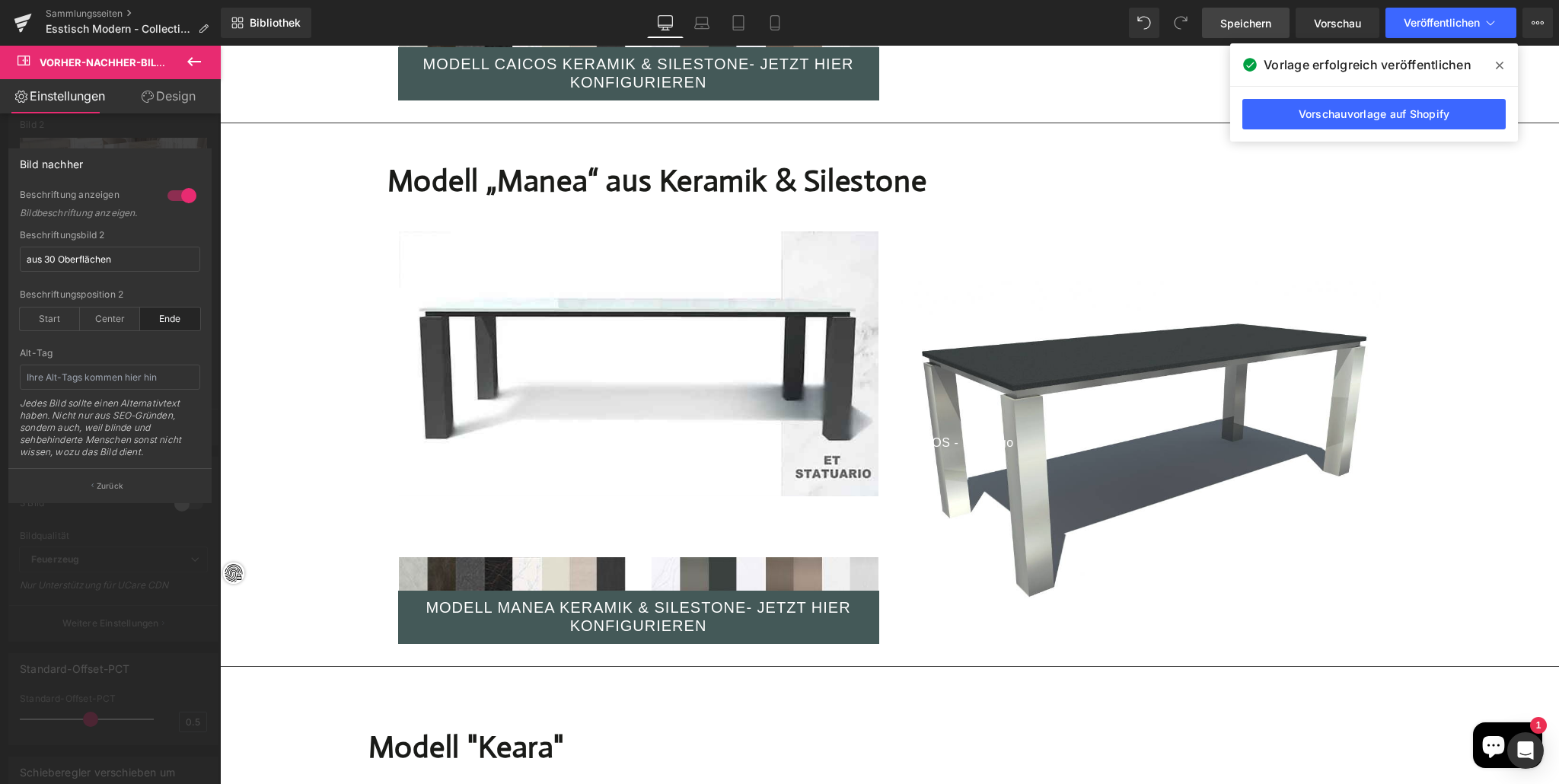
click at [620, 442] on div at bounding box center [890, 414] width 1339 height 738
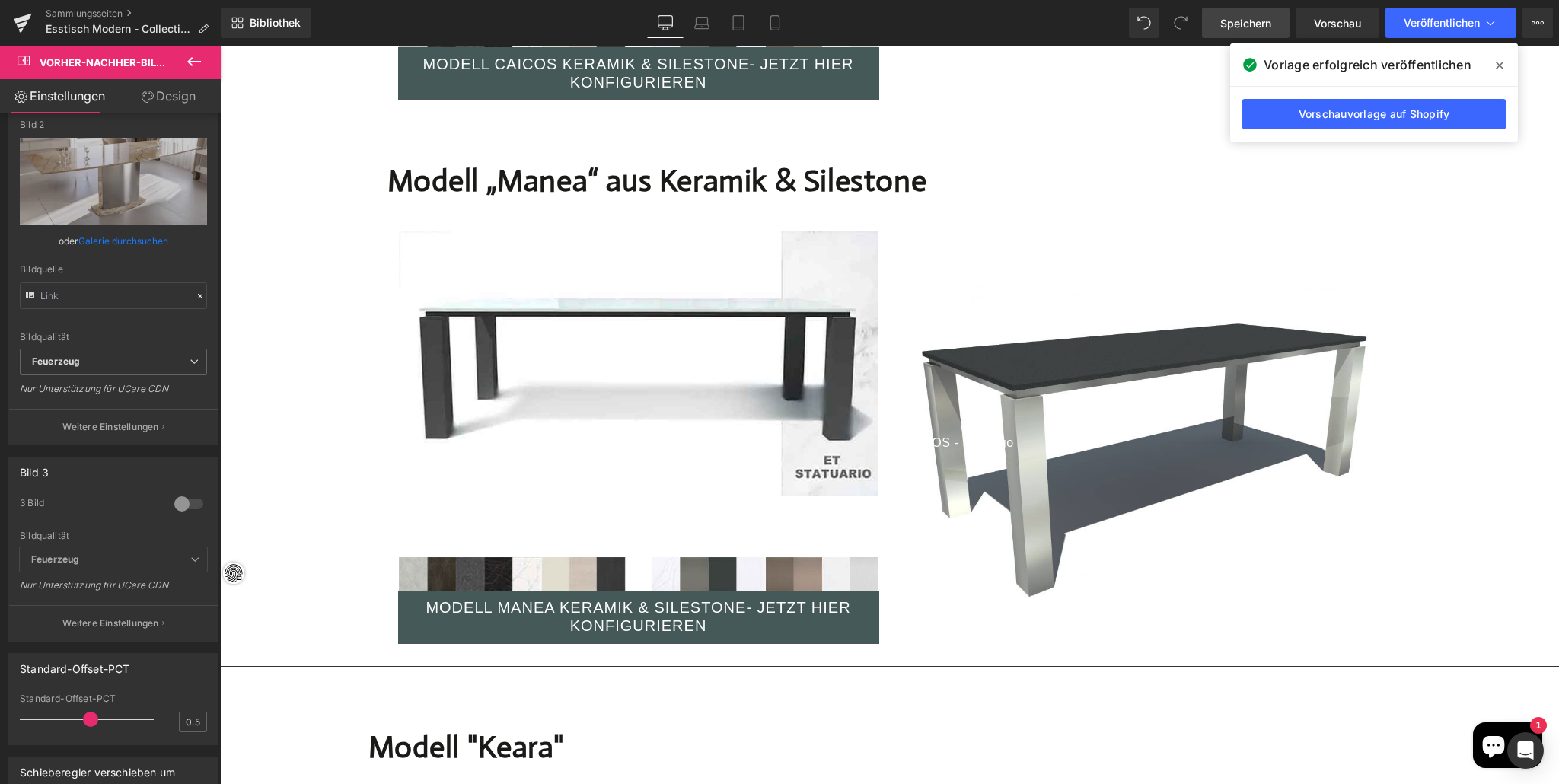
click at [646, 720] on h1 "Modell " Keara"" at bounding box center [889, 747] width 1042 height 55
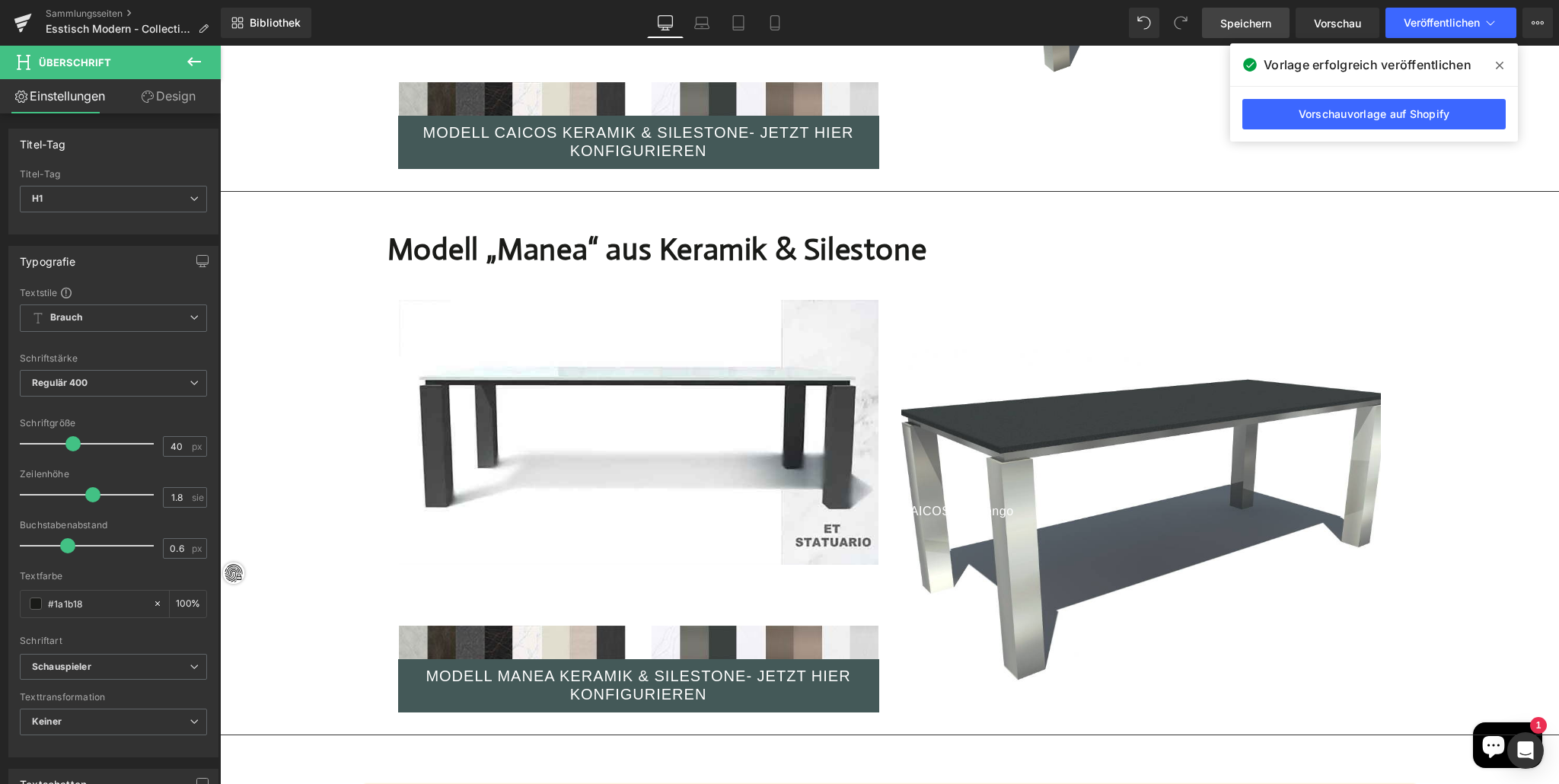
scroll to position [4511, 0]
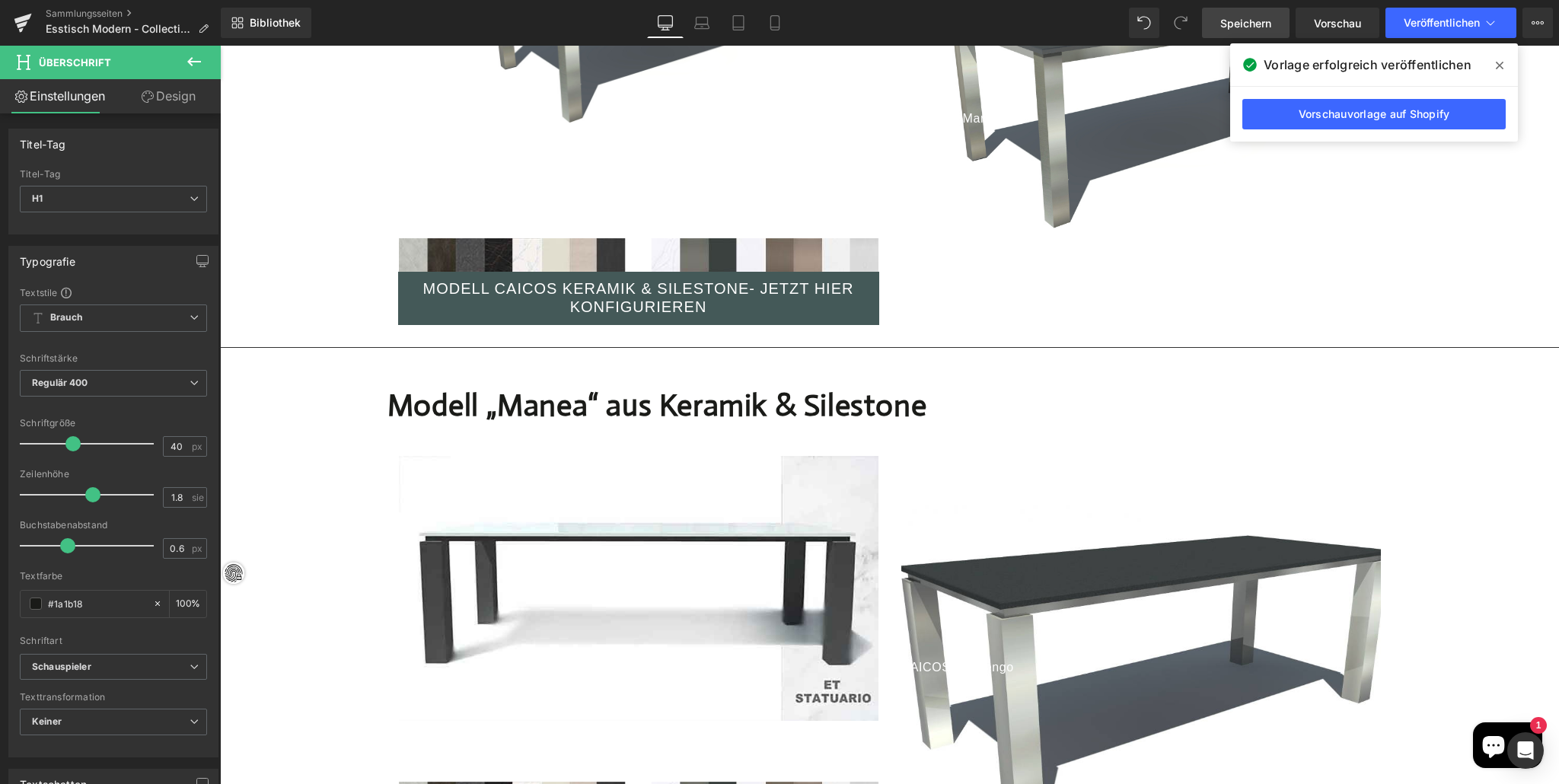
click at [1143, 657] on div "CAICOS - Marengo Textblock" at bounding box center [1141, 667] width 479 height 19
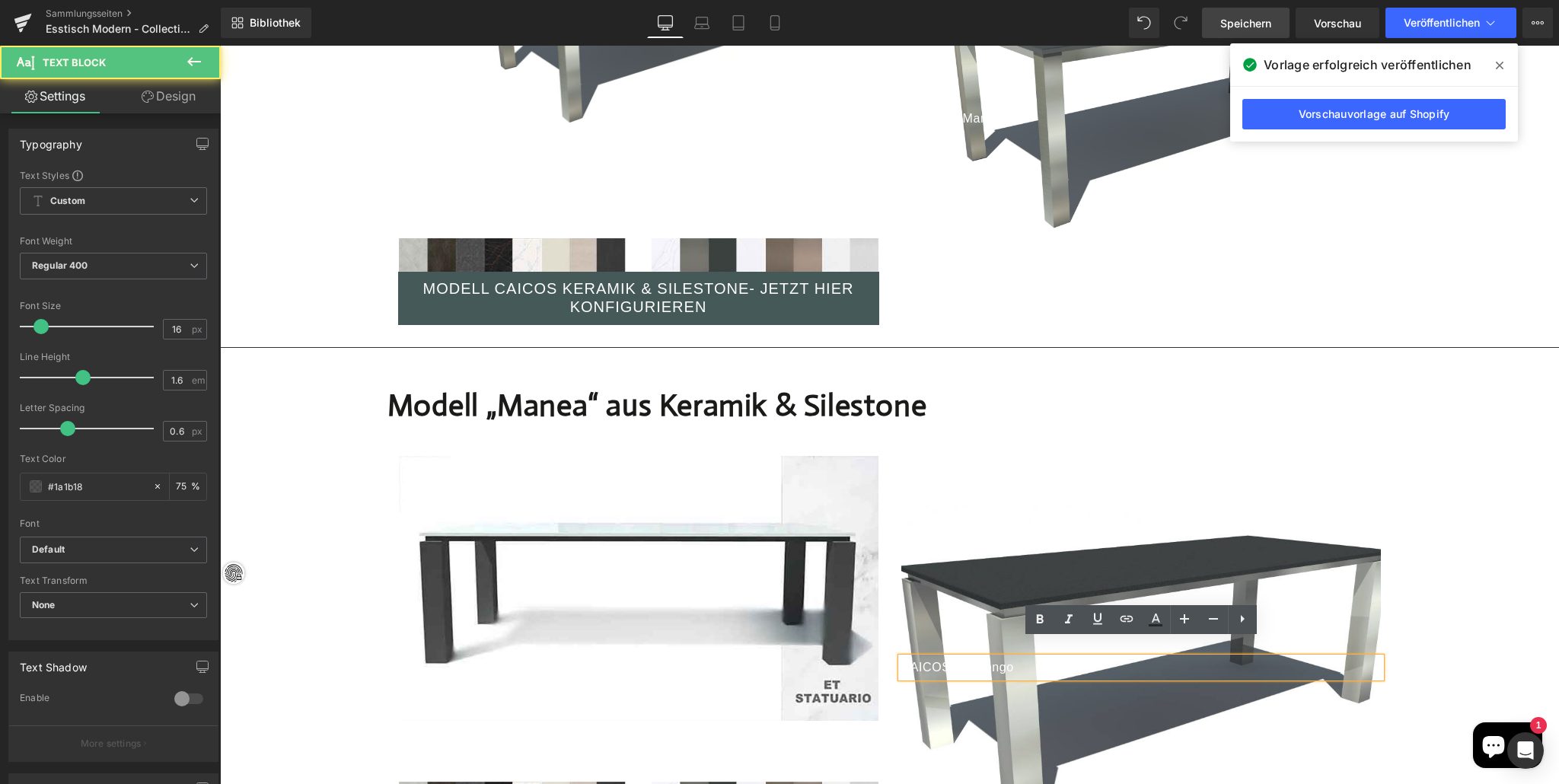
scroll to position [4508, 0]
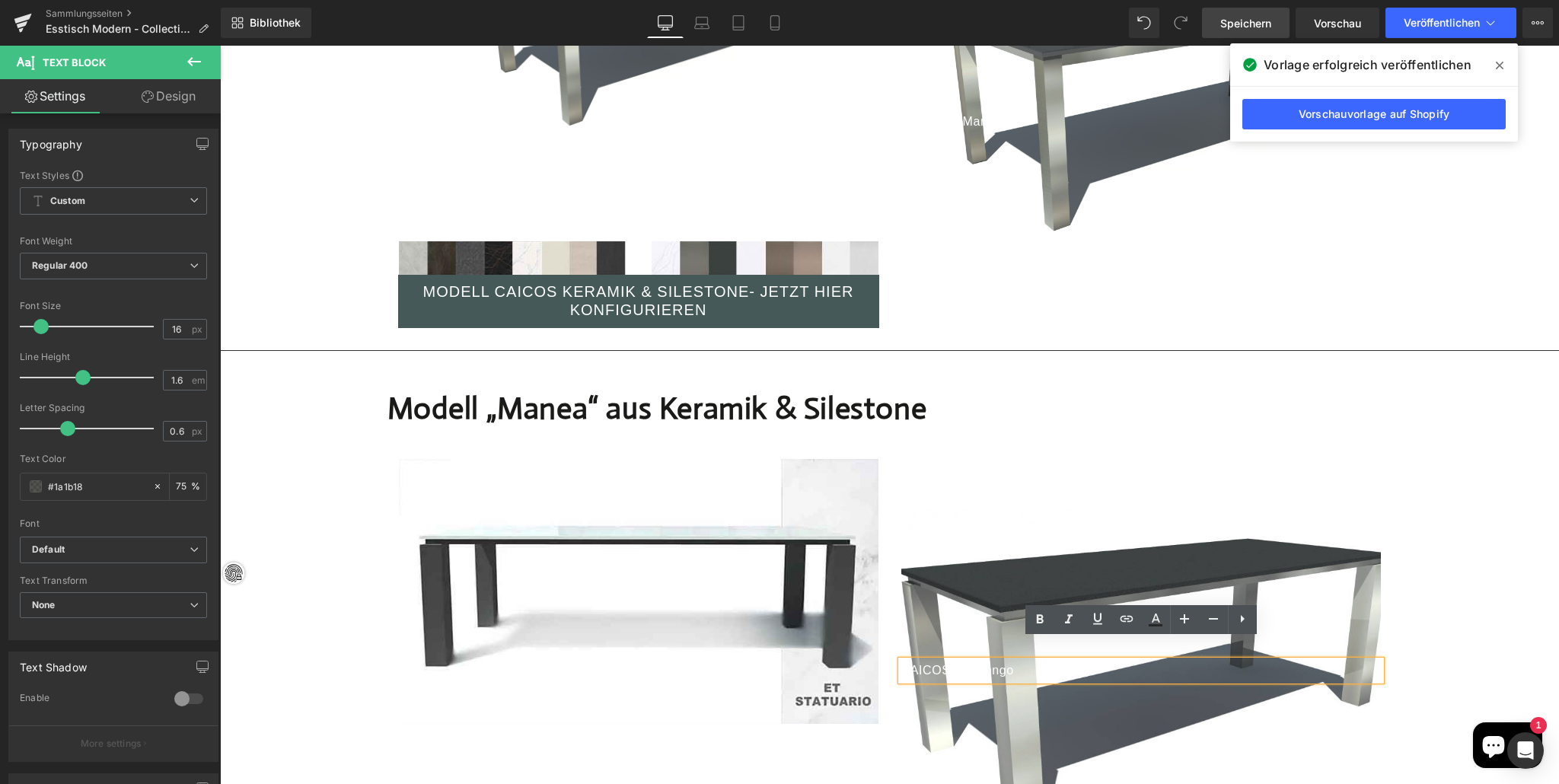
click at [1099, 530] on div at bounding box center [1141, 678] width 479 height 340
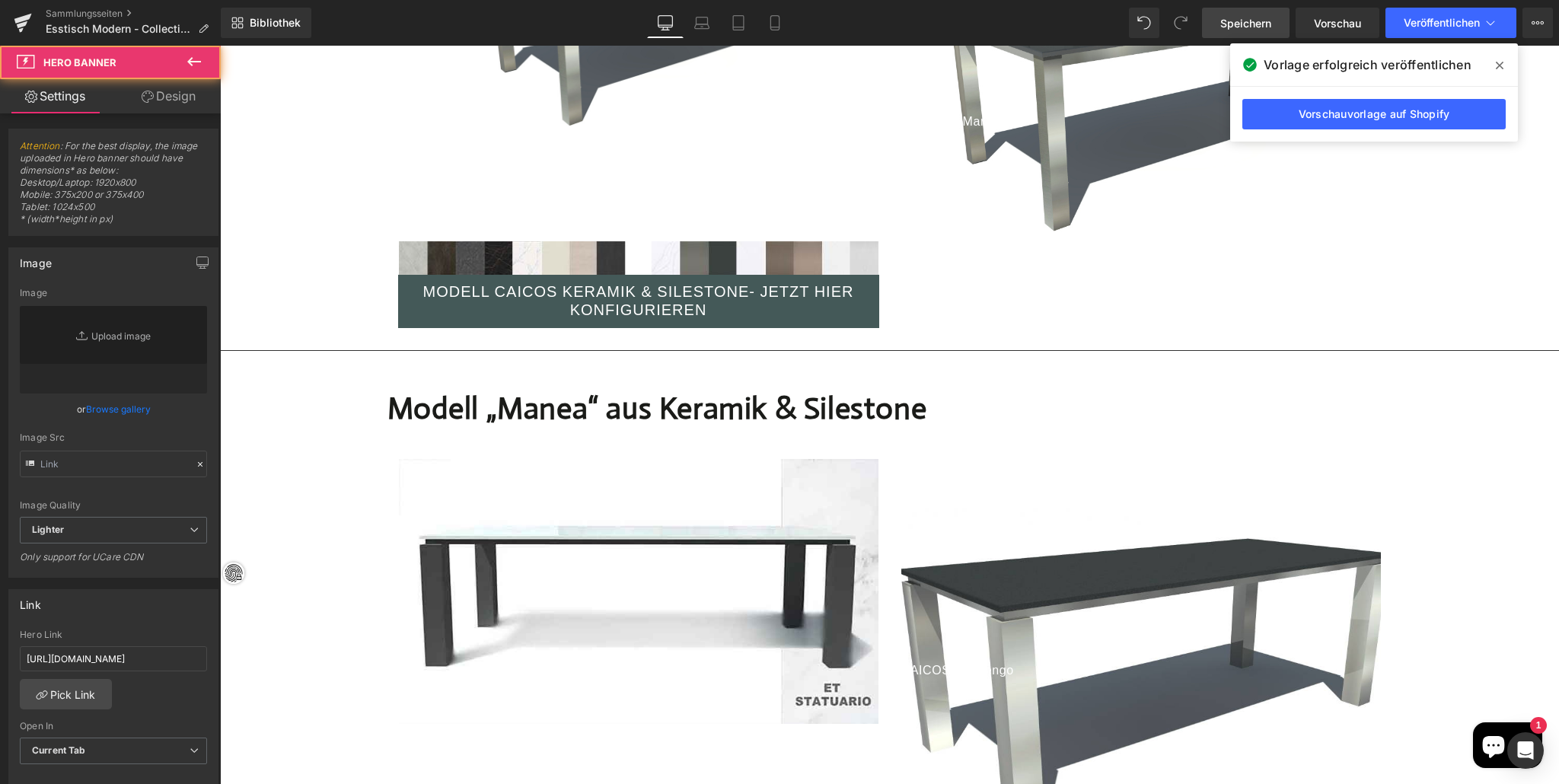
scroll to position [4513, 0]
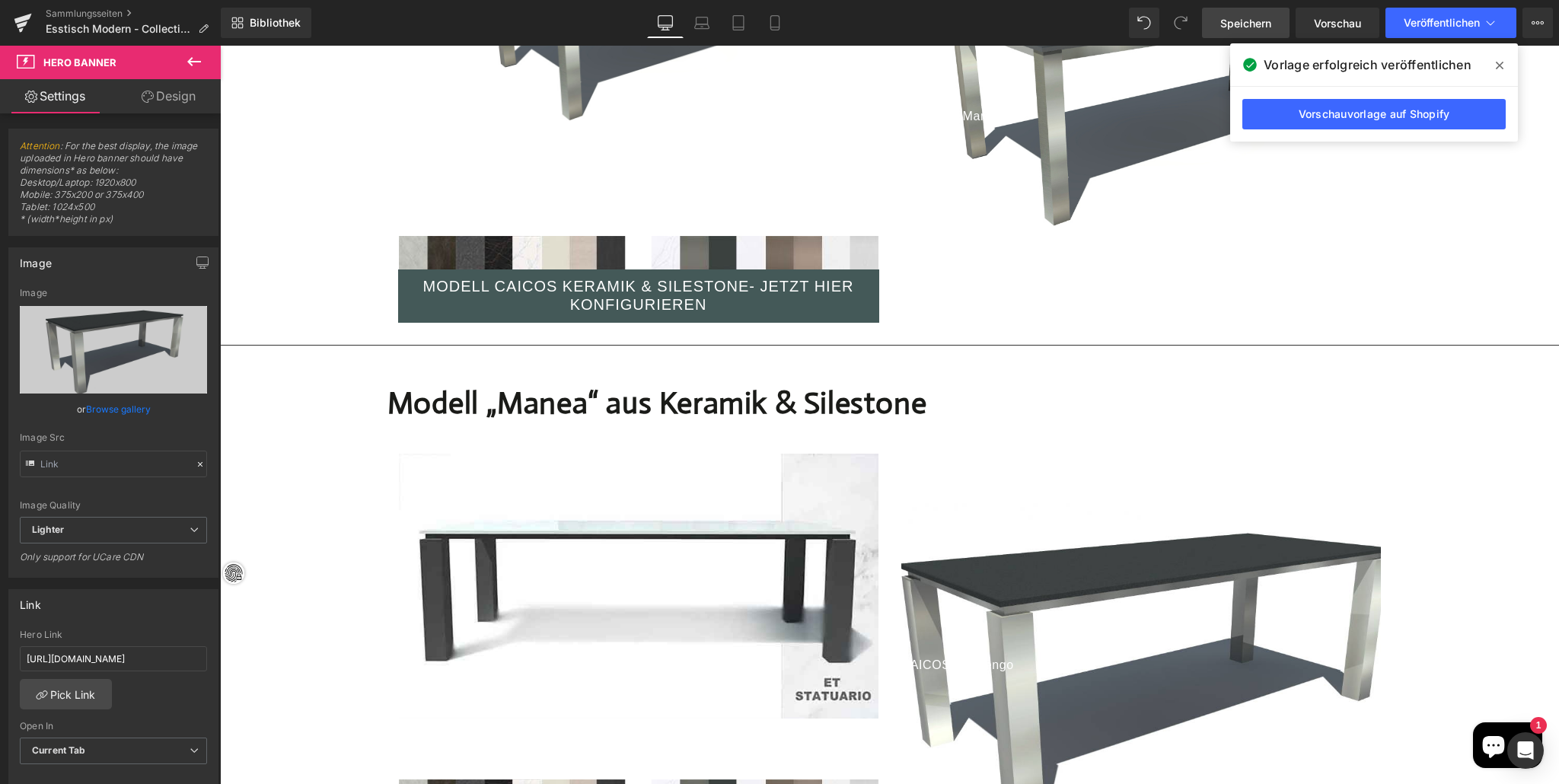
click at [1036, 531] on div at bounding box center [1141, 673] width 479 height 340
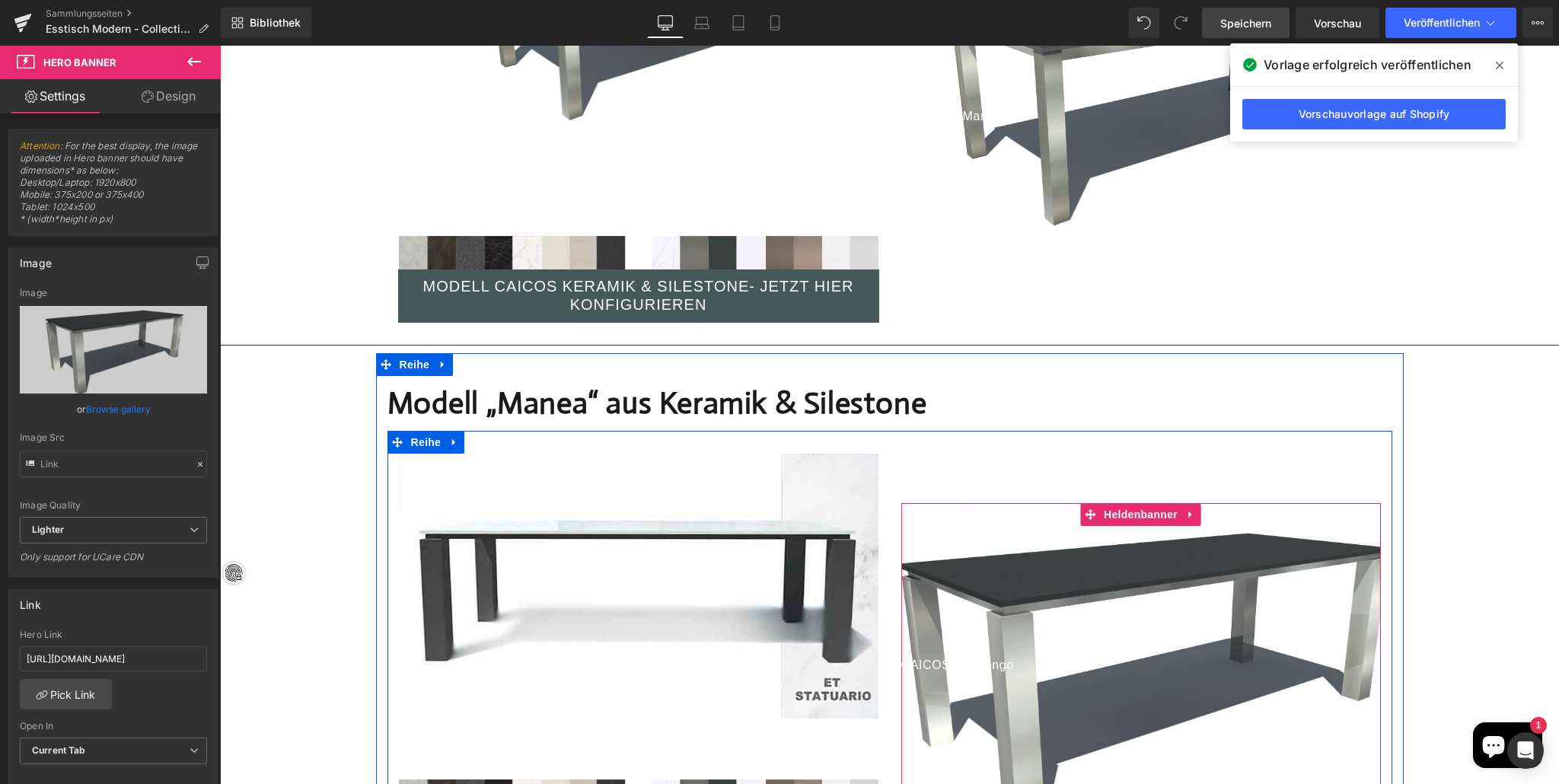
scroll to position [4593, 0]
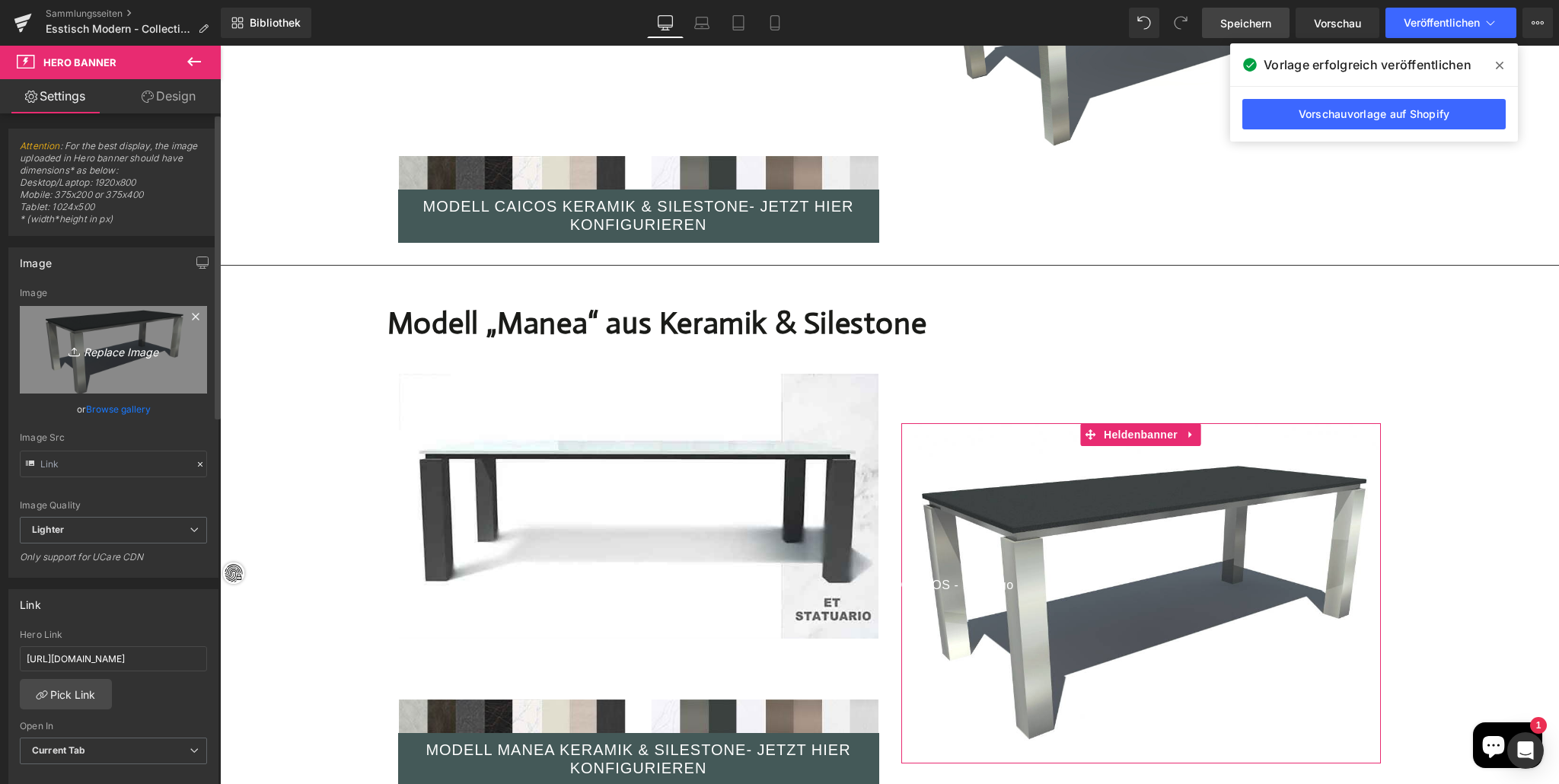
click at [76, 352] on icon at bounding box center [76, 352] width 15 height 15
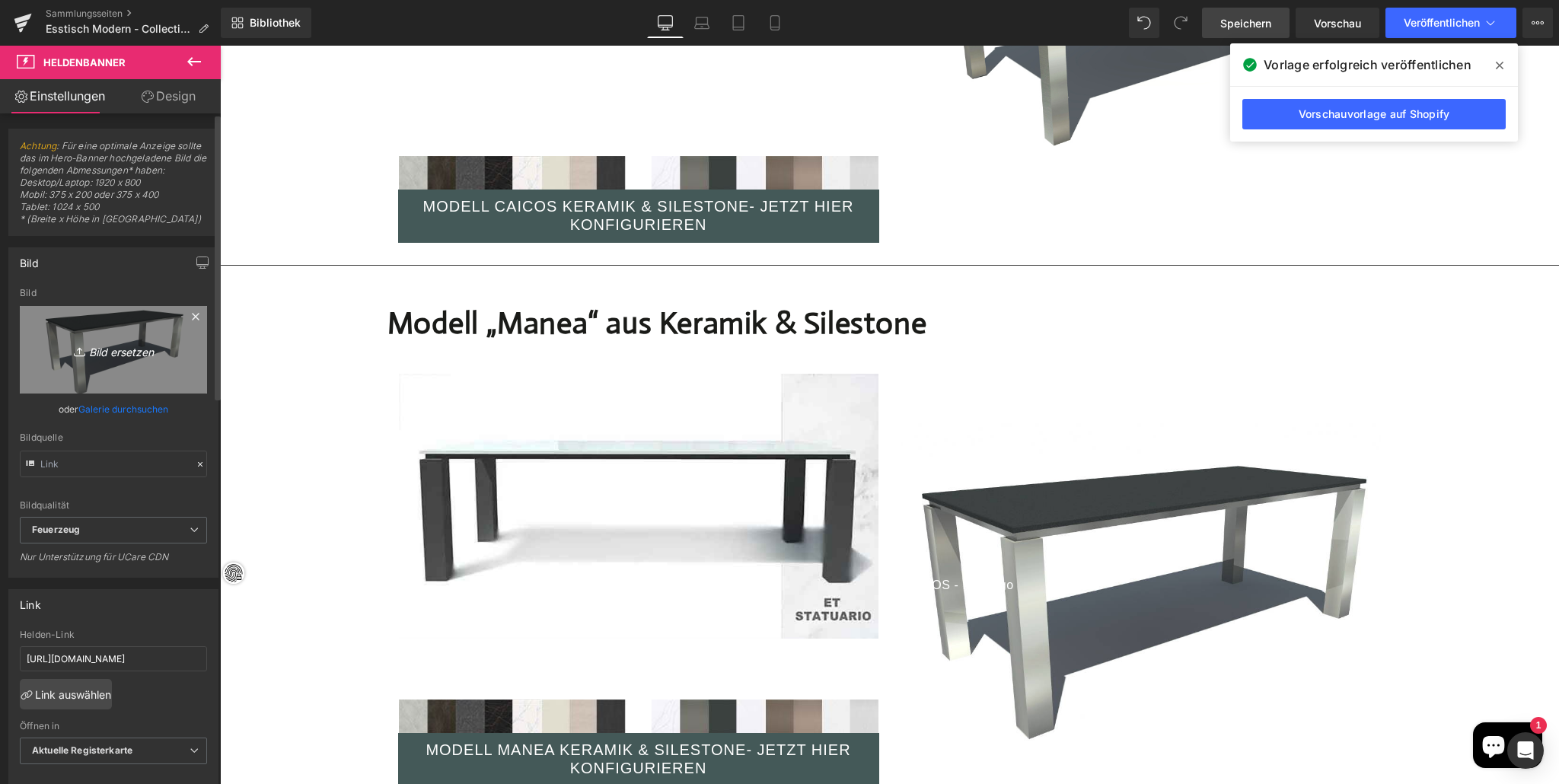
type input "C:\fakepath\Tisch-nach-Mass---Caicos-.jpg"
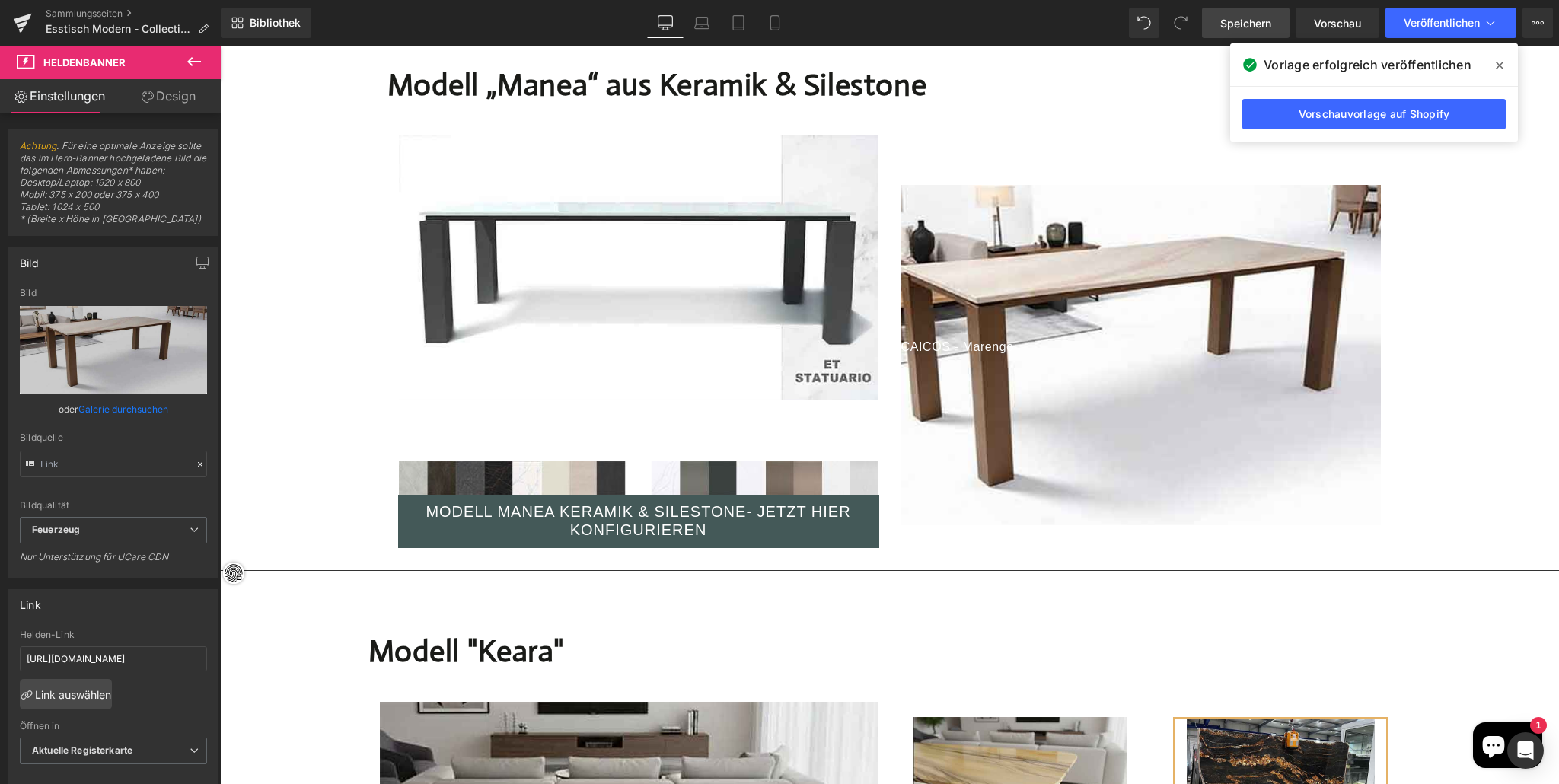
scroll to position [5107, 0]
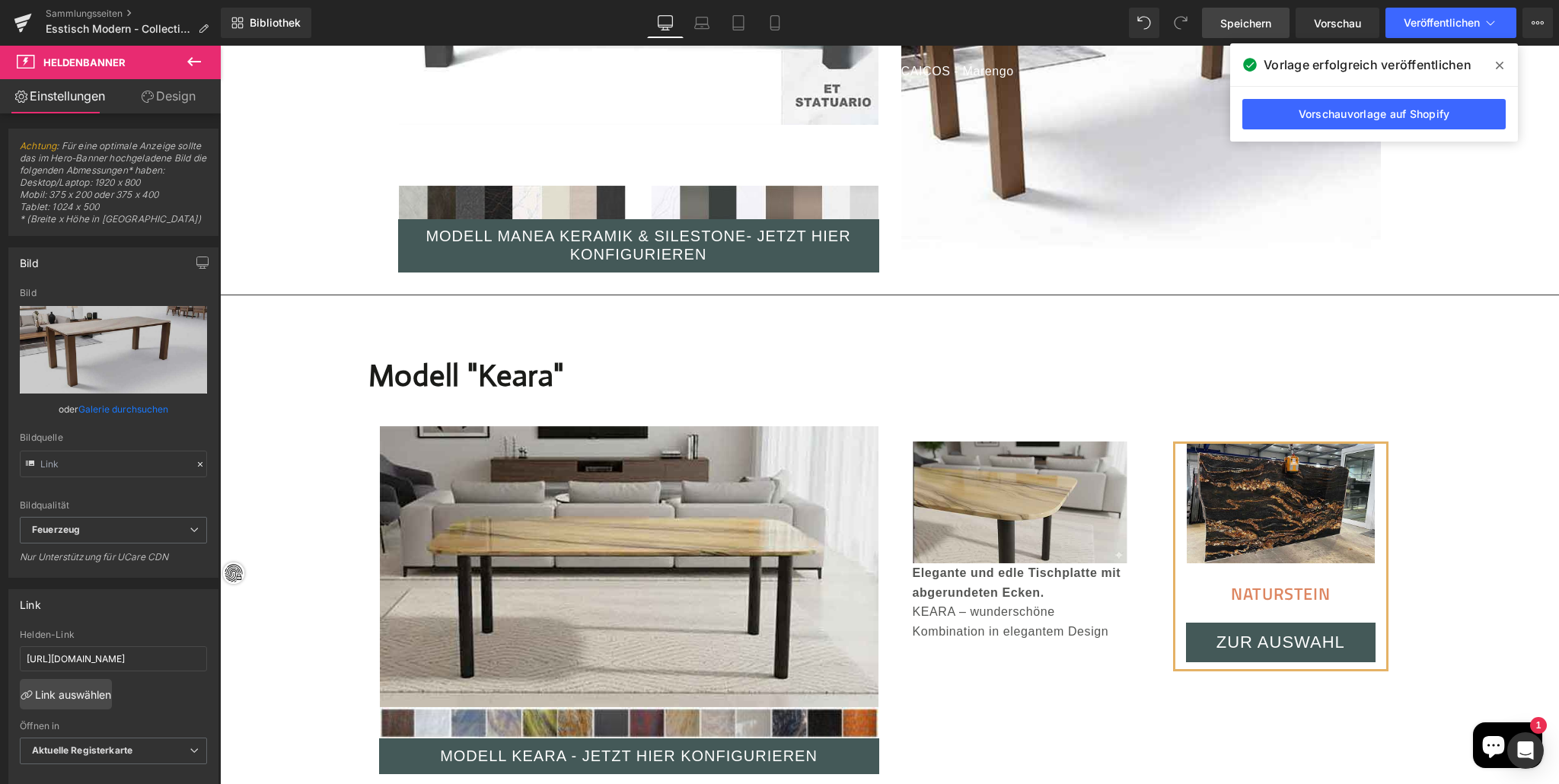
click at [1232, 18] on font "Speichern" at bounding box center [1245, 23] width 51 height 13
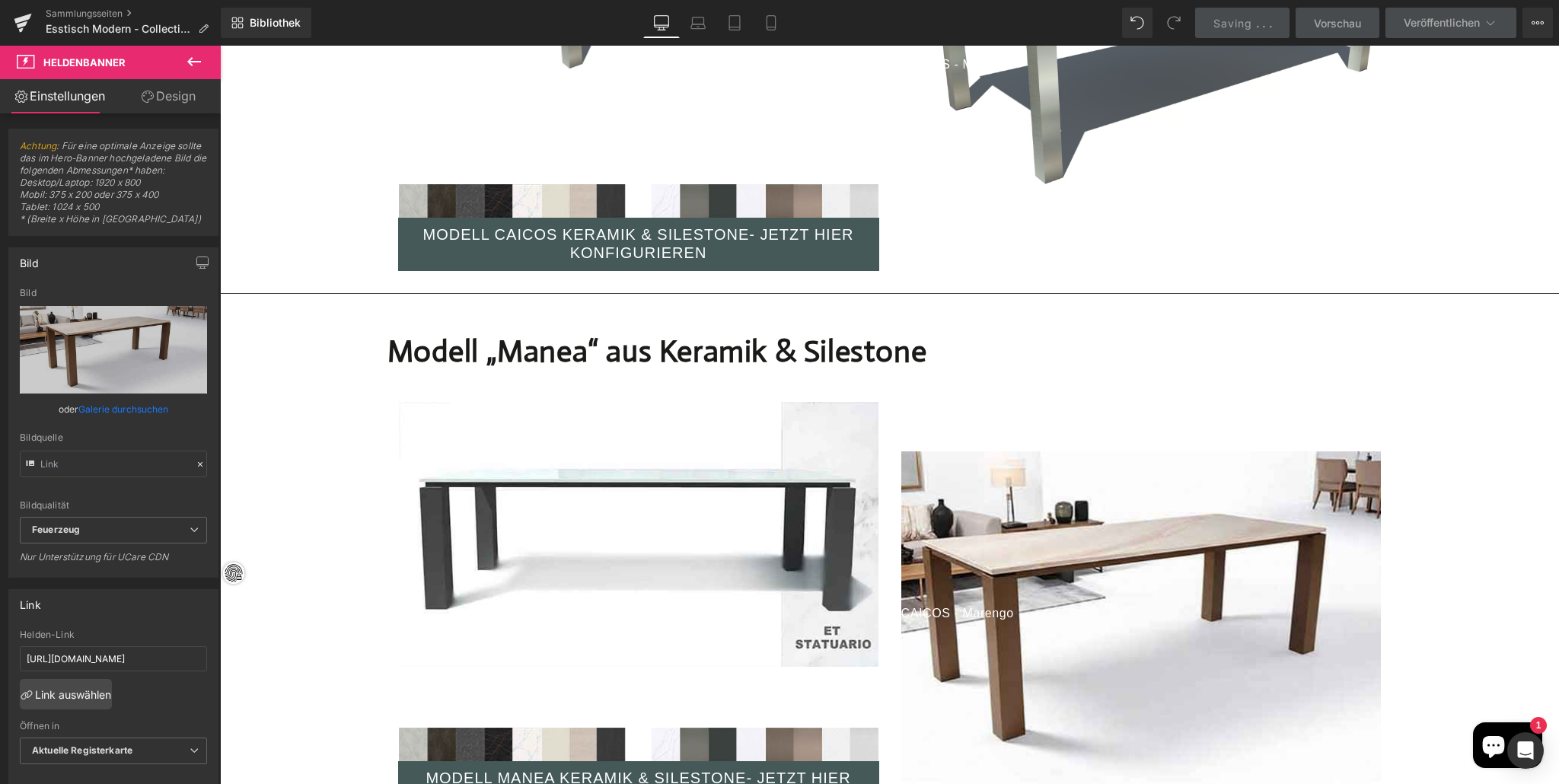
scroll to position [4641, 0]
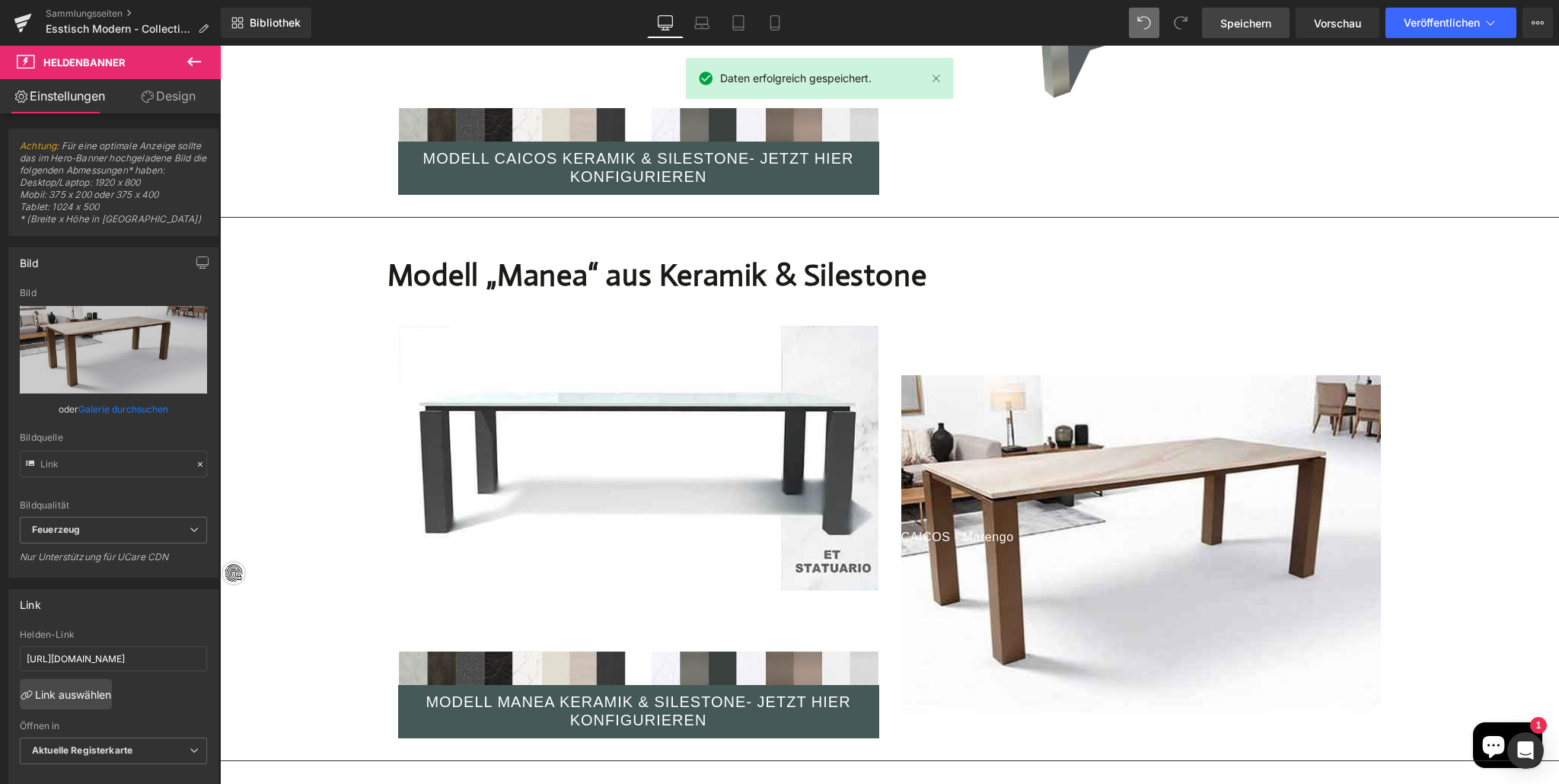
click at [1139, 19] on icon at bounding box center [1144, 23] width 14 height 14
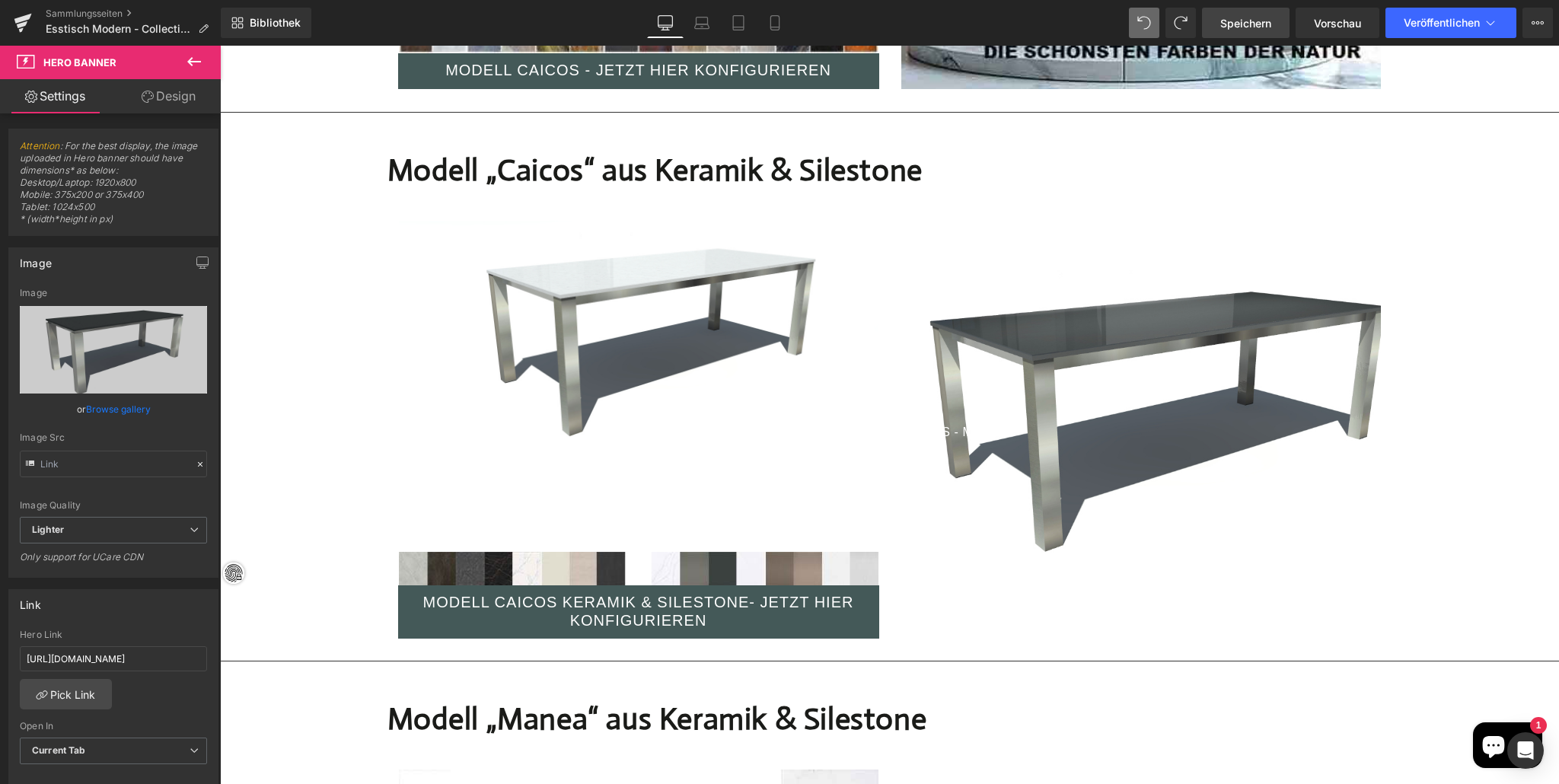
scroll to position [4192, 0]
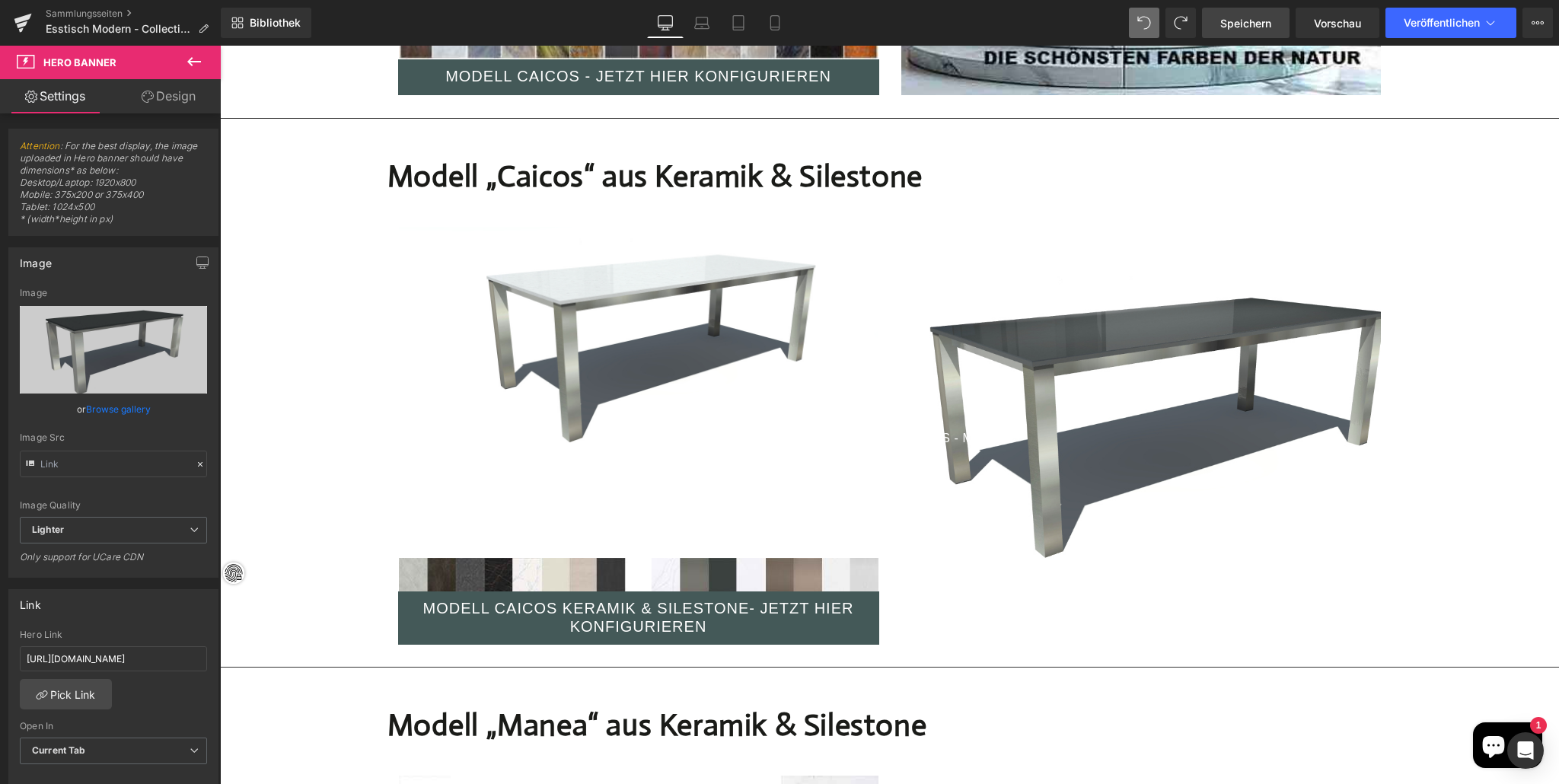
click at [1042, 363] on div at bounding box center [1141, 446] width 479 height 340
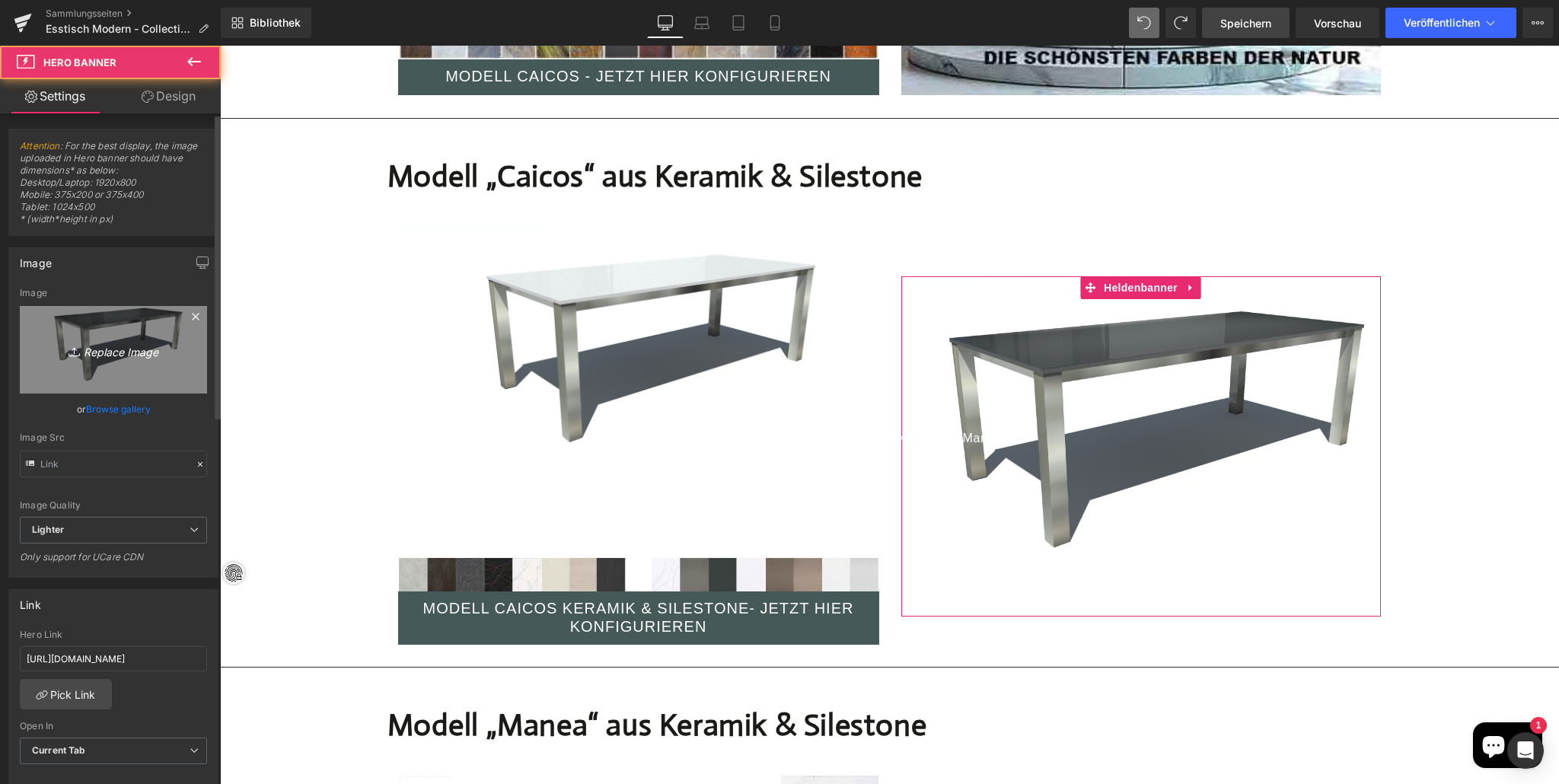
click at [91, 331] on link "Replace Image" at bounding box center [113, 349] width 187 height 88
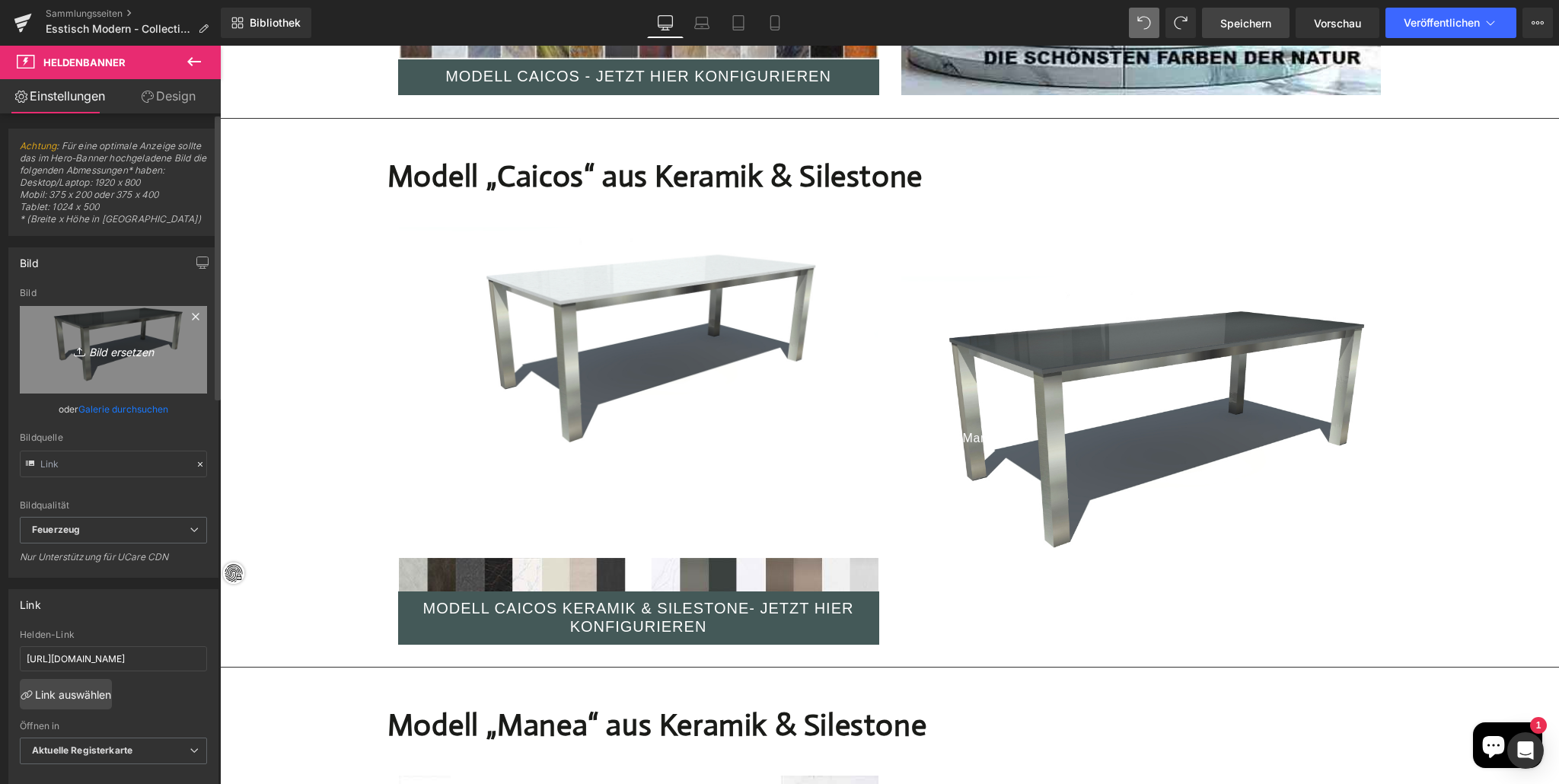
type input "C:\fakepath\Tisch-nach-Mass---Caicos-.jpg"
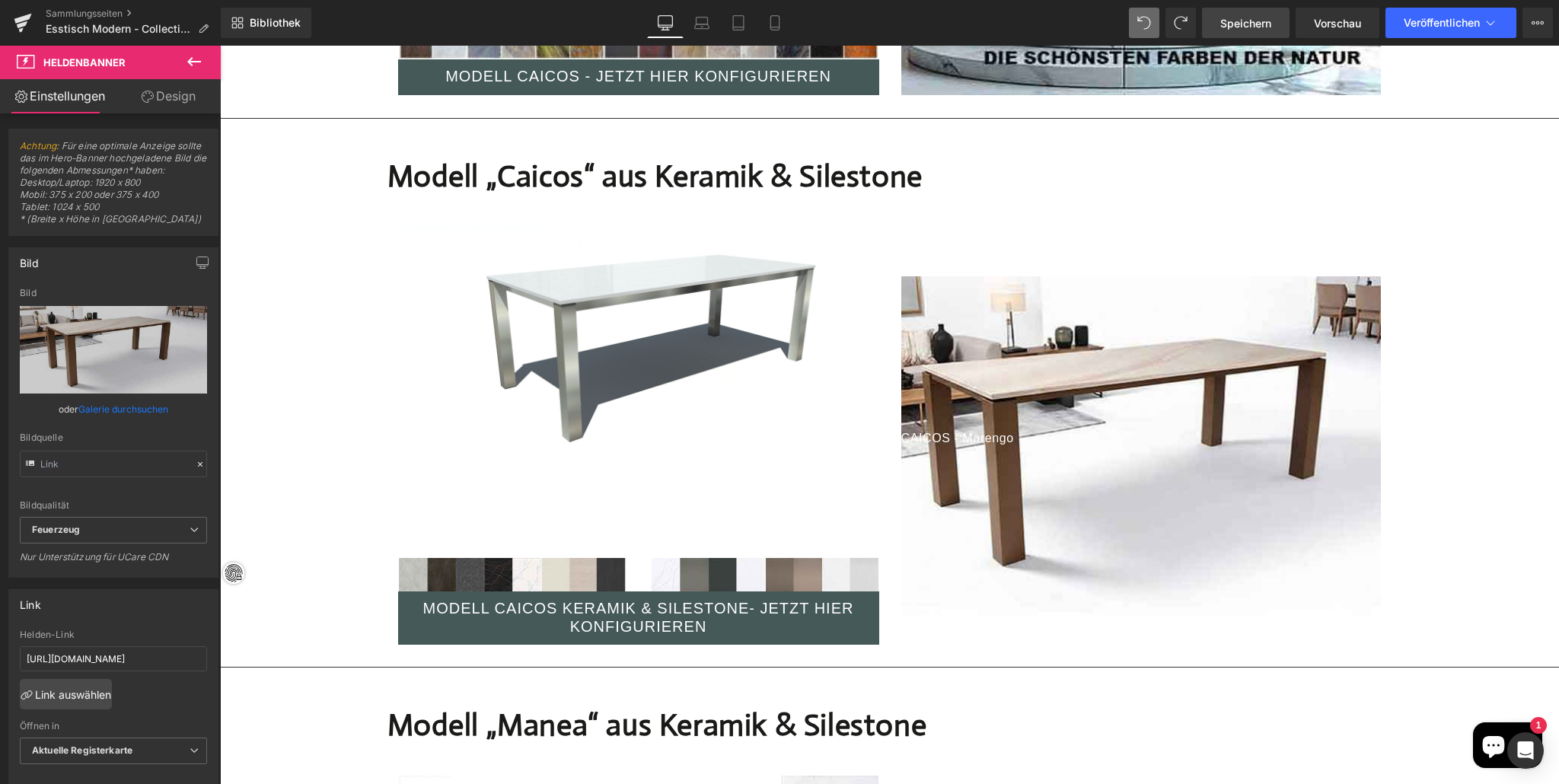
click at [1139, 19] on icon at bounding box center [1144, 23] width 14 height 14
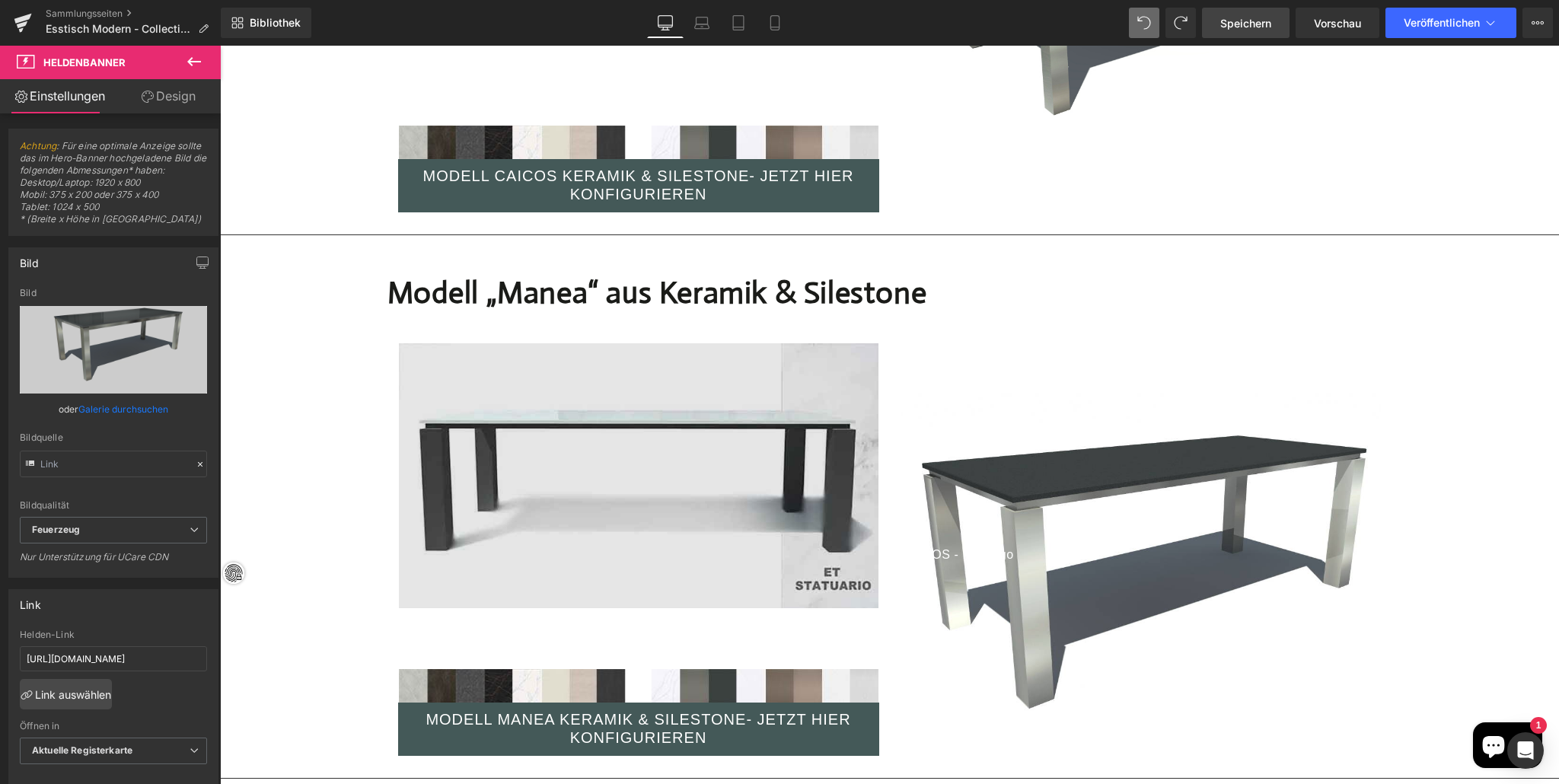
scroll to position [4766, 0]
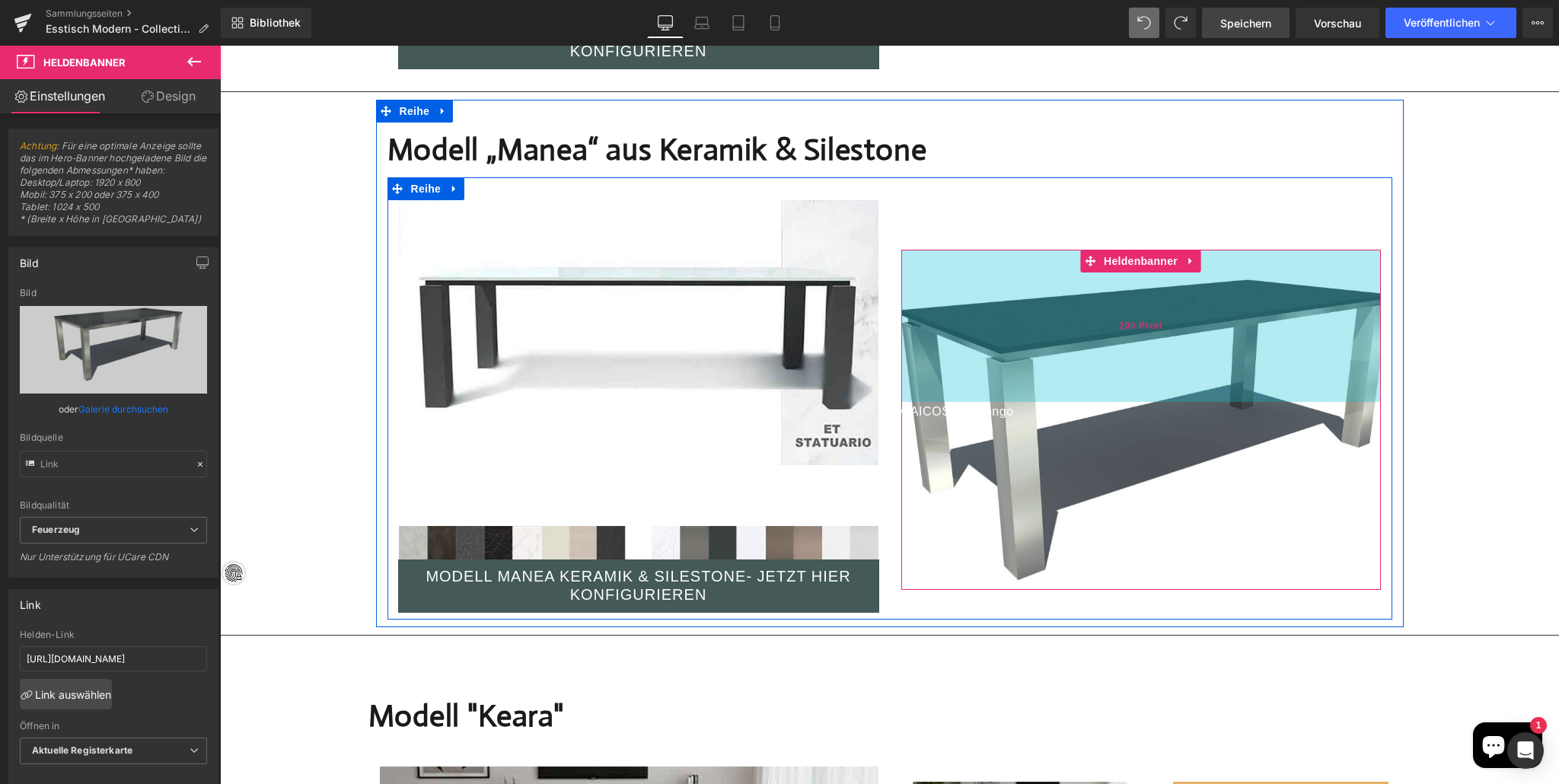
click at [986, 315] on div "200 Pixel" at bounding box center [1141, 326] width 479 height 152
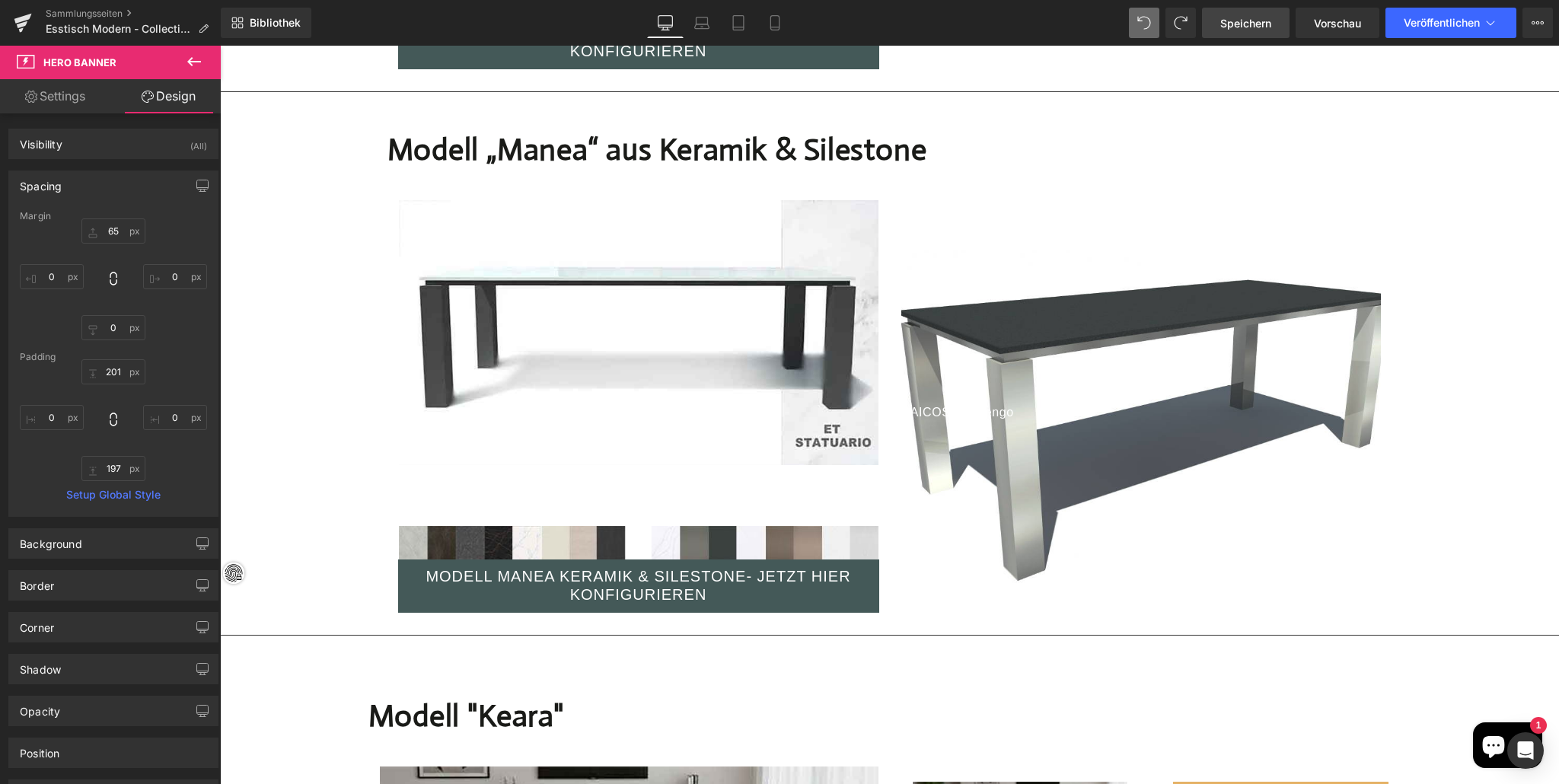
click at [999, 366] on div "CAICOS - Marengo Textblock Heldenbanner 201px 197 Pixel" at bounding box center [1141, 420] width 479 height 341
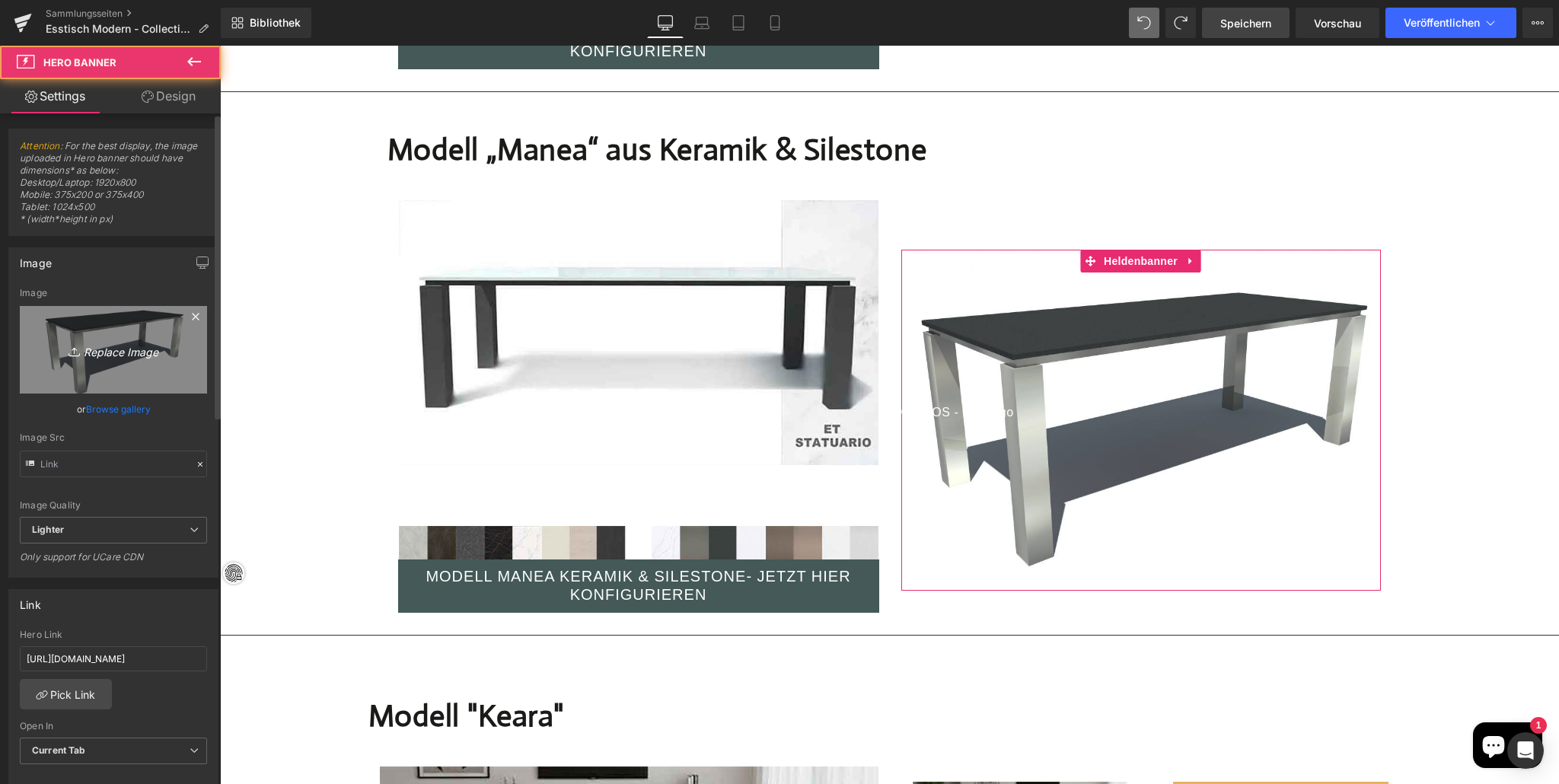
click at [86, 363] on link "Replace Image" at bounding box center [113, 349] width 187 height 88
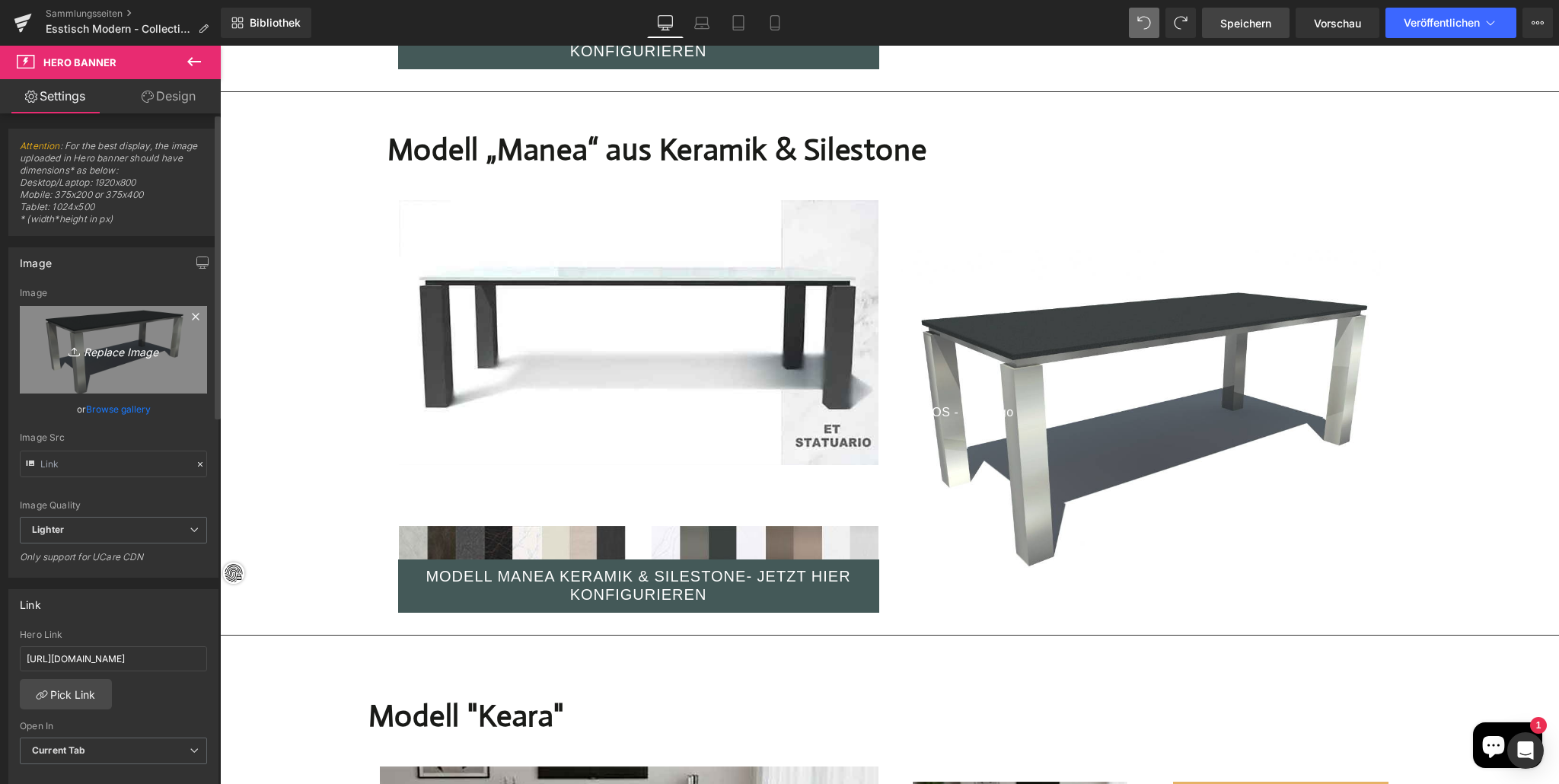
type input "C:\fakepath\Tisch-nach-Mass---Caicos-.jpg"
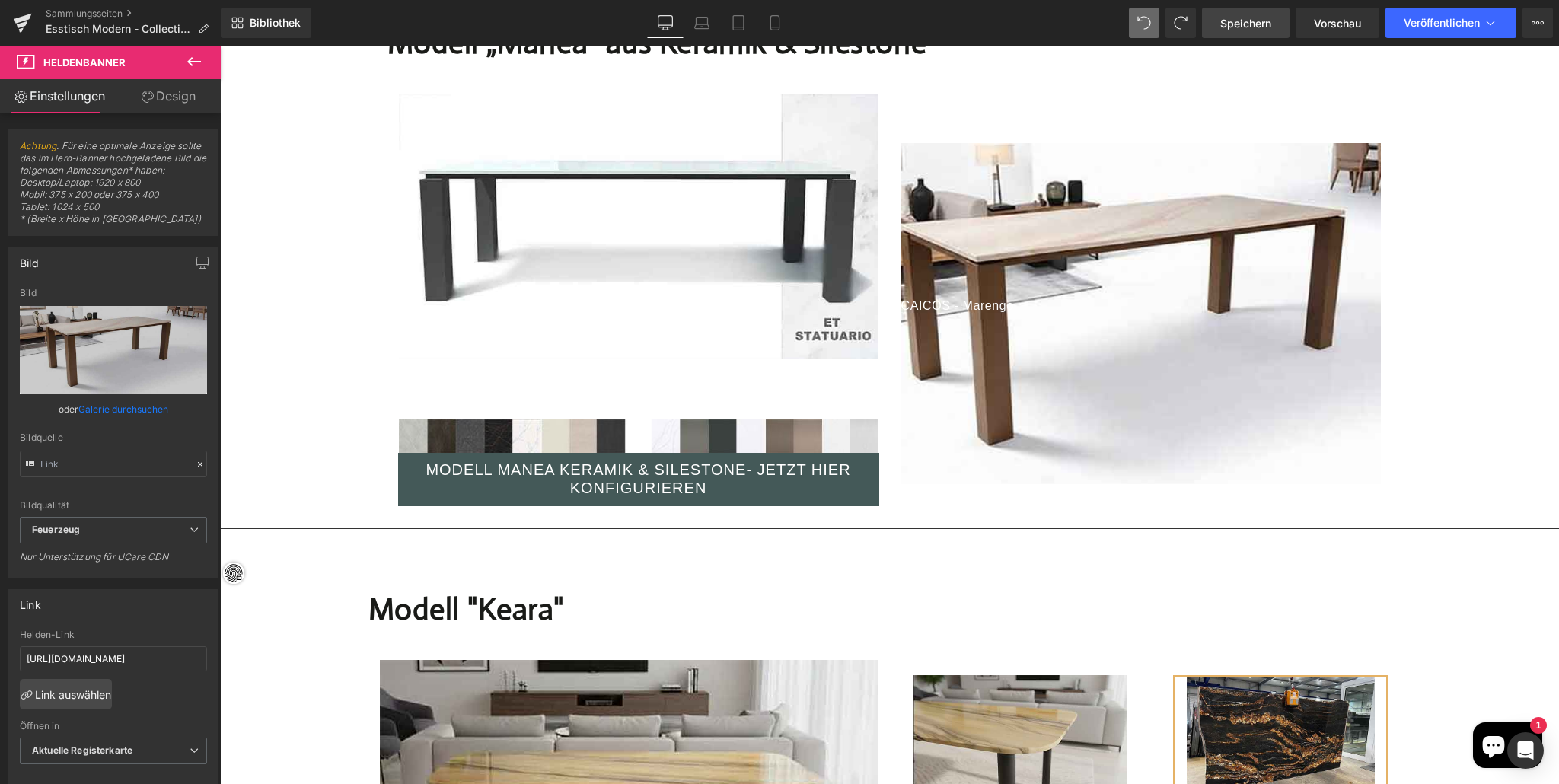
scroll to position [4863, 0]
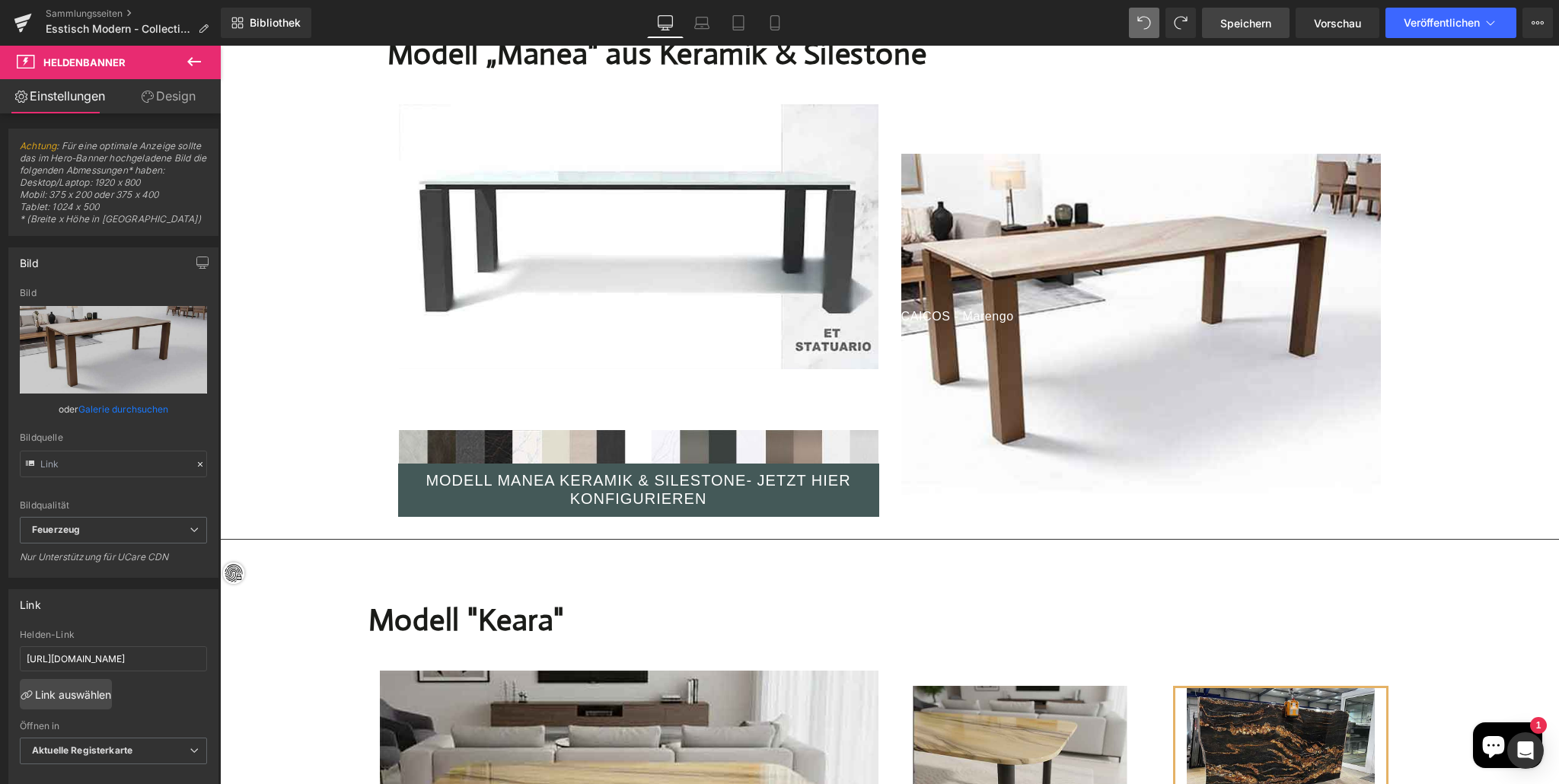
click at [1139, 17] on icon at bounding box center [1144, 23] width 12 height 12
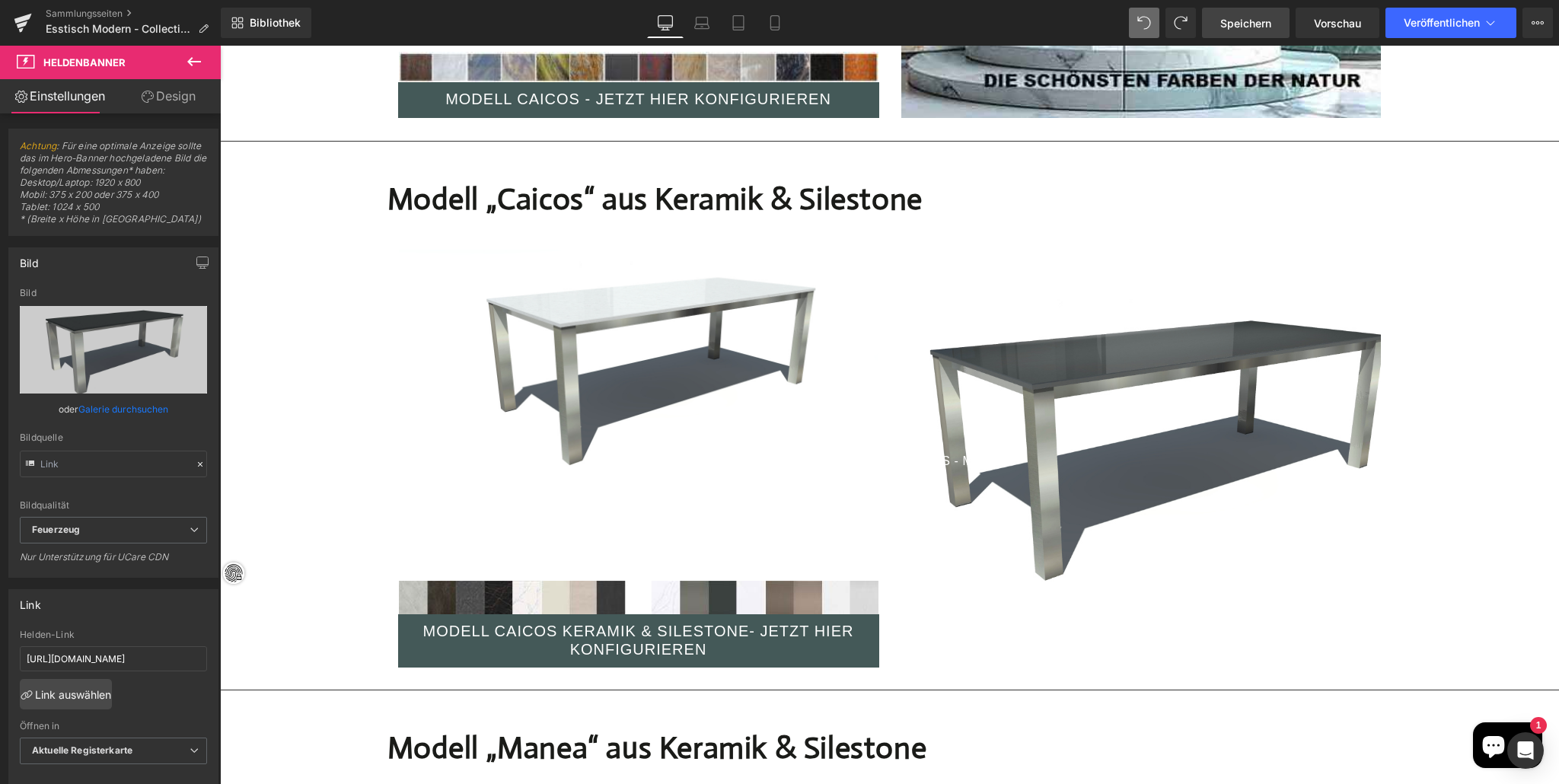
scroll to position [4243, 0]
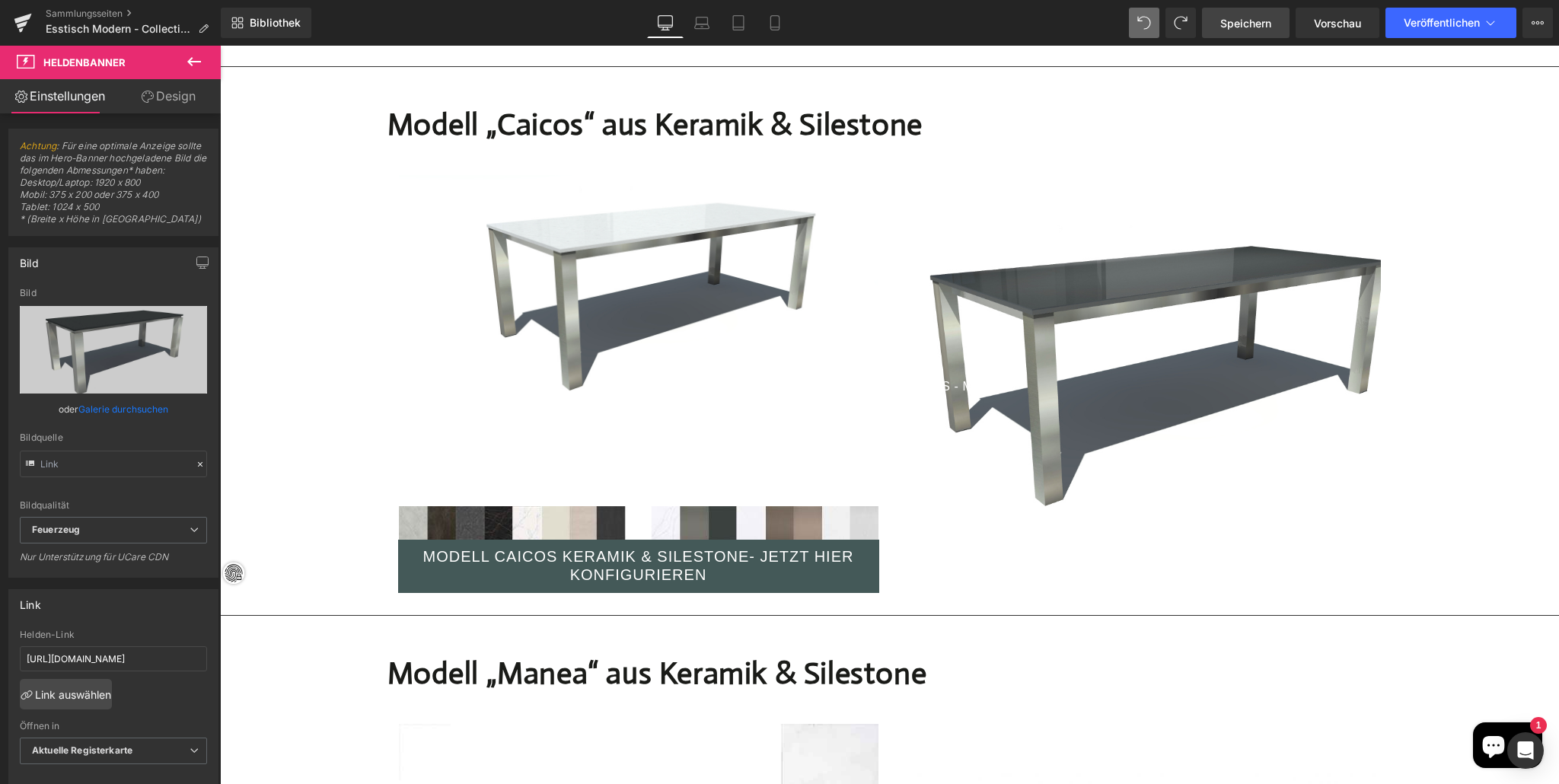
click at [1051, 251] on div "CAICOS - Marengo Textblock Heldenbanner 200 Pixel 197 Pixel" at bounding box center [1141, 394] width 479 height 340
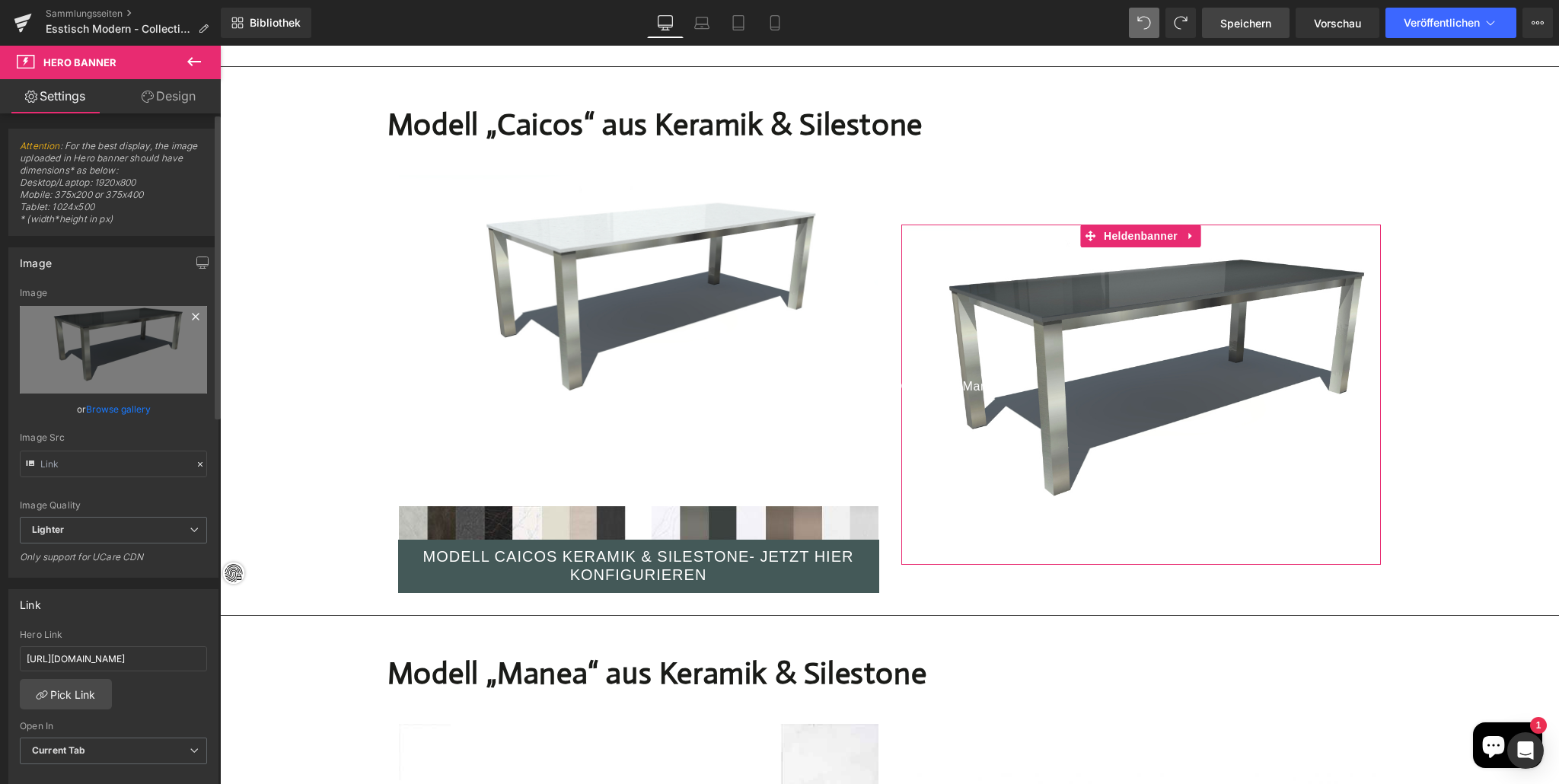
click at [129, 313] on div "Image Replace Image Upload image" at bounding box center [113, 340] width 187 height 105
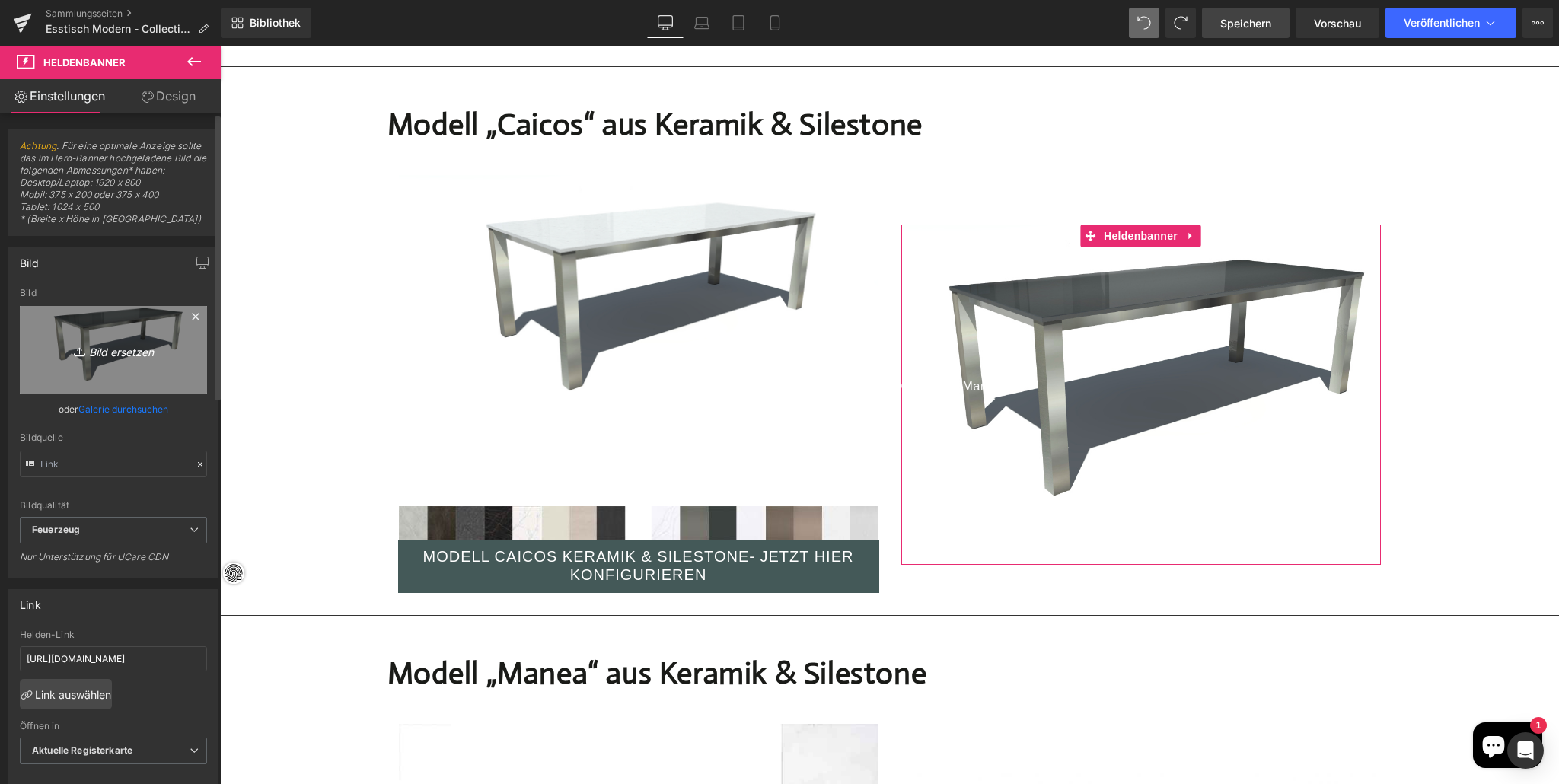
click at [134, 327] on link "Bild ersetzen" at bounding box center [113, 349] width 187 height 88
type input "C:\fakepath\Tisch-nach-Mass---Caicos-.jpg"
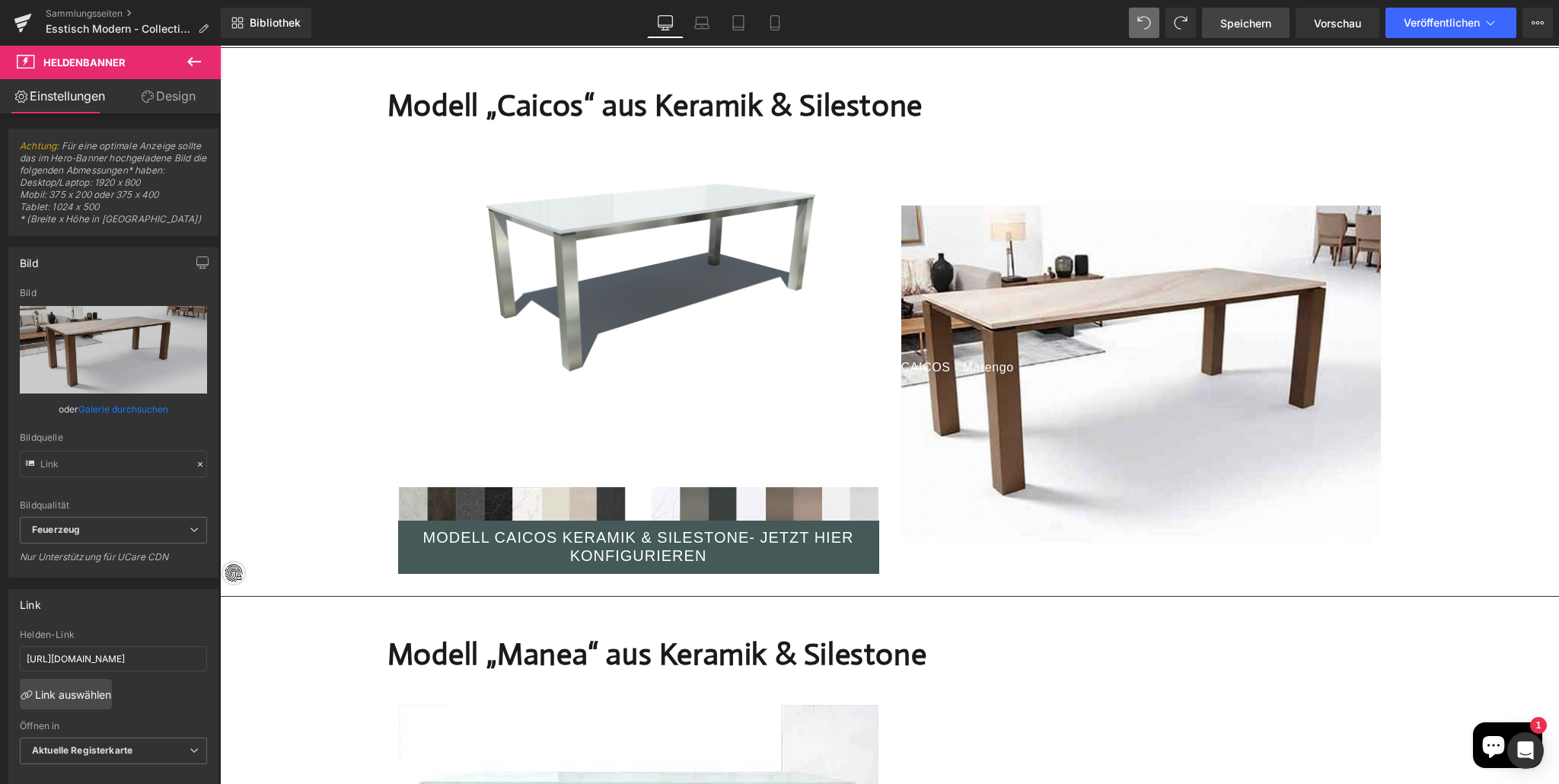
scroll to position [4274, 0]
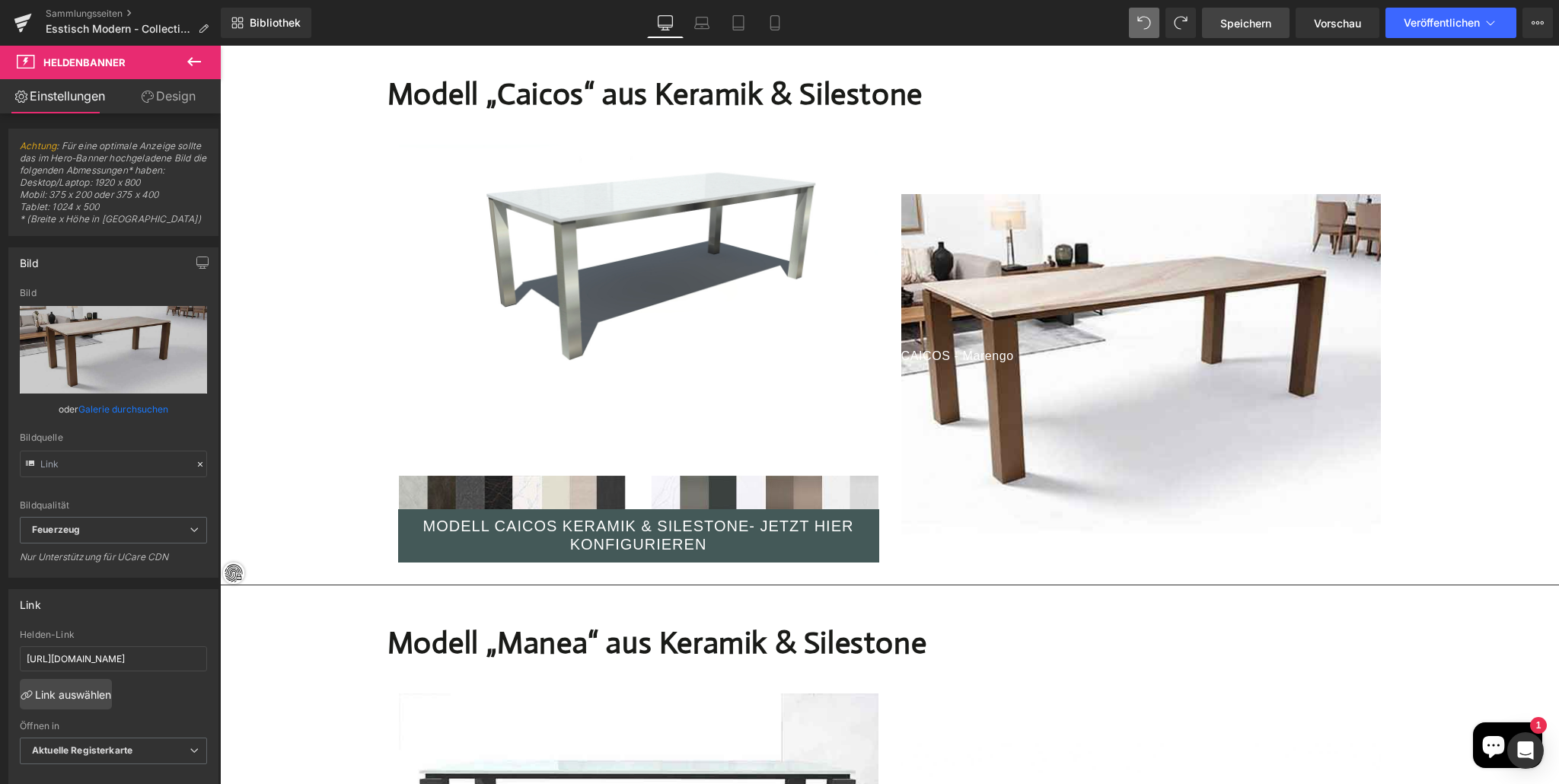
click at [1237, 15] on span "Speichern" at bounding box center [1245, 23] width 51 height 16
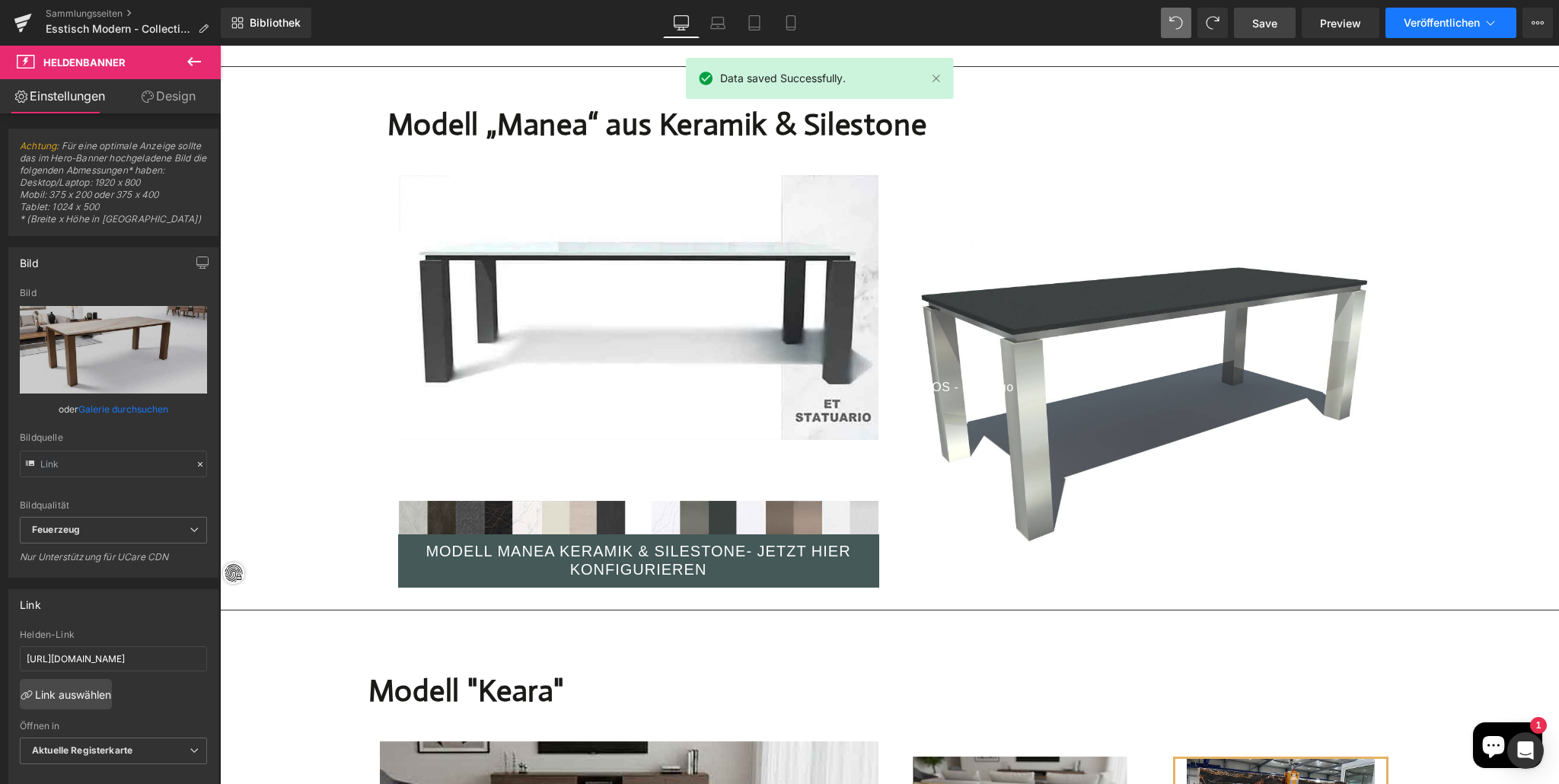
scroll to position [4685, 0]
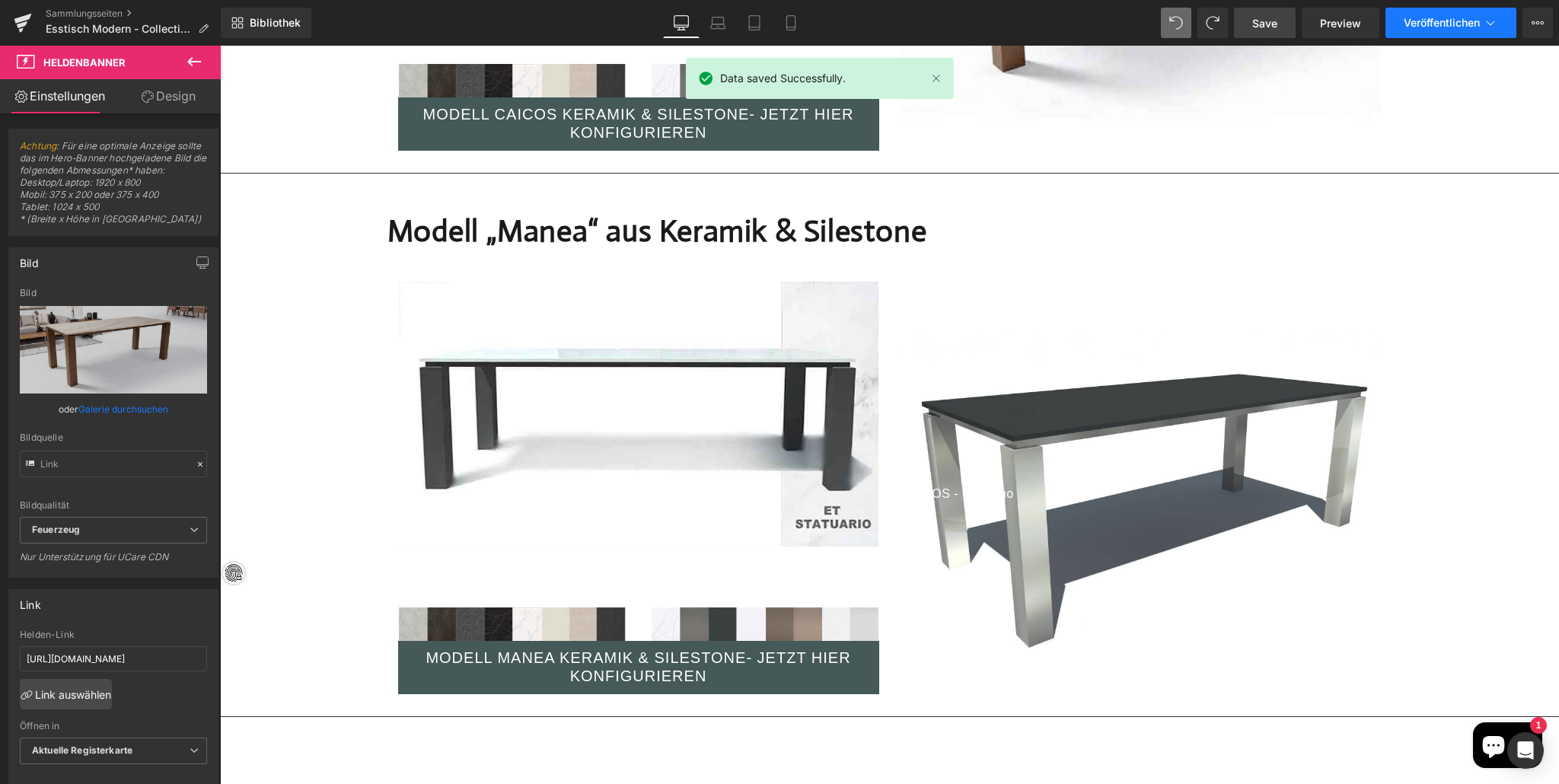
click at [1410, 13] on button "Veröffentlichen" at bounding box center [1450, 23] width 131 height 30
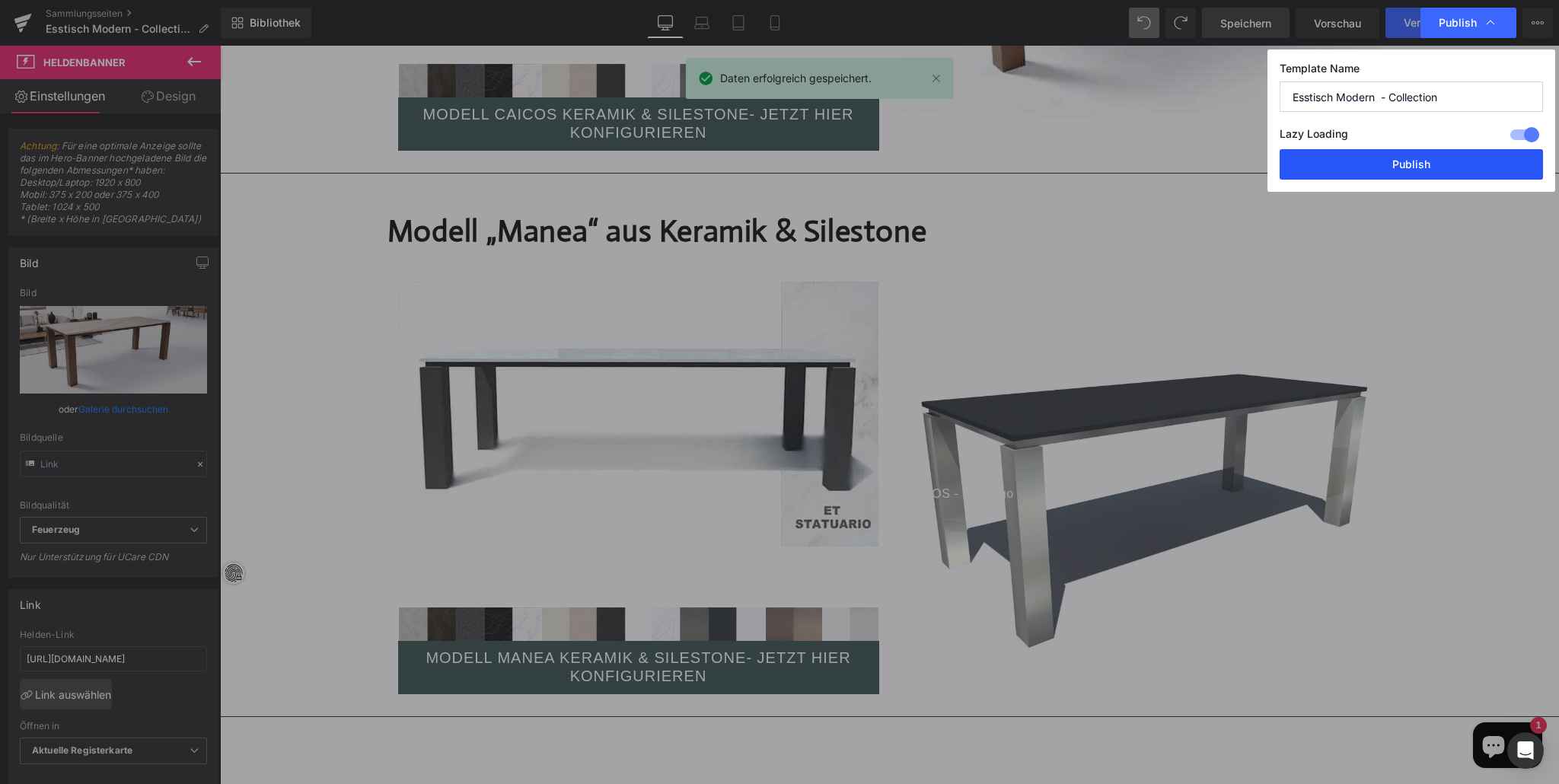
click at [1358, 156] on button "Publish" at bounding box center [1411, 165] width 263 height 30
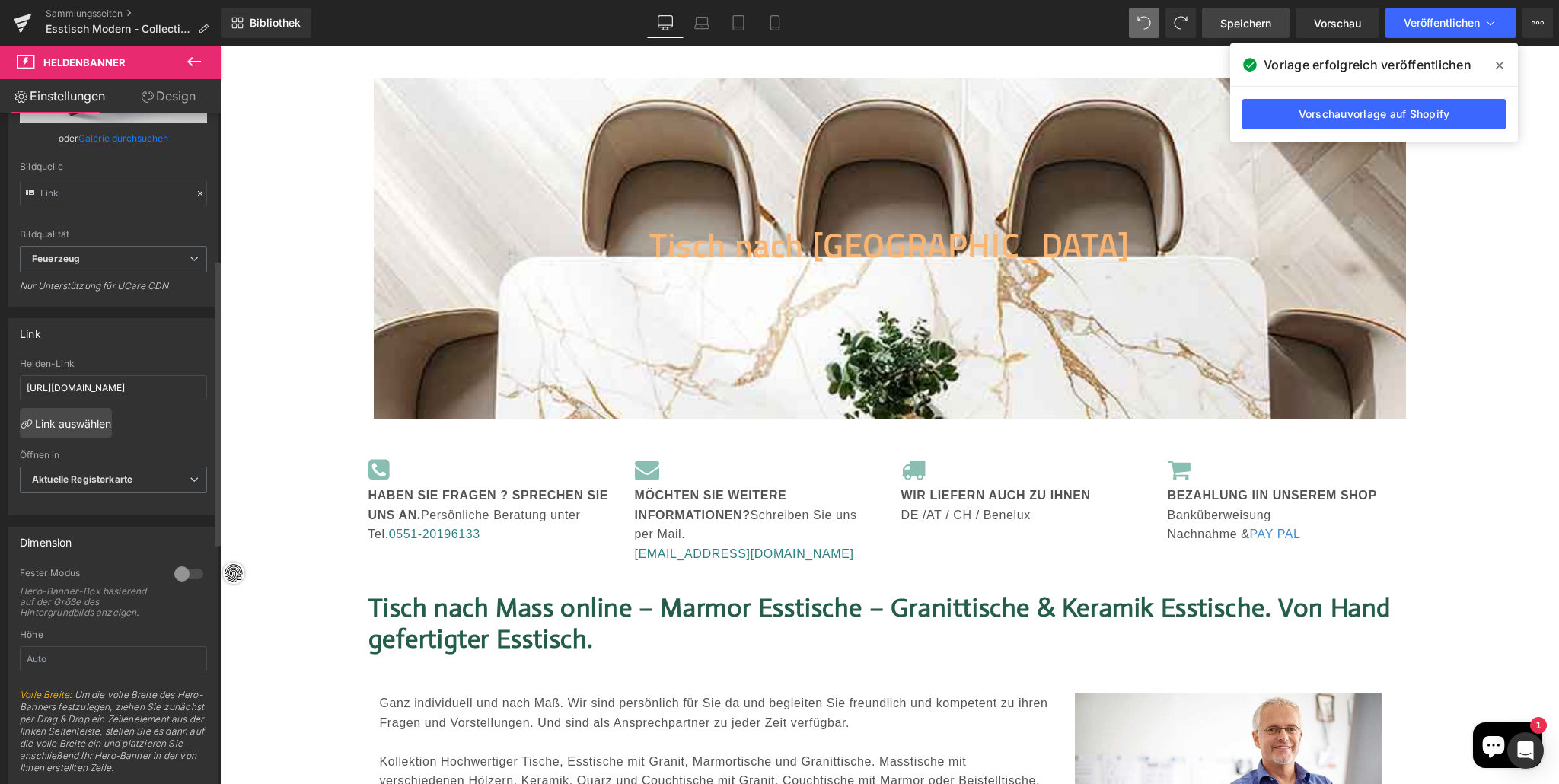
scroll to position [342, 0]
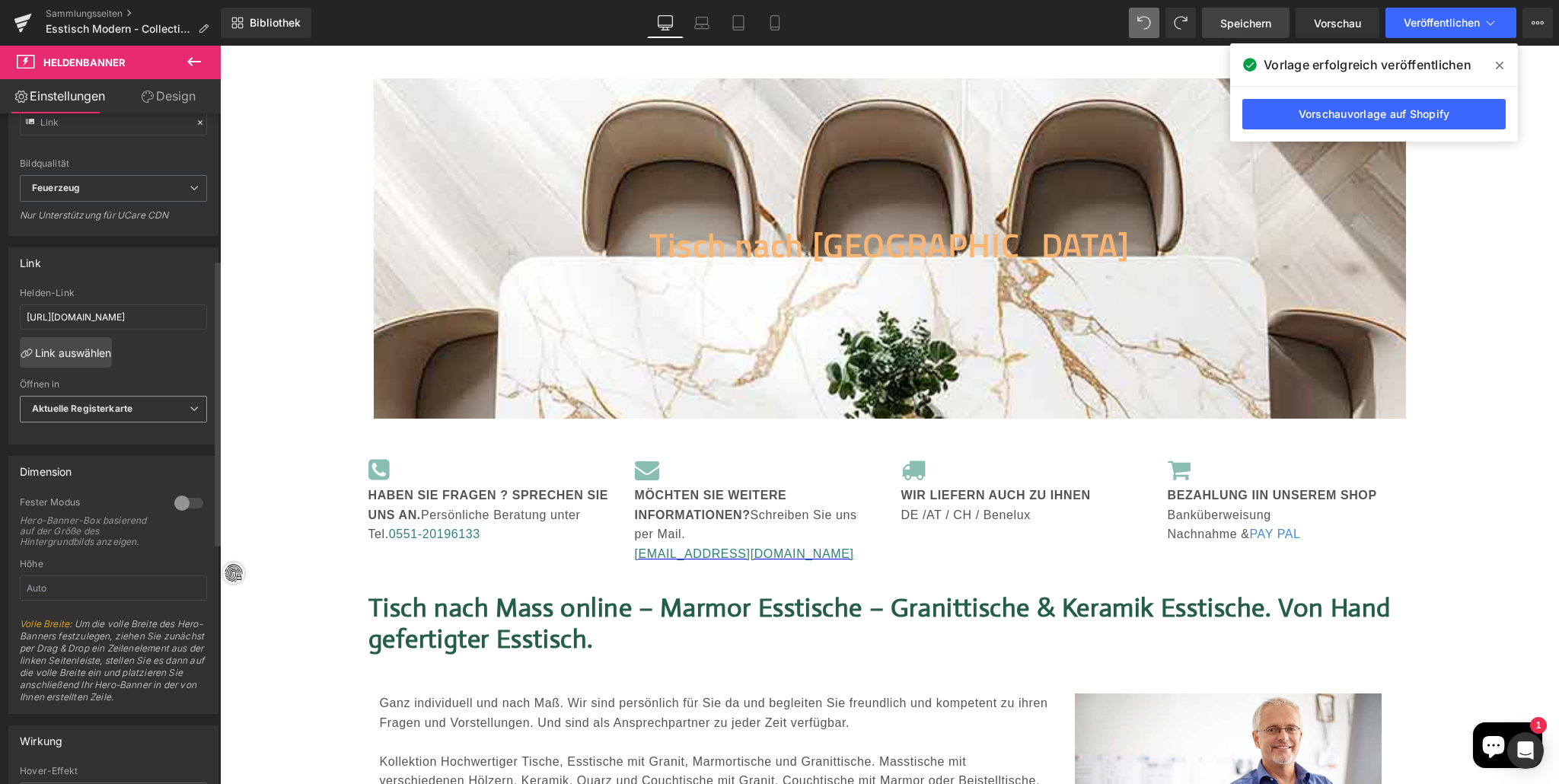
click at [190, 414] on icon at bounding box center [194, 408] width 9 height 9
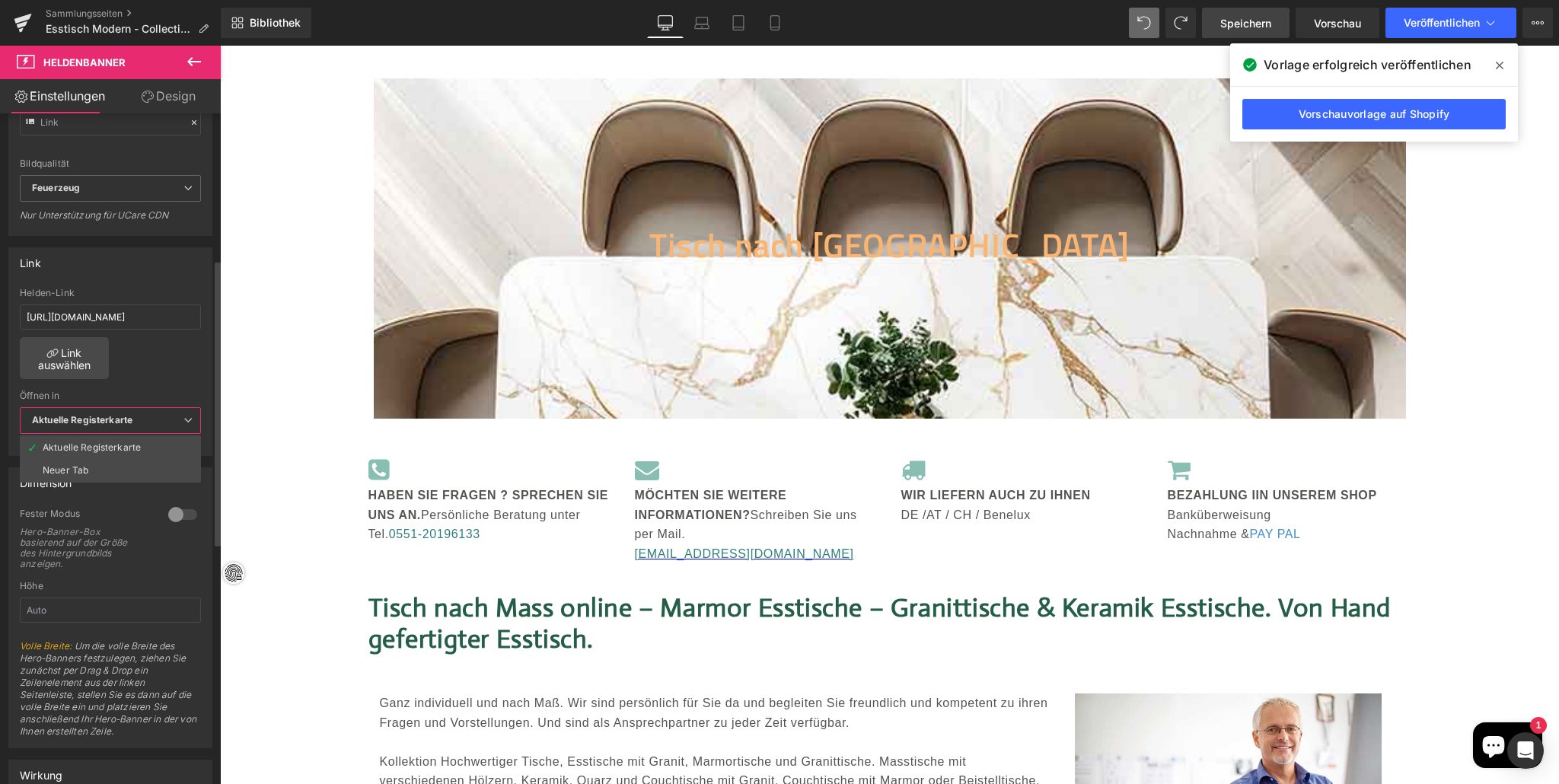
click at [186, 424] on icon at bounding box center [187, 419] width 9 height 9
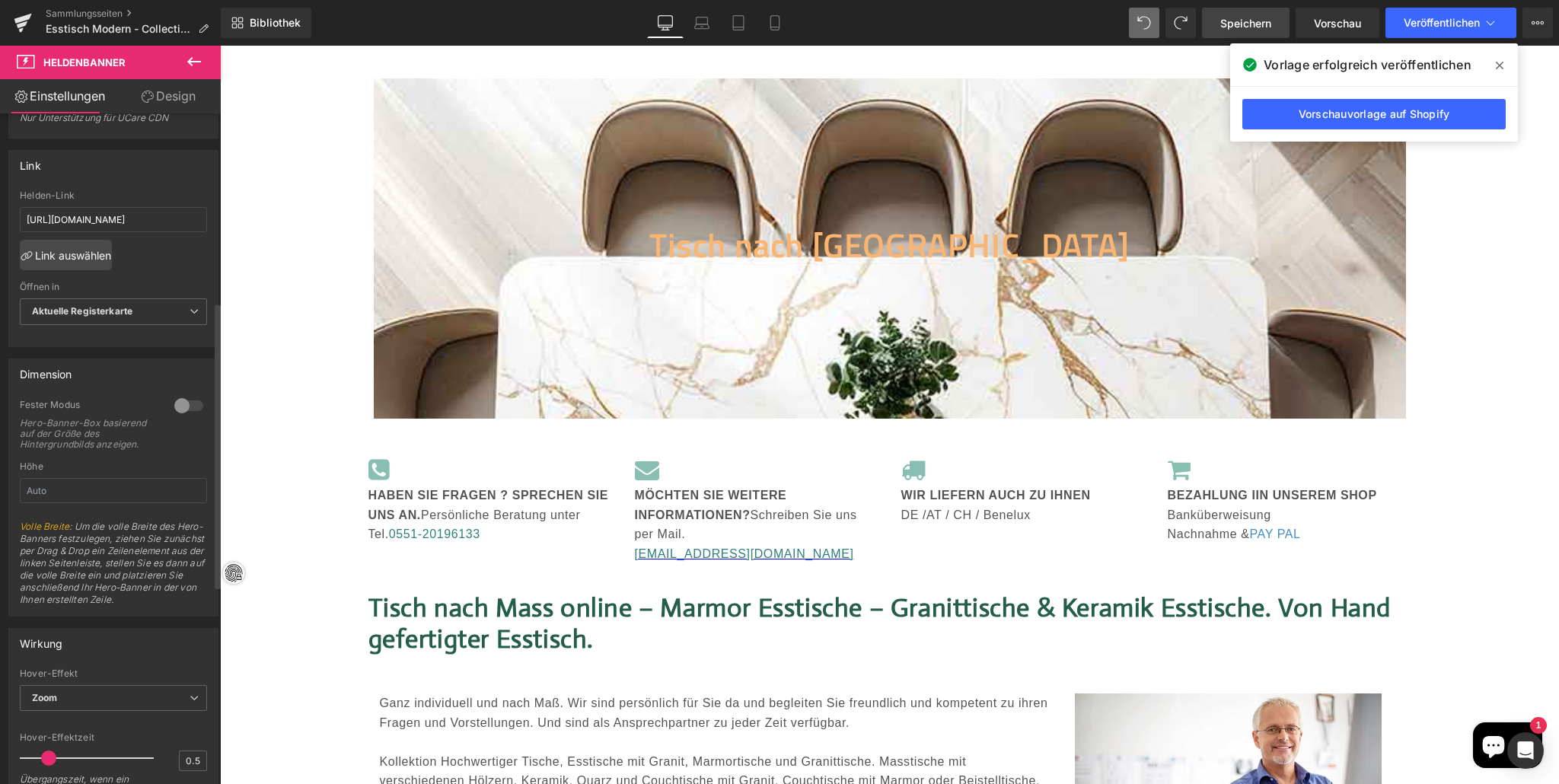
scroll to position [441, 0]
click at [171, 415] on div at bounding box center [188, 403] width 36 height 24
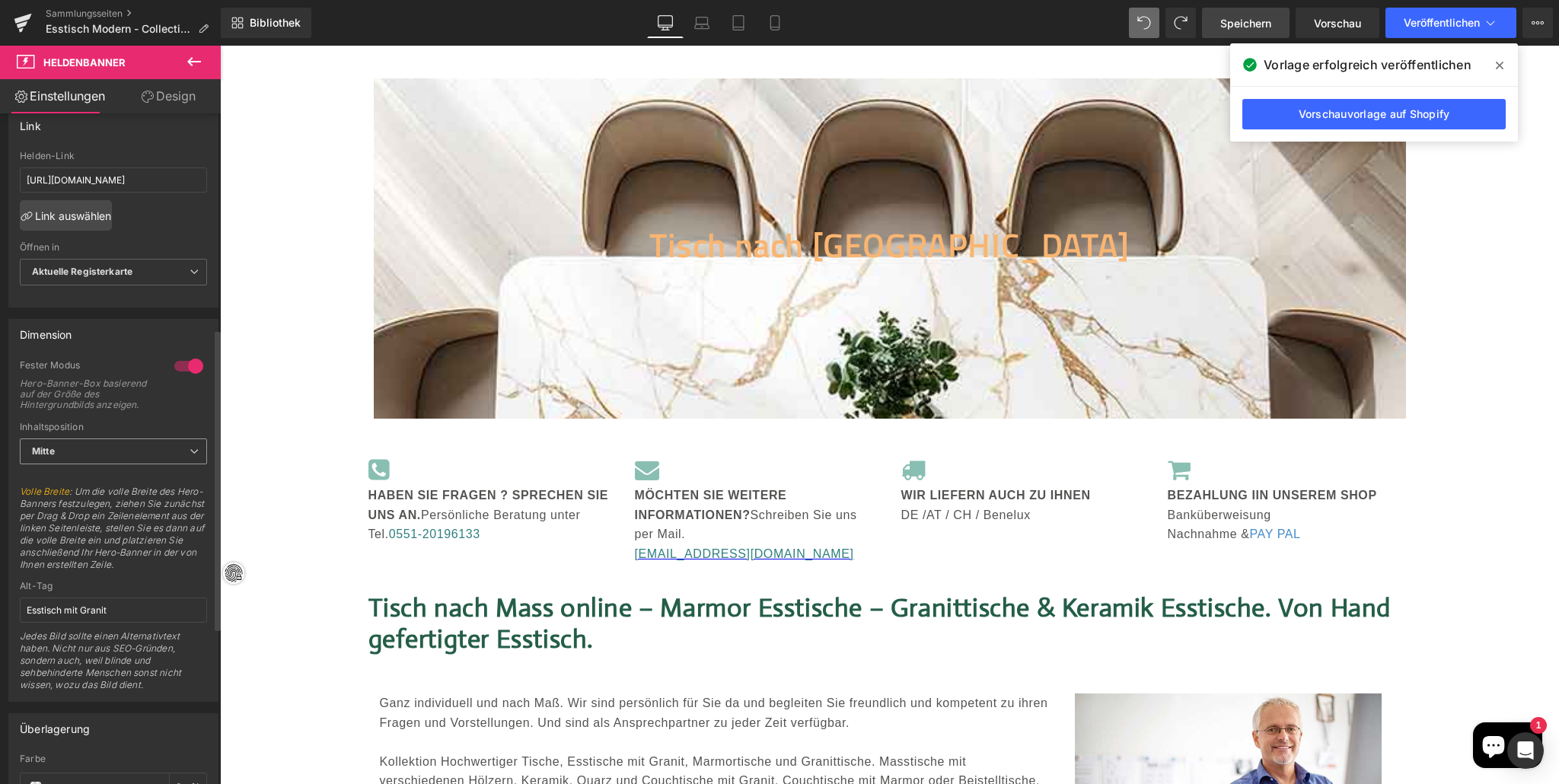
click at [190, 456] on icon at bounding box center [194, 451] width 9 height 9
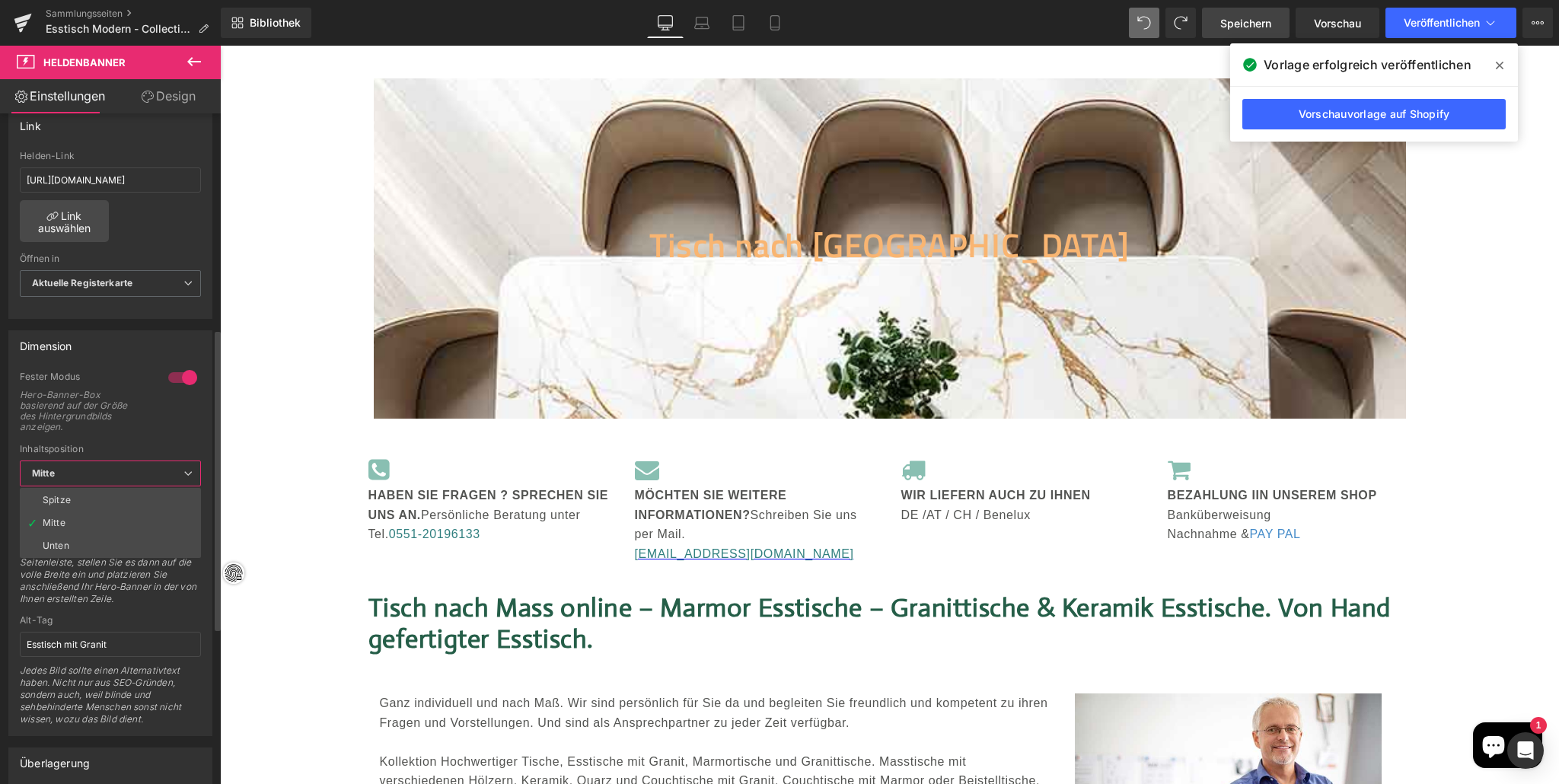
click at [140, 505] on li "Spitze" at bounding box center [110, 500] width 181 height 23
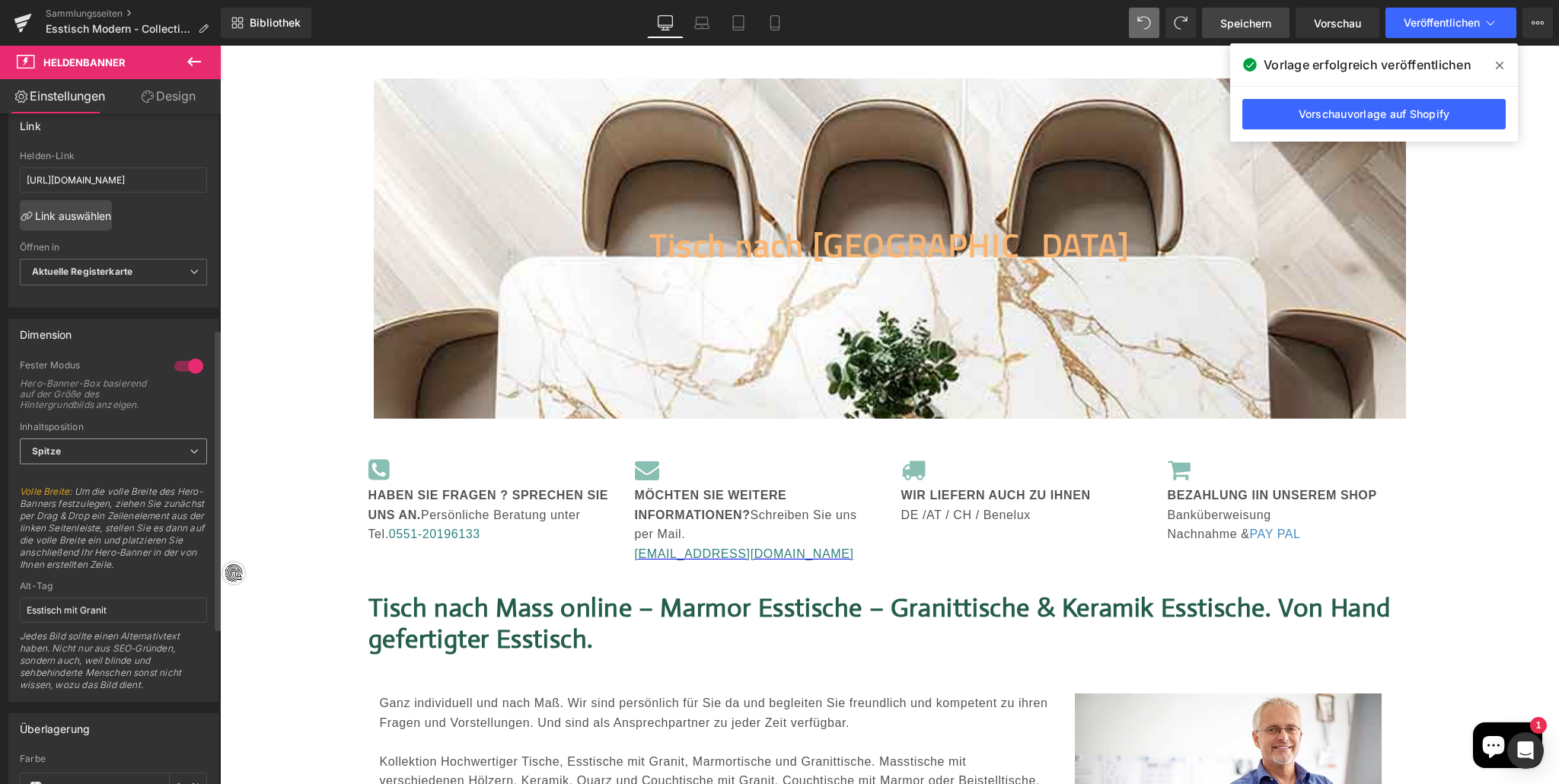
click at [187, 465] on span "Spitze" at bounding box center [113, 451] width 187 height 27
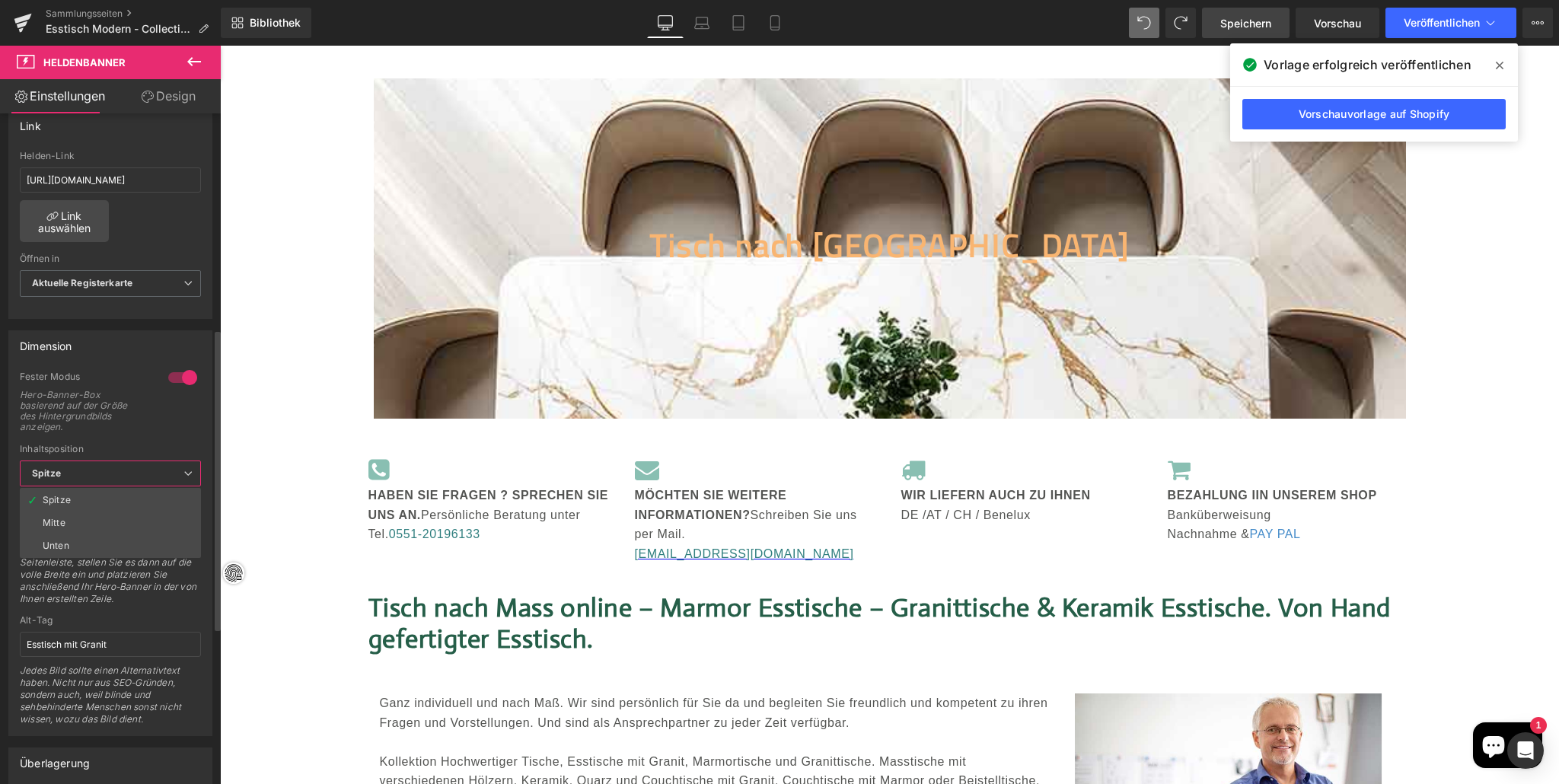
click at [123, 529] on li "Mitte" at bounding box center [110, 522] width 181 height 23
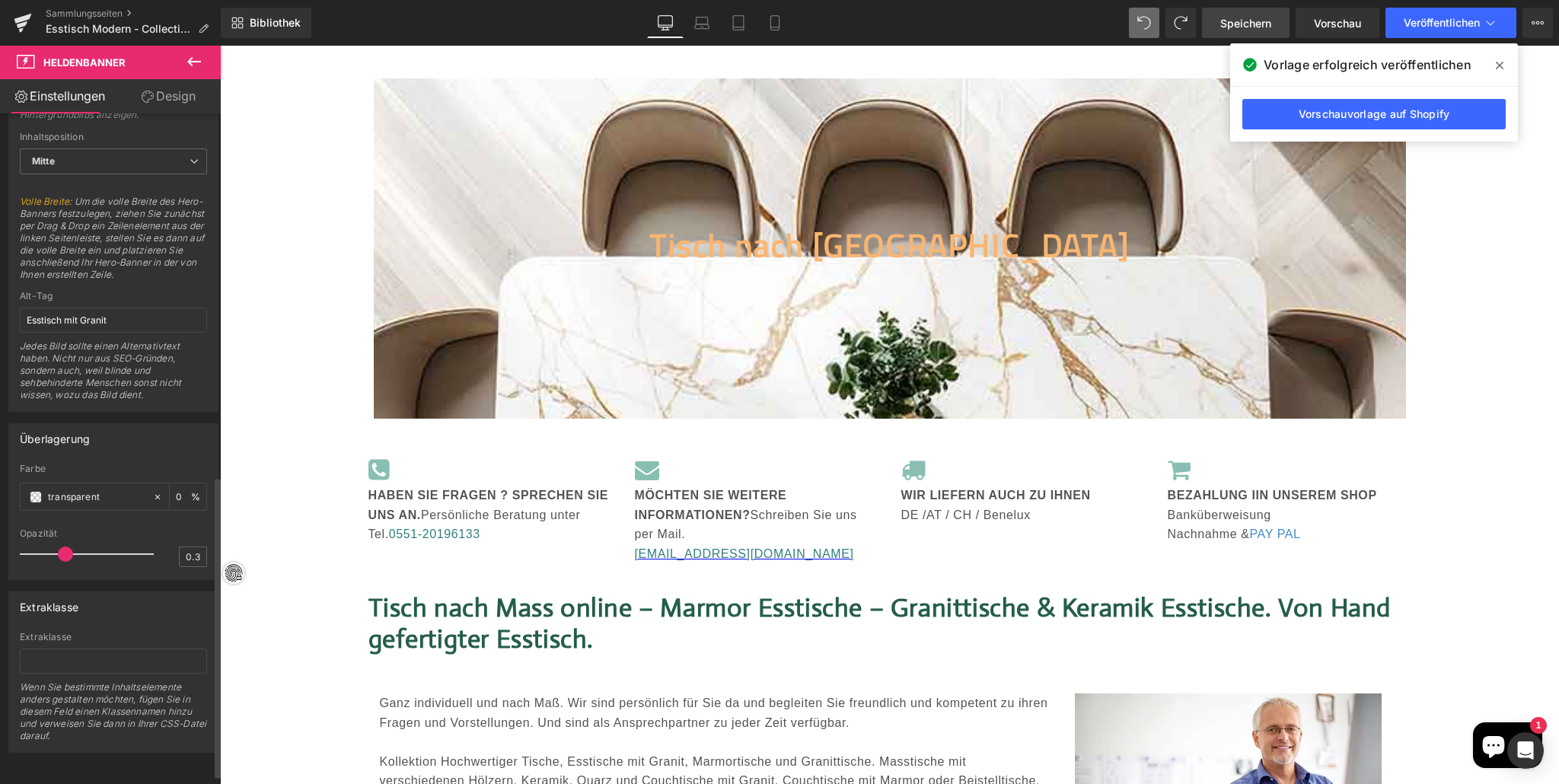
scroll to position [806, 0]
click at [119, 333] on input "Esstisch mit Granit" at bounding box center [113, 320] width 187 height 25
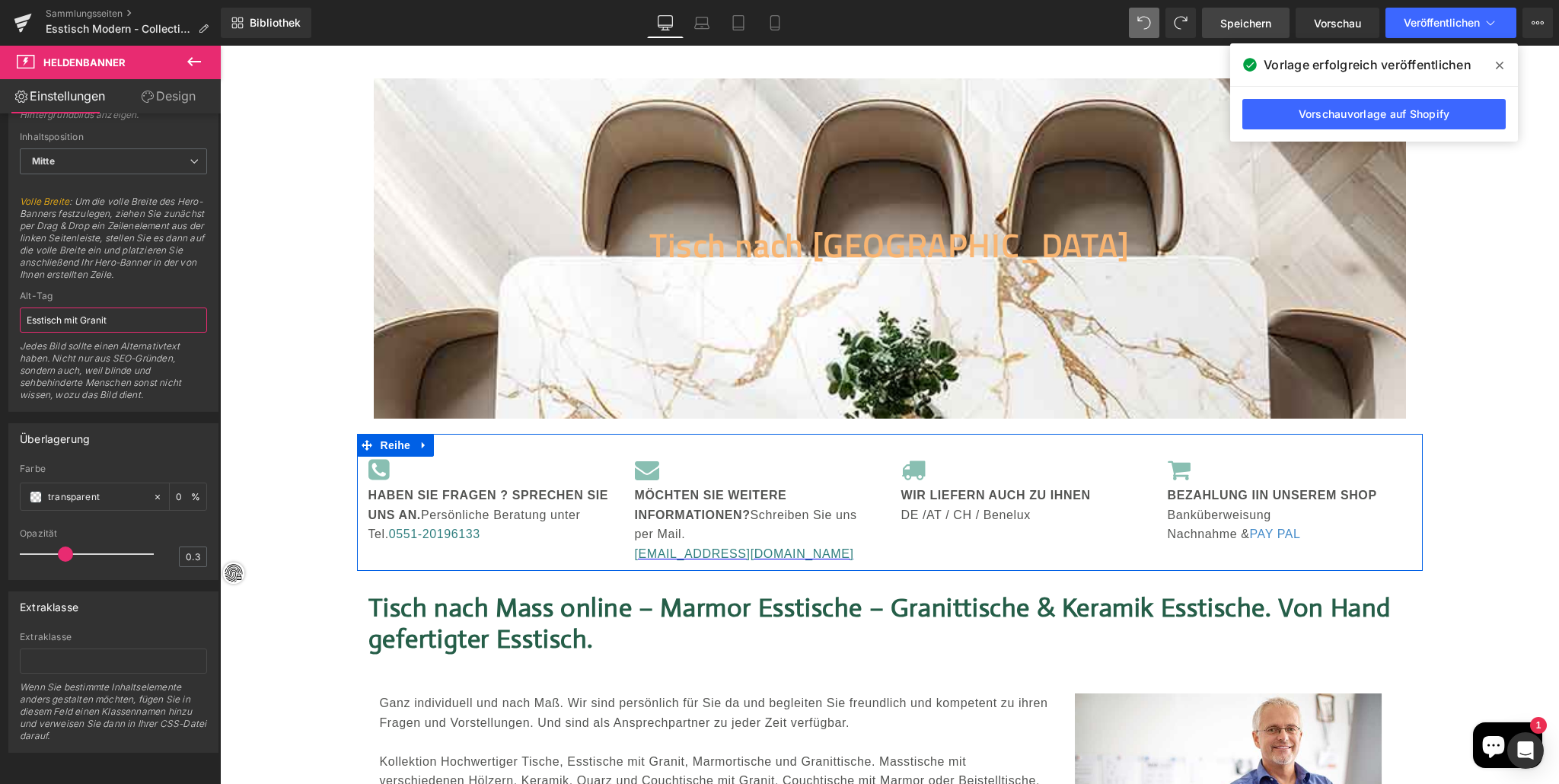
scroll to position [0, 0]
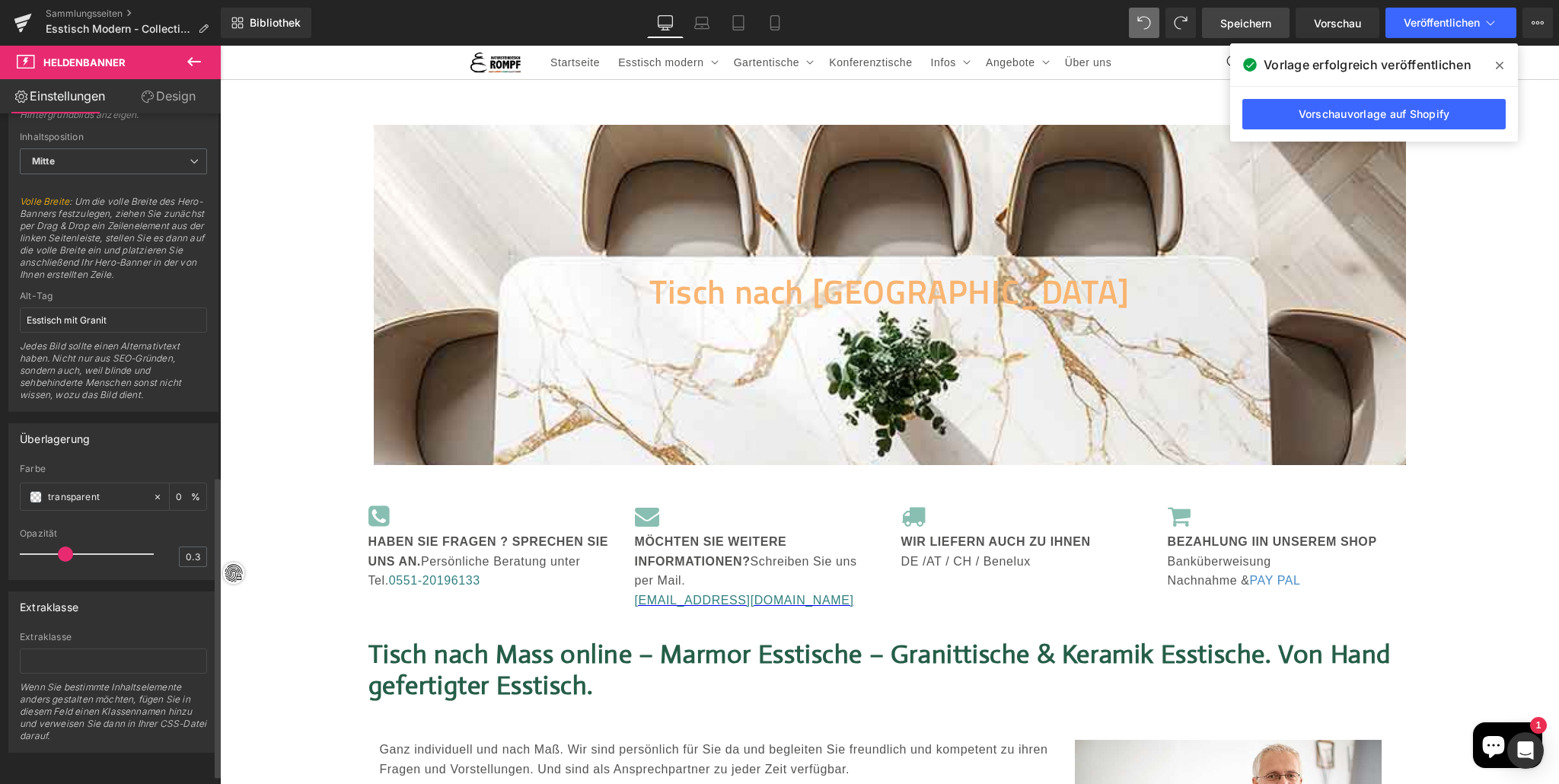
click at [68, 561] on span at bounding box center [66, 554] width 15 height 15
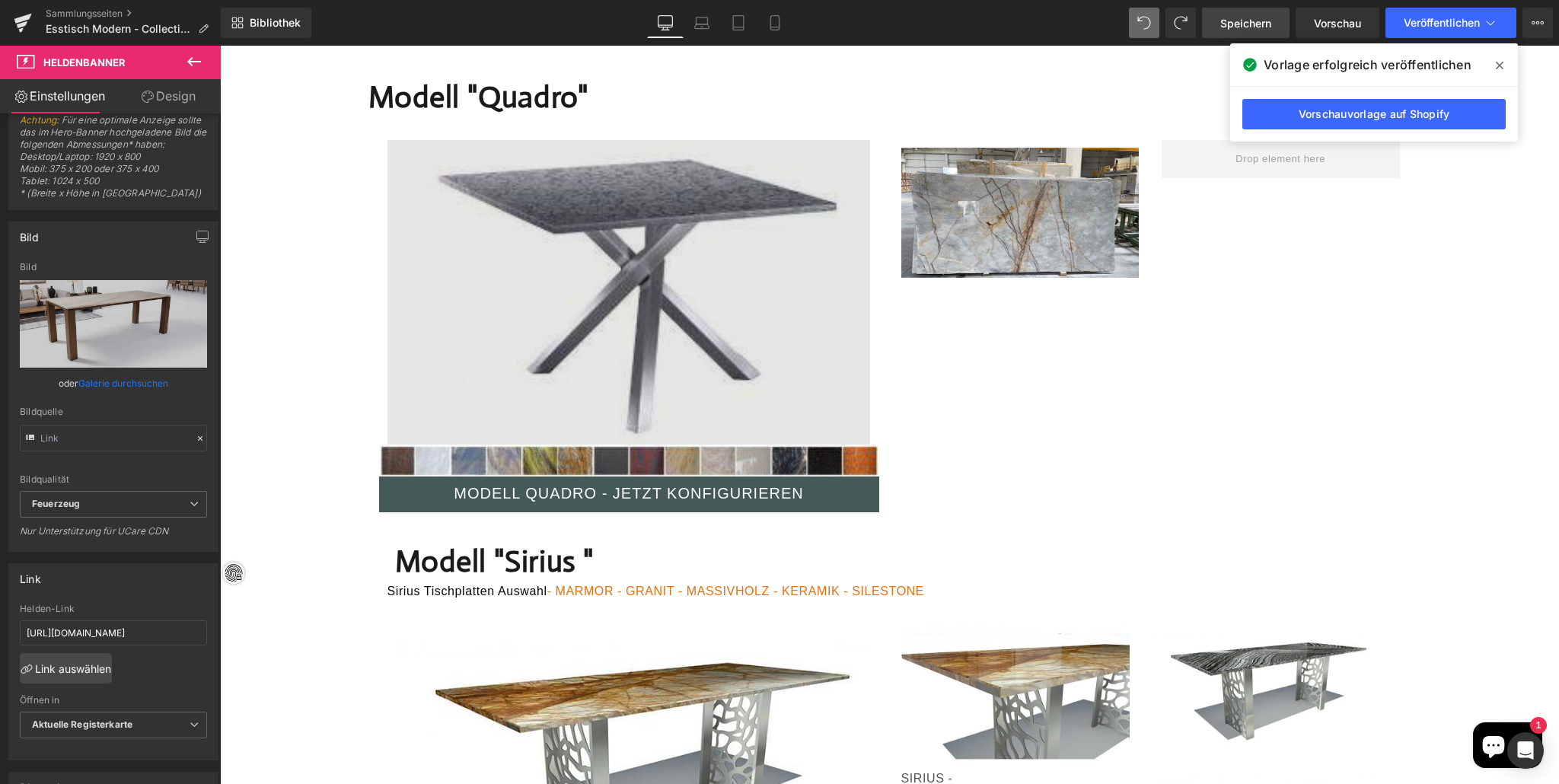
scroll to position [10312, 0]
